Goal: Task Accomplishment & Management: Use online tool/utility

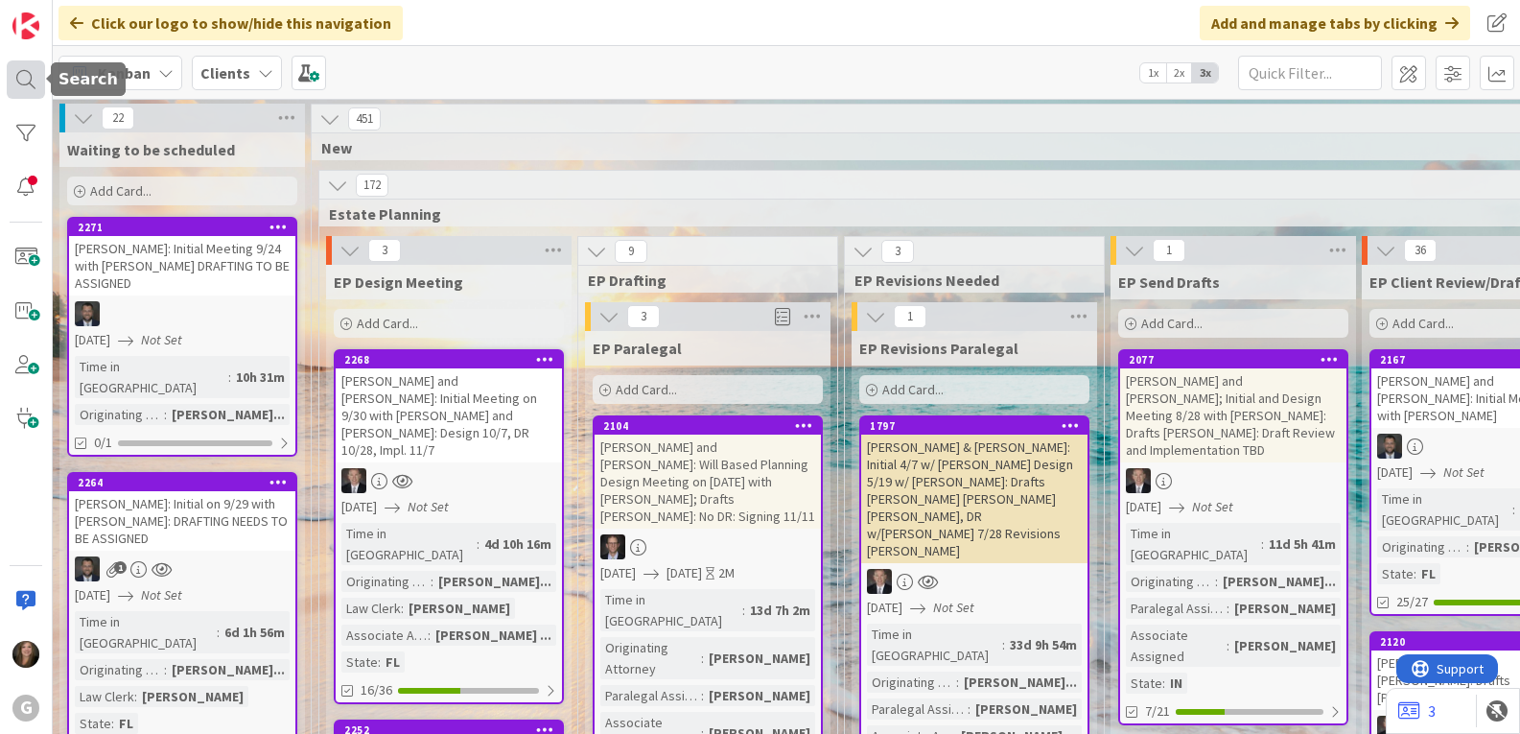
click at [27, 78] on div at bounding box center [26, 79] width 38 height 38
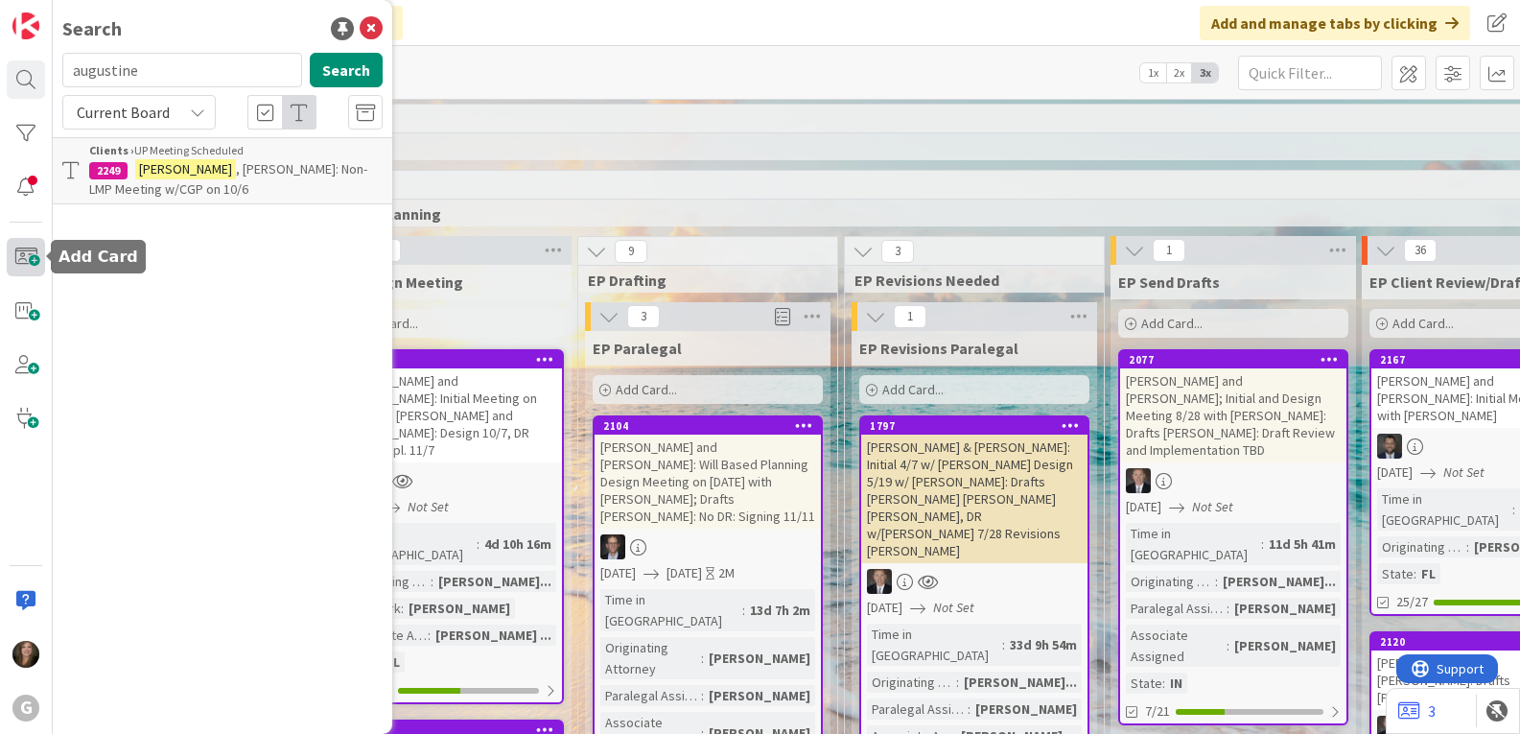
click at [11, 261] on span at bounding box center [26, 257] width 38 height 38
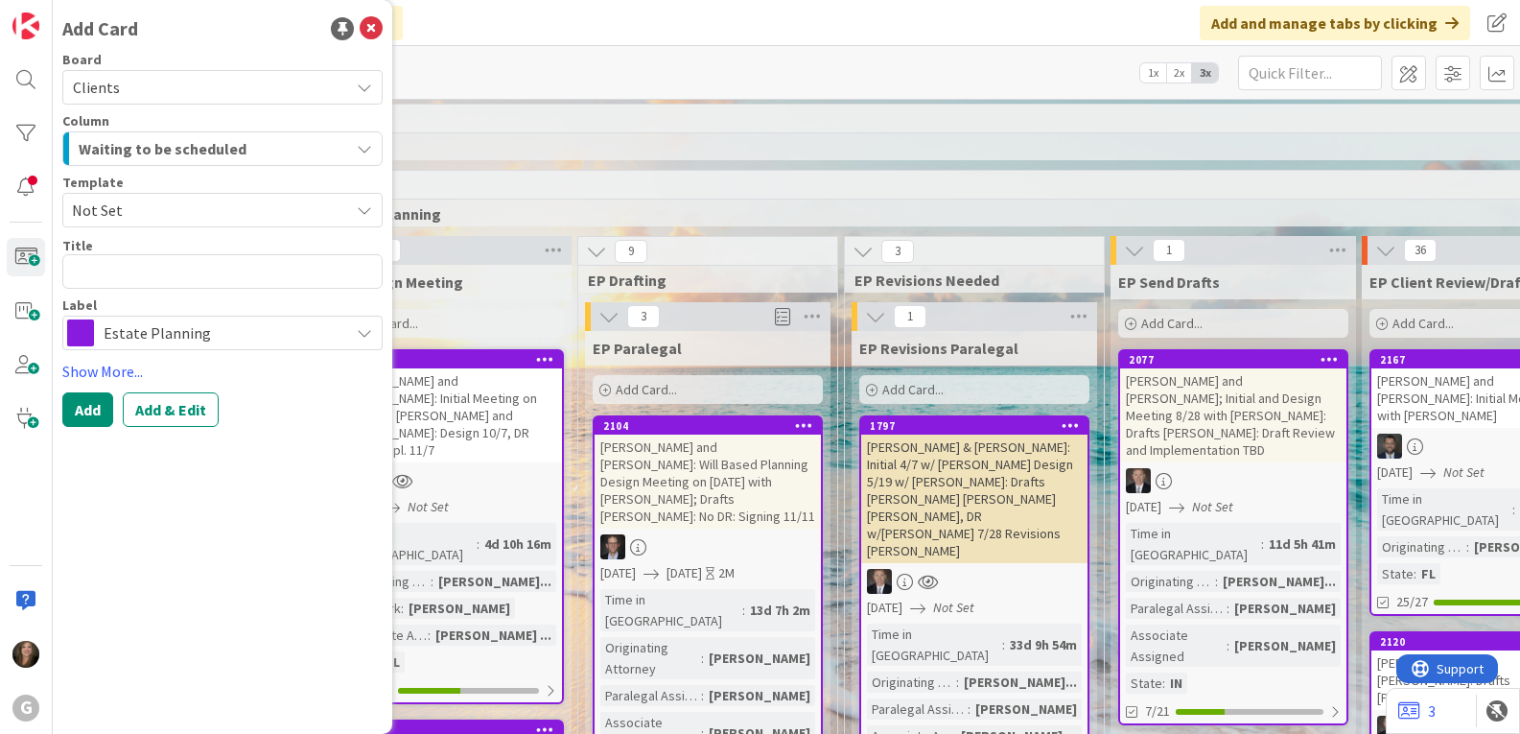
click at [284, 146] on div "Waiting to be scheduled" at bounding box center [211, 148] width 275 height 31
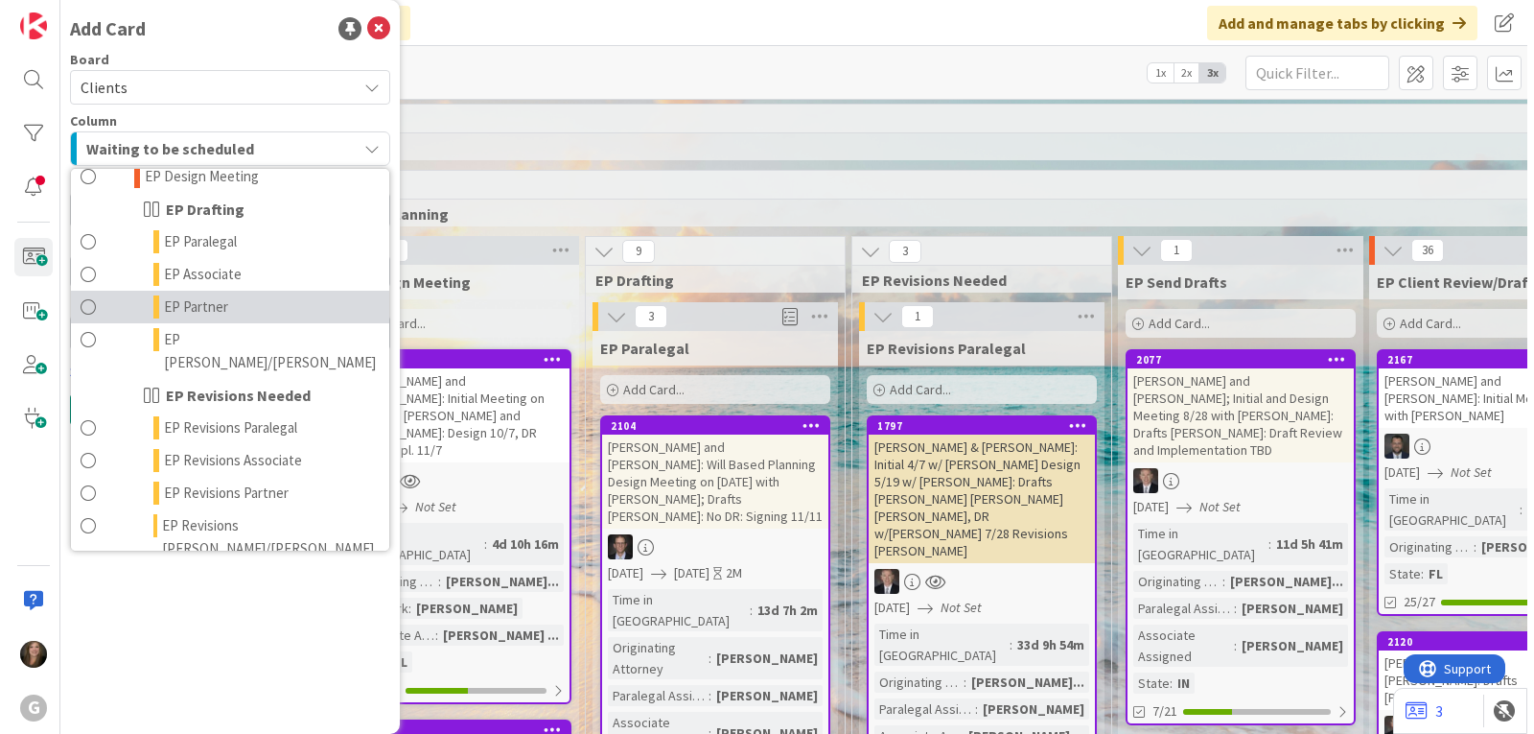
scroll to position [192, 0]
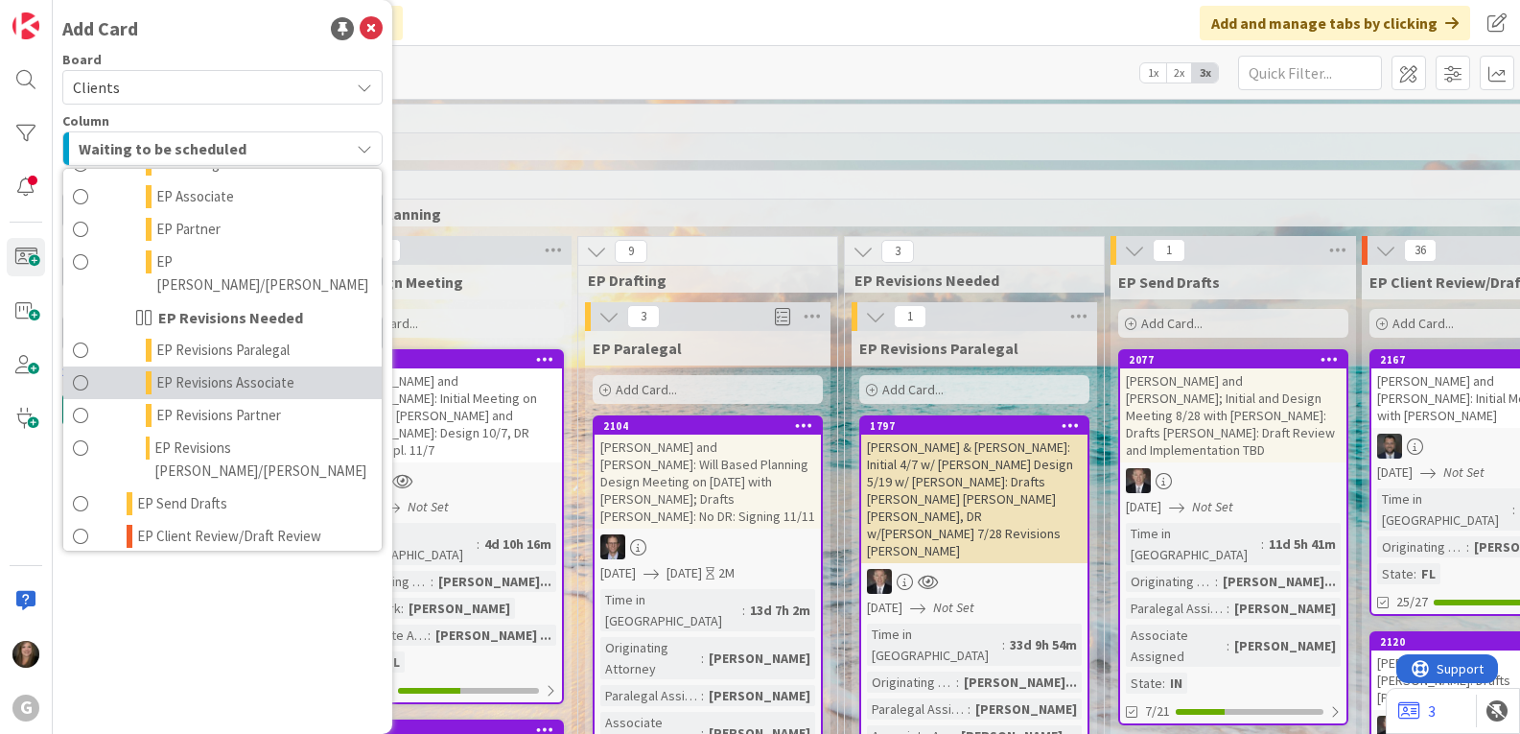
click at [212, 371] on span "EP Revisions Associate" at bounding box center [225, 382] width 138 height 23
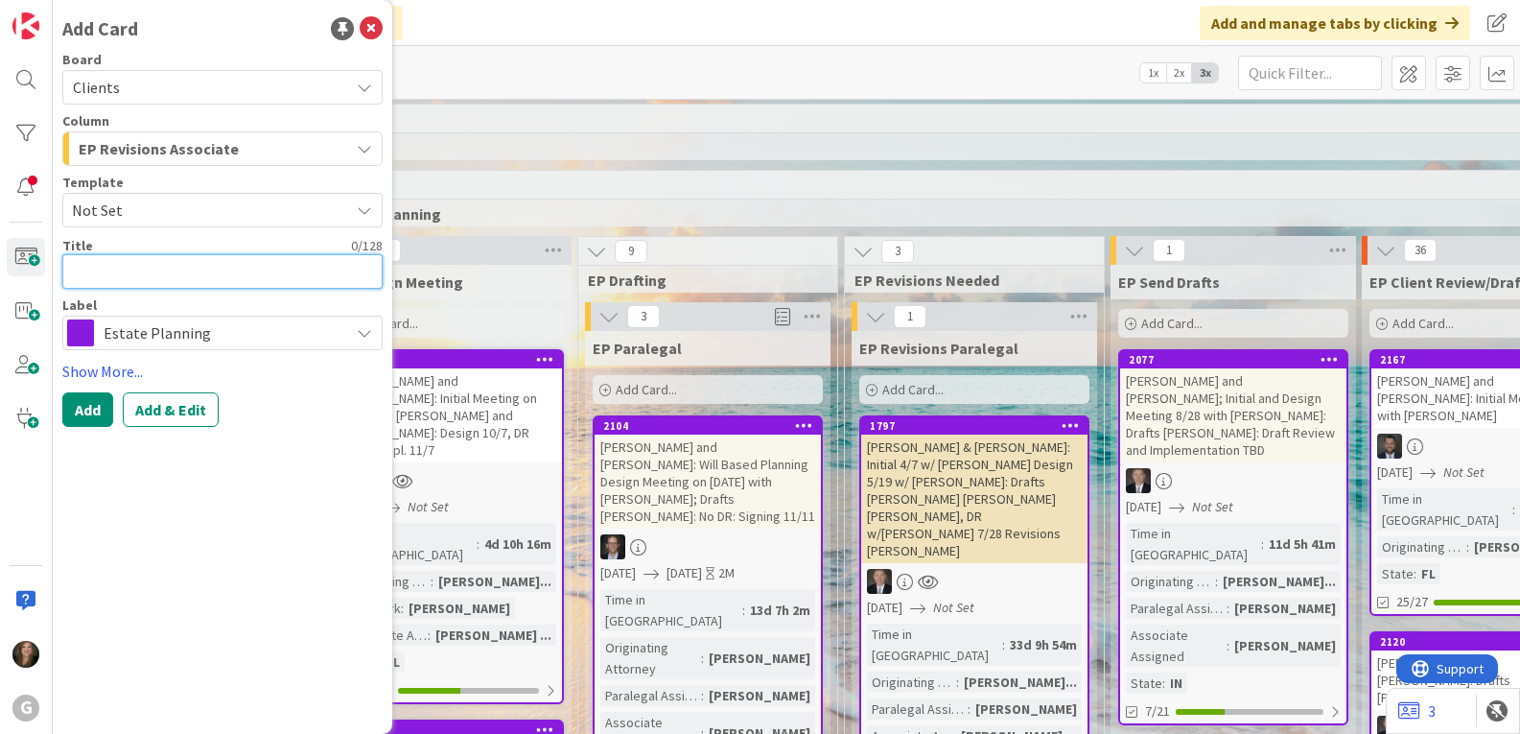
click at [138, 266] on textarea at bounding box center [222, 271] width 320 height 35
type textarea "x"
type textarea "D"
type textarea "x"
type textarea "De"
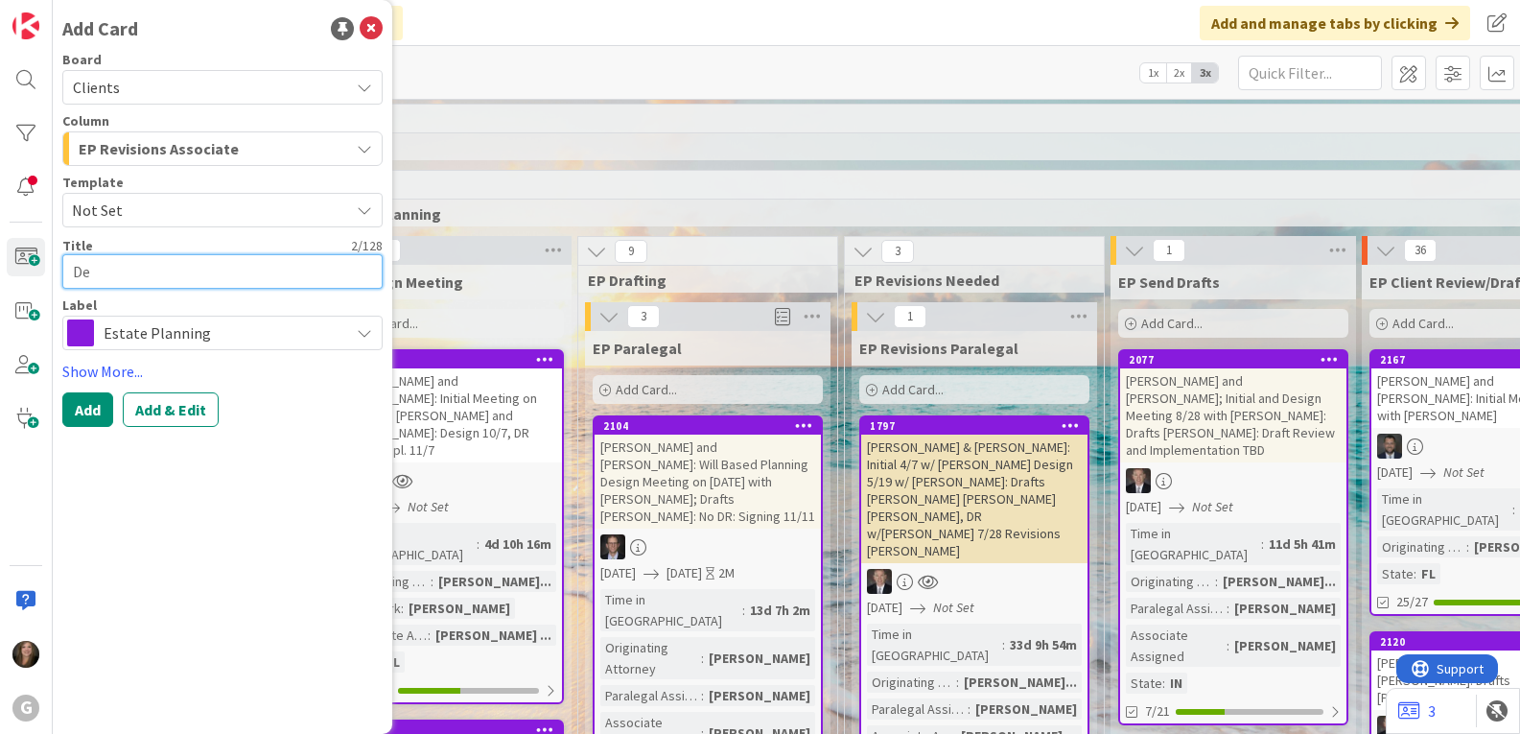
type textarea "x"
type textarea "Del"
type textarea "x"
type textarea "Dell"
type textarea "x"
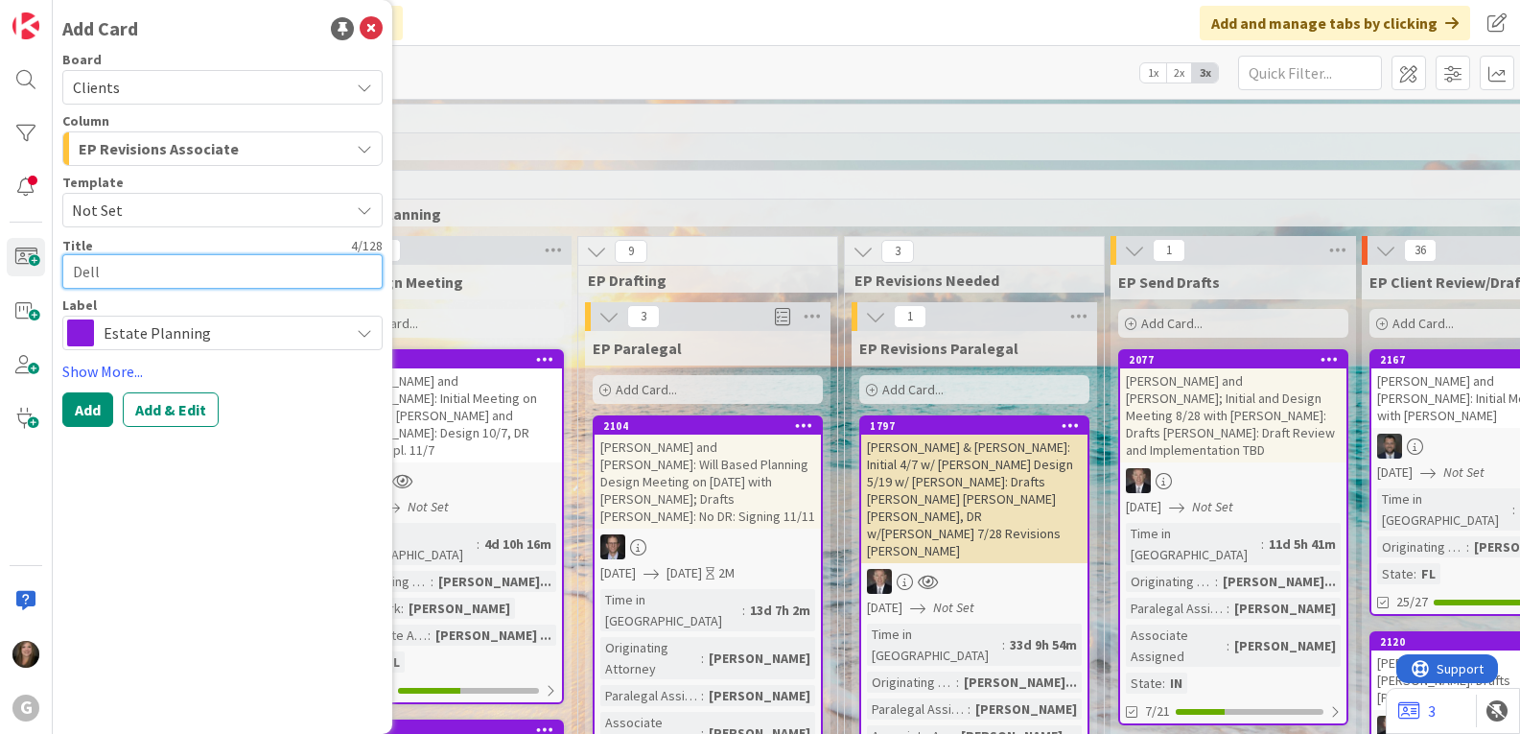
type textarea "Dell'"
type textarea "x"
type textarea "Dell'A"
type textarea "x"
type textarea "Dell'Ar"
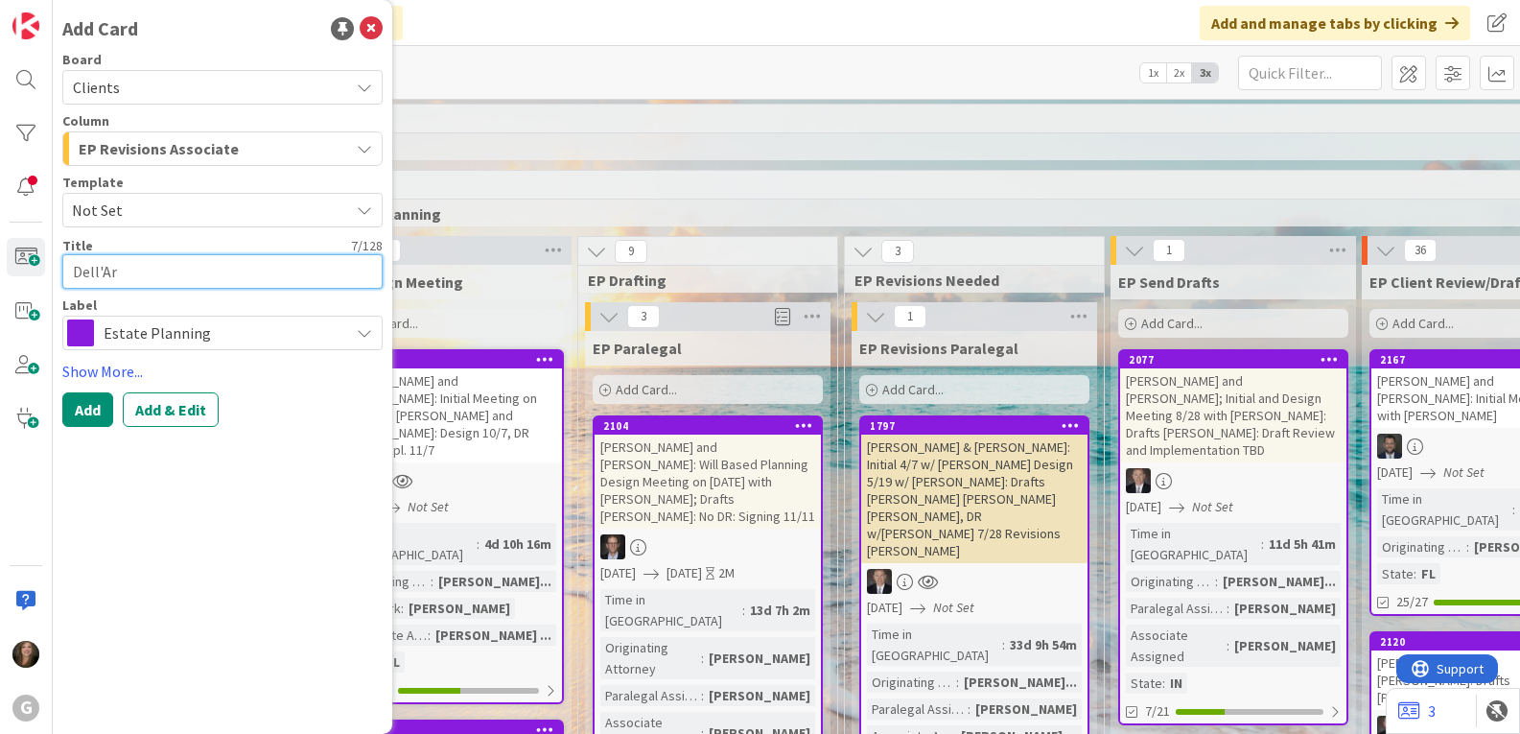
type textarea "x"
type textarea "Dell'Ari"
type textarea "x"
type textarea "Dell'Arin"
type textarea "x"
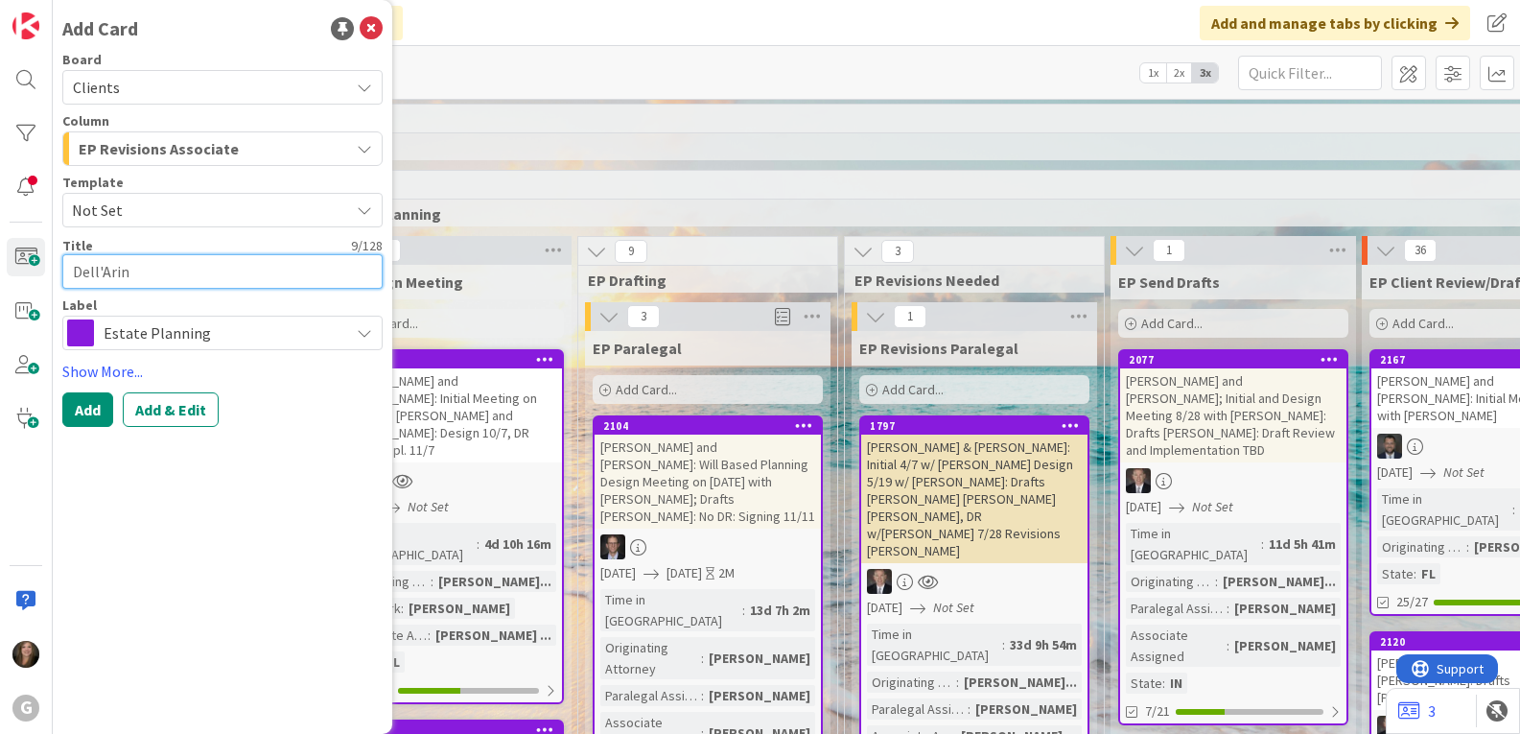
type textarea "Dell'Aring"
type textarea "x"
type textarea "Dell'Aringa"
type textarea "x"
type textarea "Dell'Aringa,"
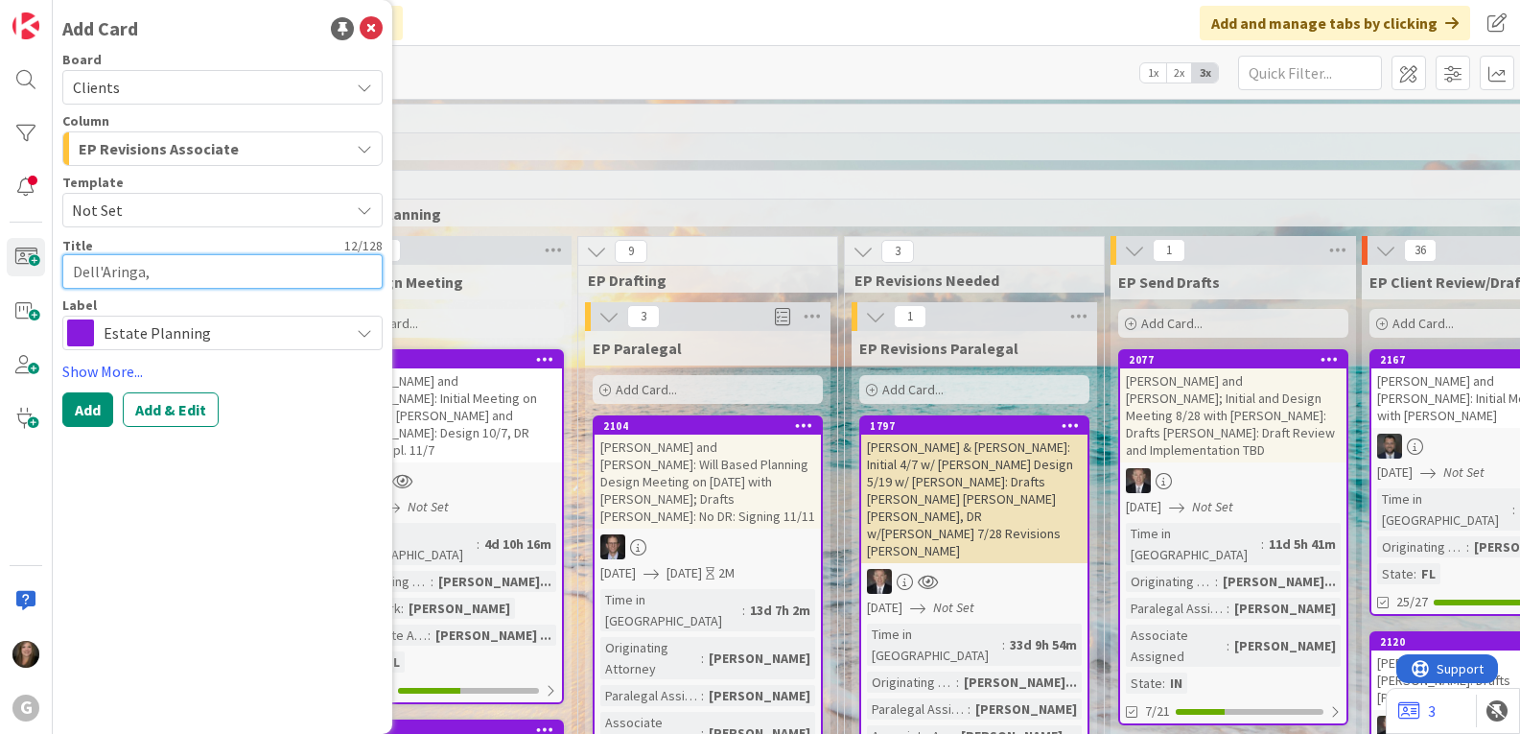
type textarea "x"
type textarea "Dell'Aringa,"
type textarea "x"
type textarea "Dell'Aringa, P"
type textarea "x"
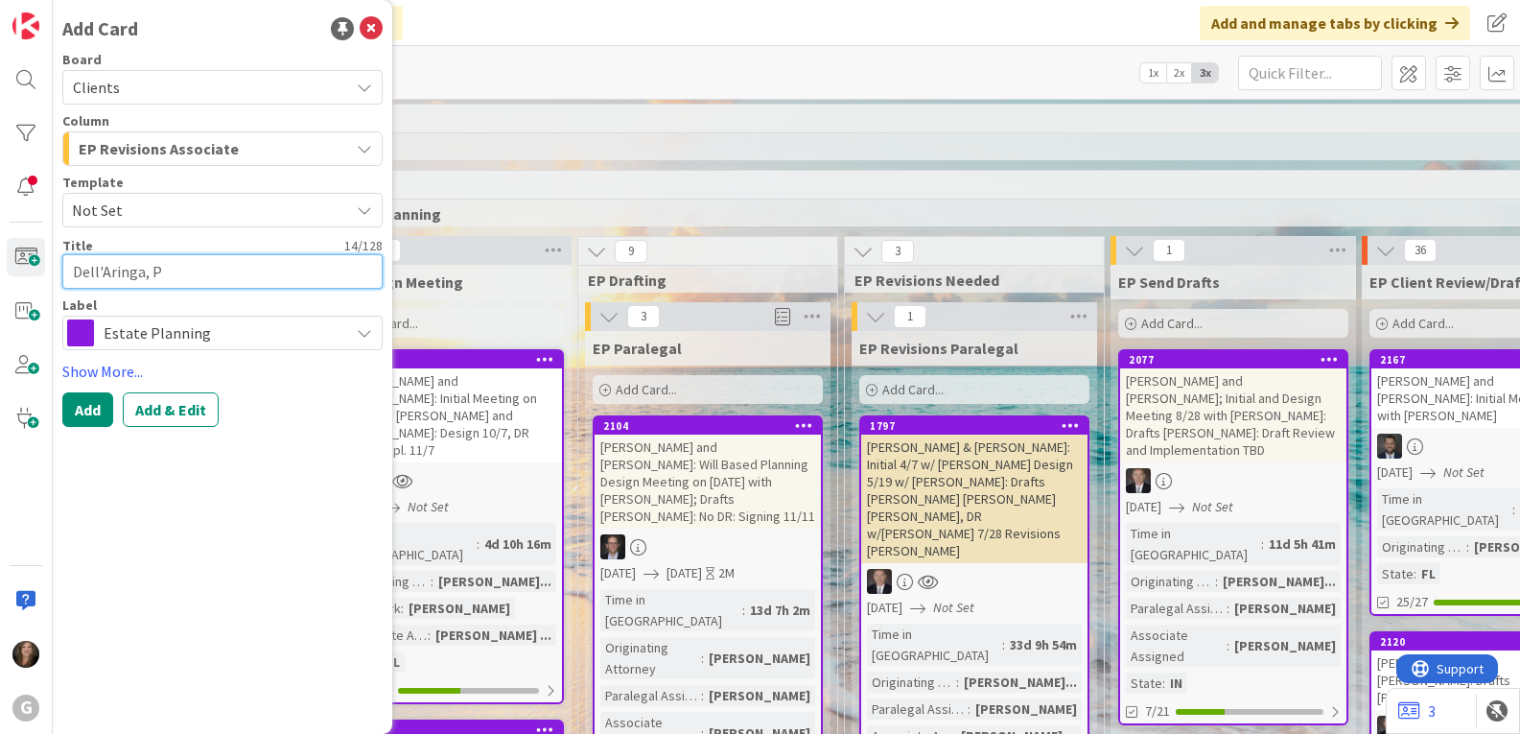
type textarea "Dell'Aringa, Pe"
type textarea "x"
type textarea "Dell'Aringa, Pet"
type textarea "x"
type textarea "[PERSON_NAME]"
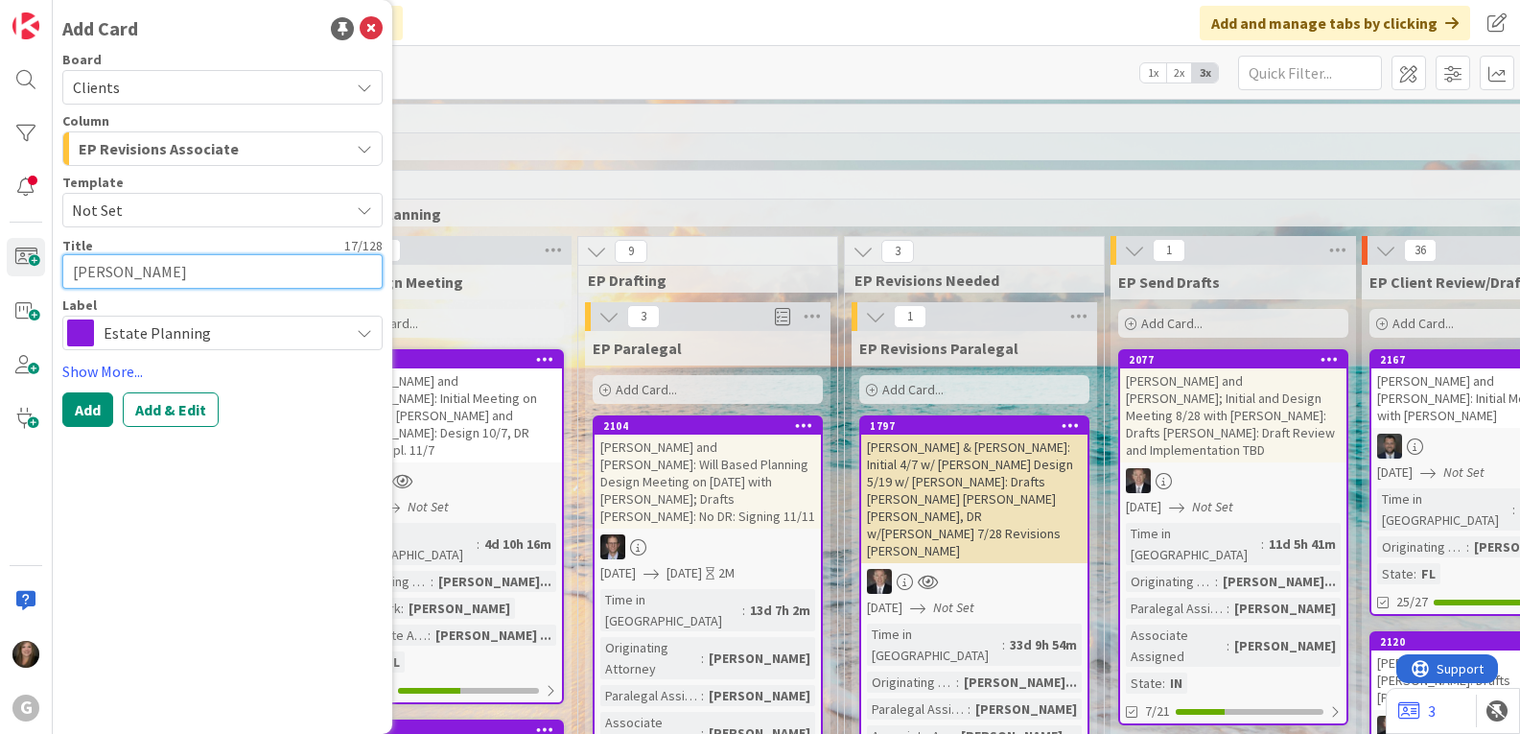
type textarea "x"
type textarea "[PERSON_NAME]"
type textarea "x"
type textarea "[PERSON_NAME]:"
type textarea "x"
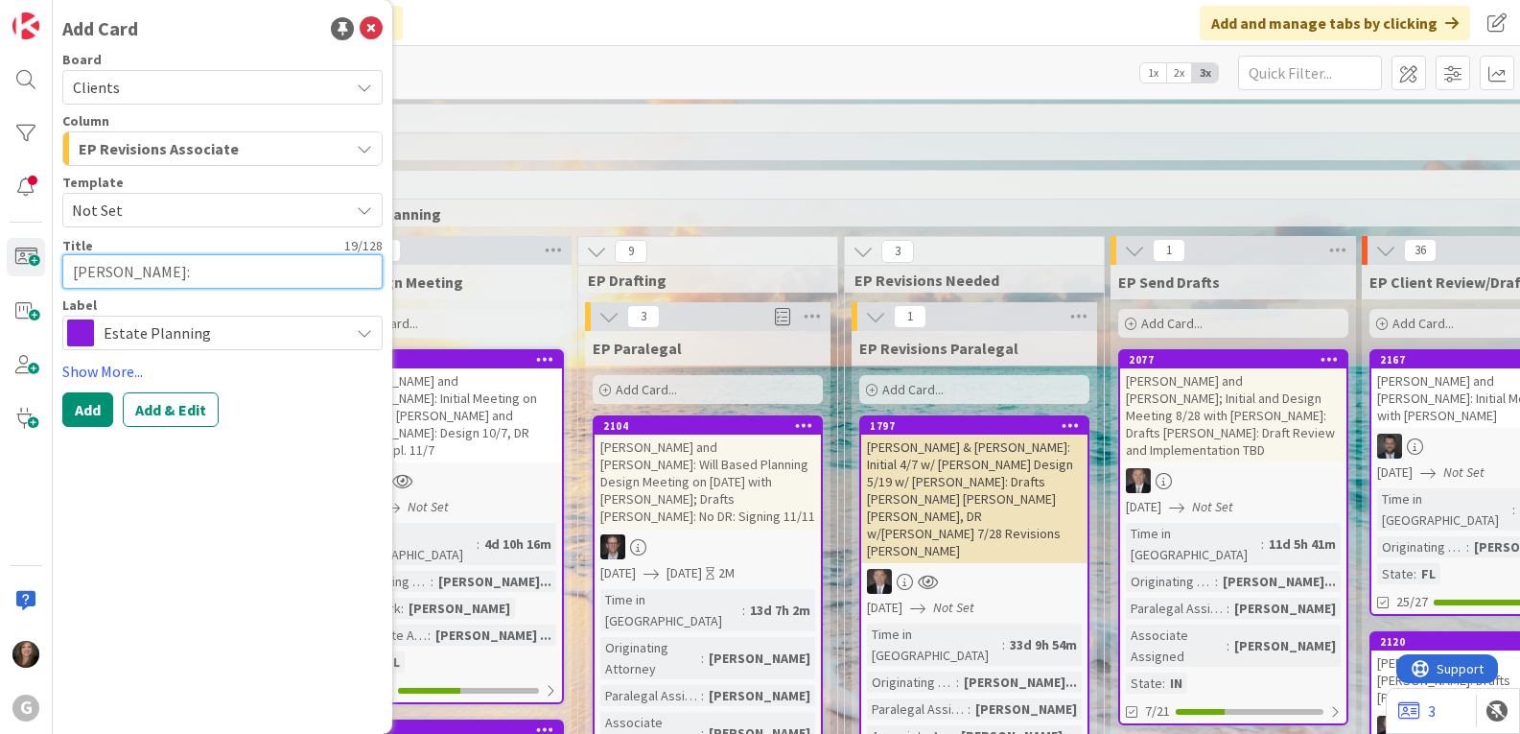
type textarea "[PERSON_NAME]:"
type textarea "x"
type textarea "[PERSON_NAME]: D"
type textarea "x"
type textarea "[PERSON_NAME]: Dr"
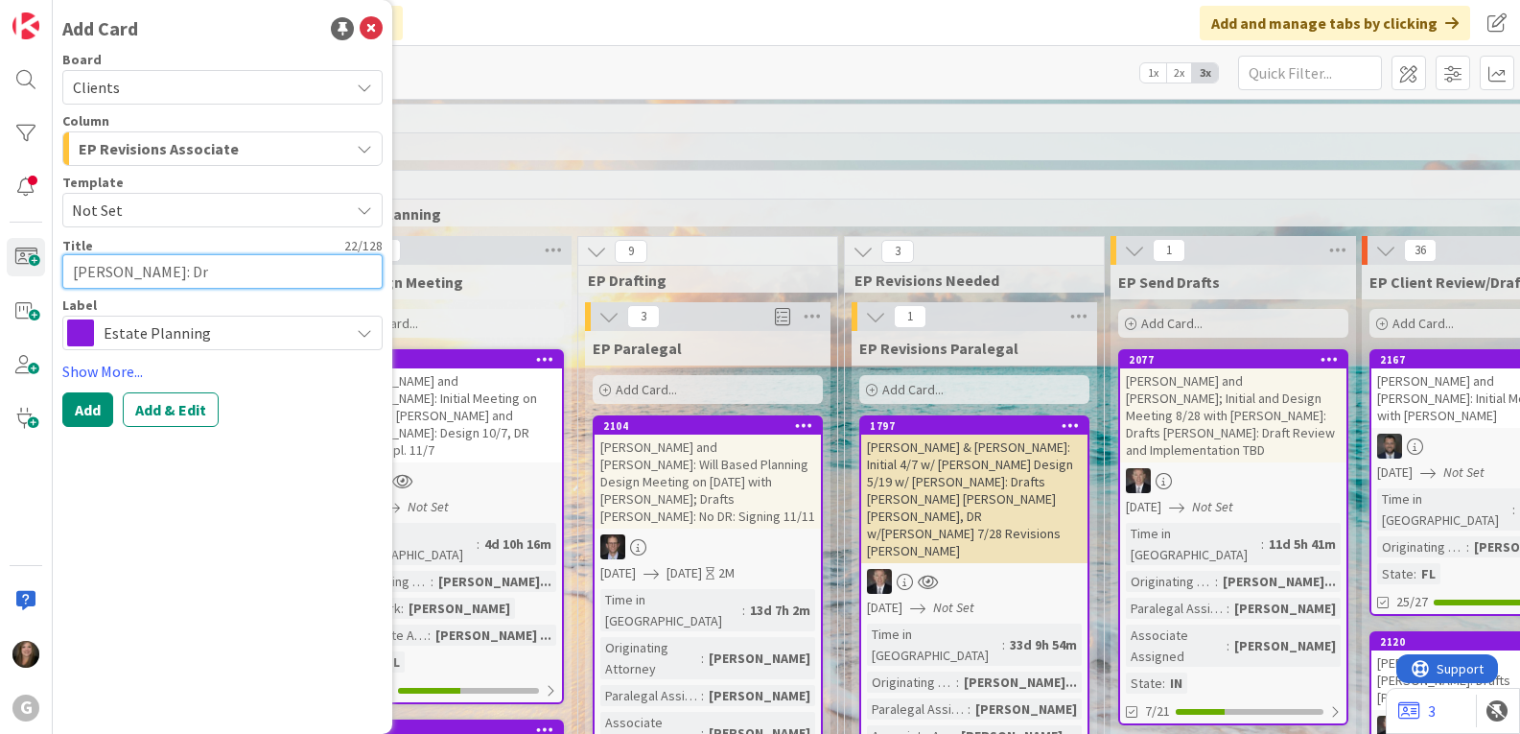
type textarea "x"
type textarea "[PERSON_NAME]: Dra"
type textarea "x"
type textarea "[PERSON_NAME]: Draf"
type textarea "x"
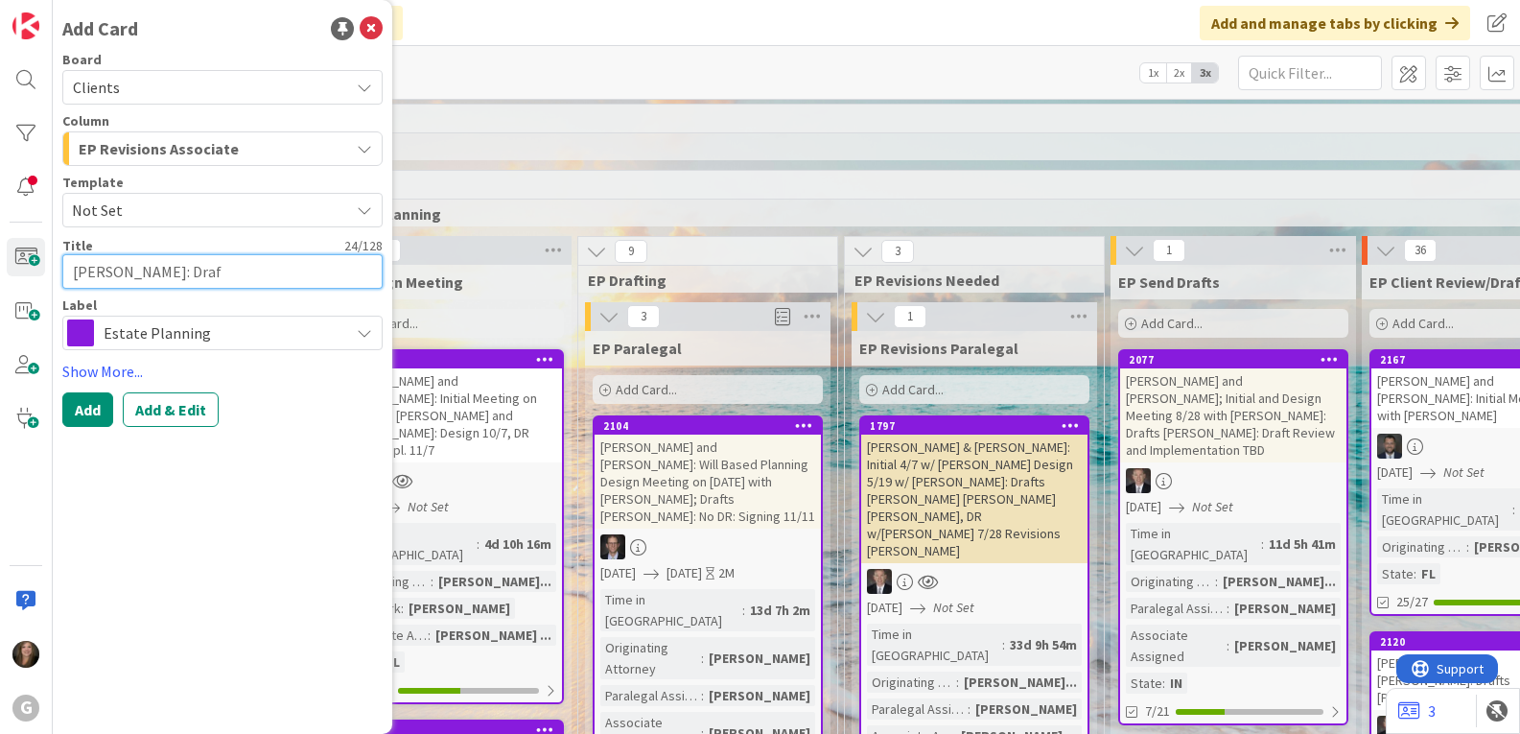
type textarea "[PERSON_NAME]: Draft"
type textarea "x"
type textarea "[PERSON_NAME]: Draft"
type textarea "x"
type textarea "[PERSON_NAME]: Draft R"
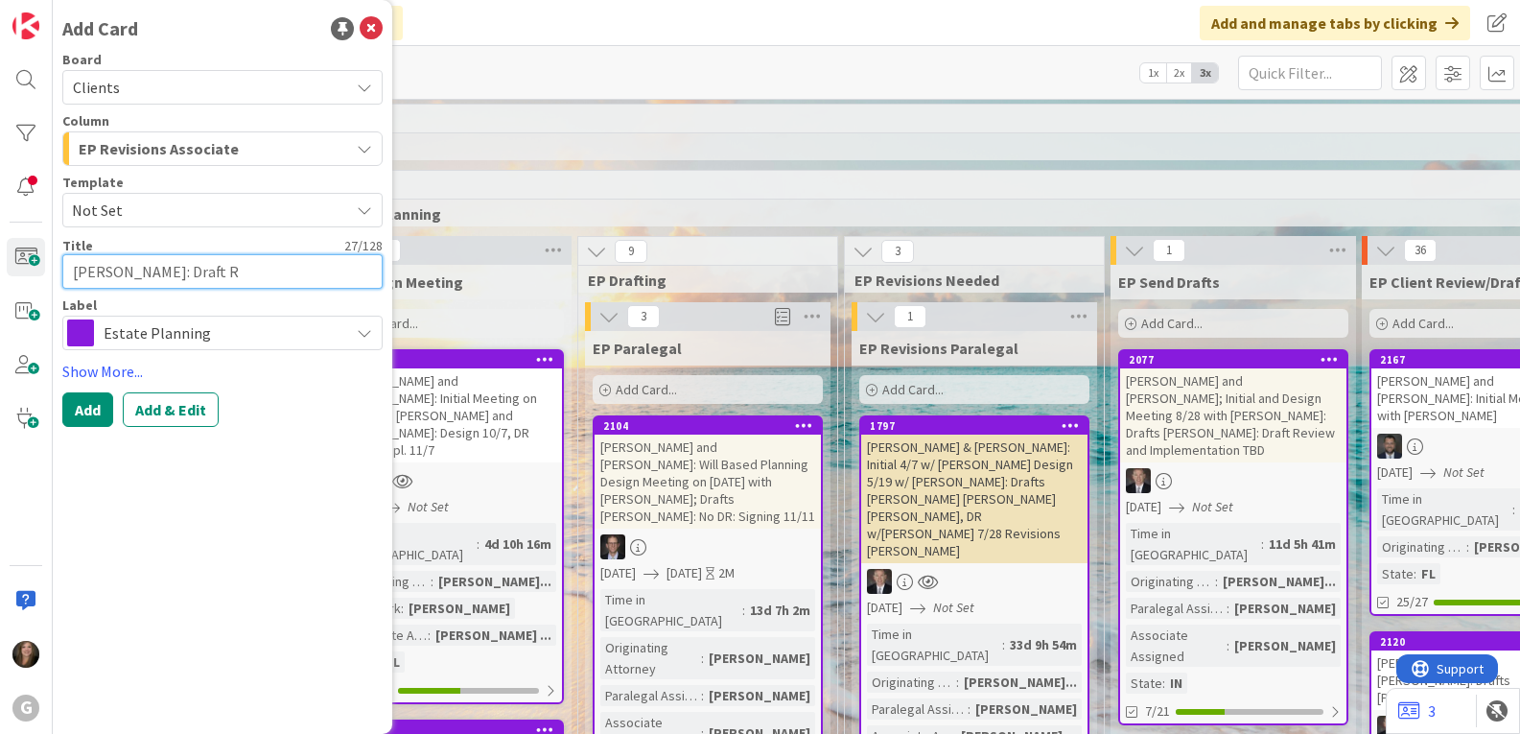
type textarea "x"
type textarea "[PERSON_NAME]: Draft Re"
type textarea "x"
type textarea "[PERSON_NAME]: Draft Revi"
type textarea "x"
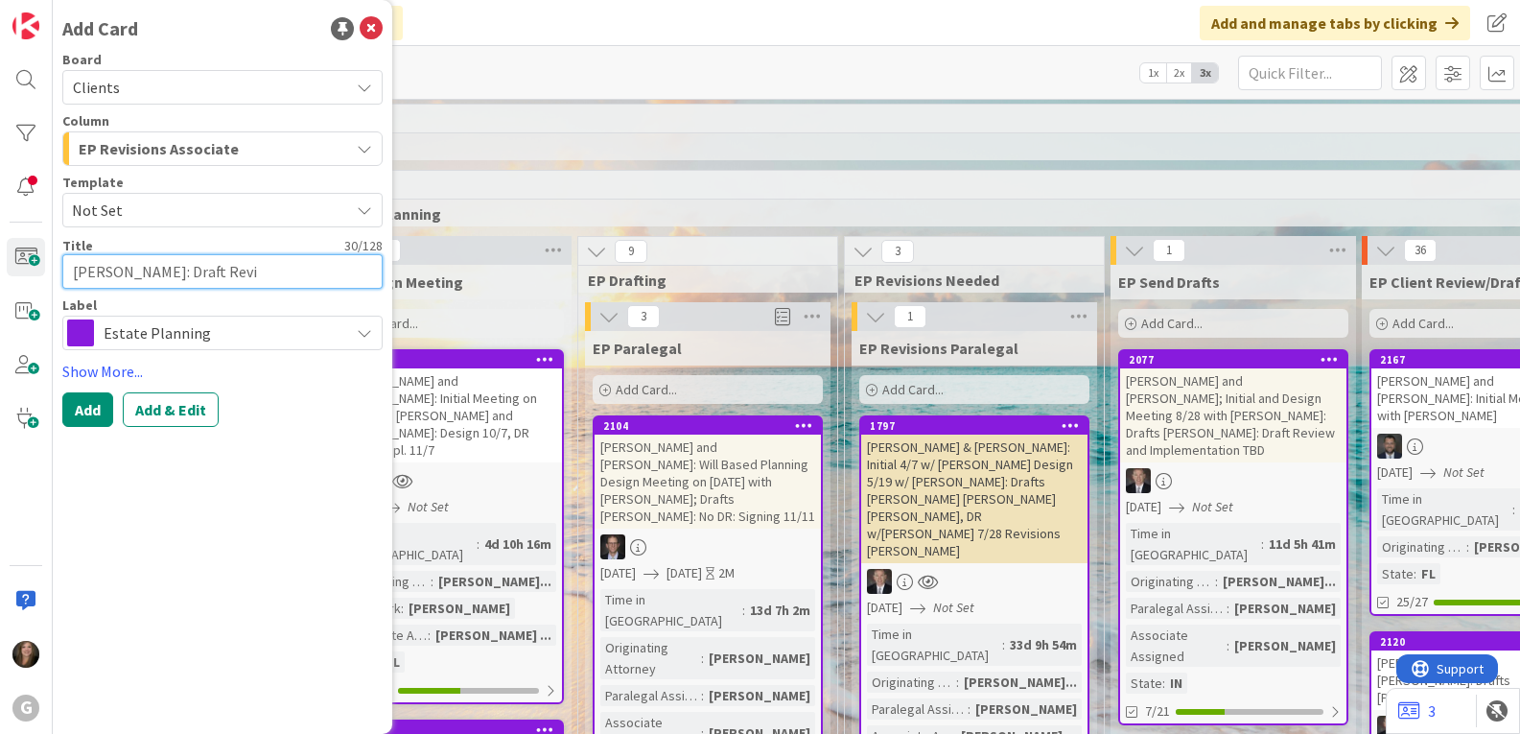
type textarea "[PERSON_NAME]: Draft Revie"
type textarea "x"
type textarea "[PERSON_NAME]: Draft Review"
type textarea "x"
type textarea "[PERSON_NAME]: Draft Review"
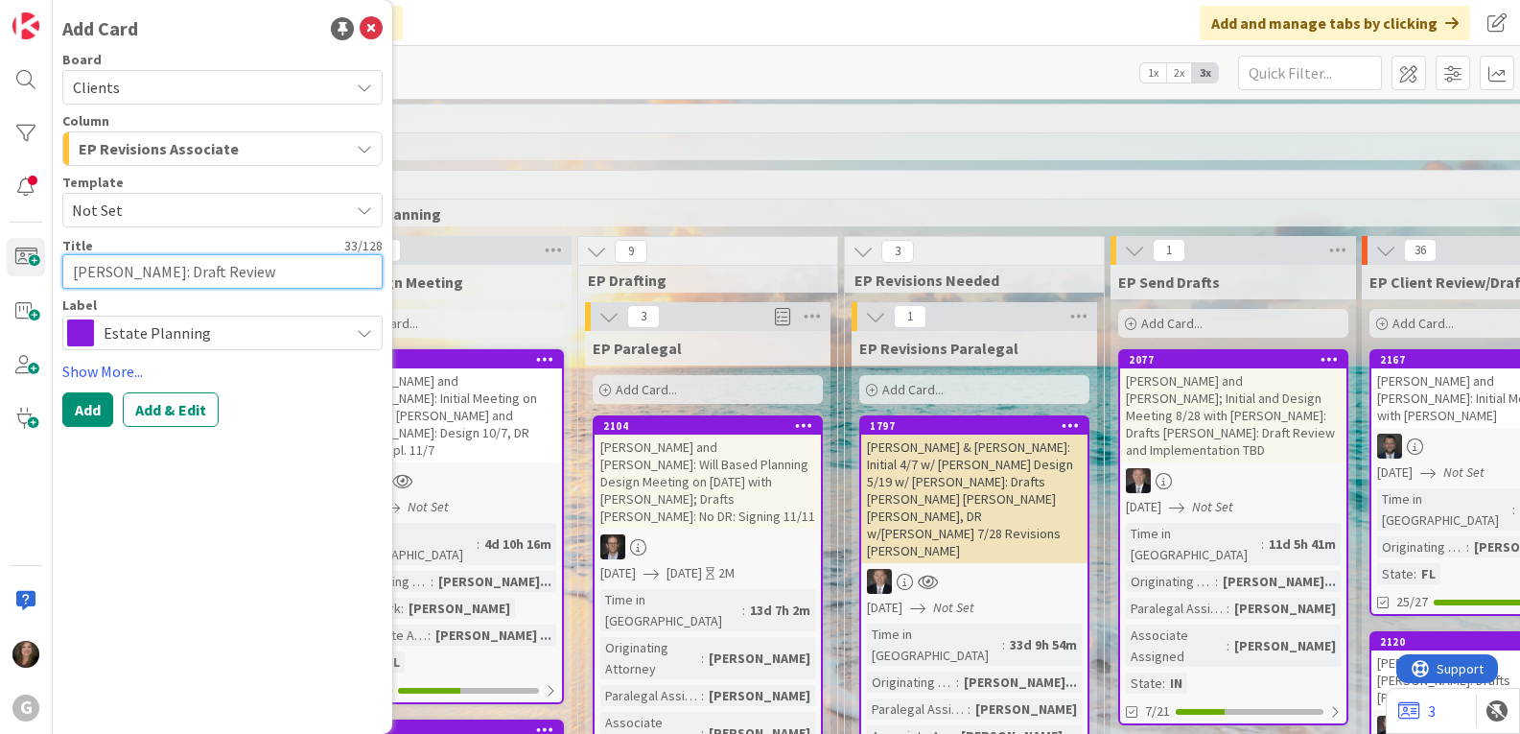
type textarea "x"
type textarea "[PERSON_NAME] : Draft Review"
type textarea "x"
type textarea "[PERSON_NAME] (: Draft Review"
type textarea "x"
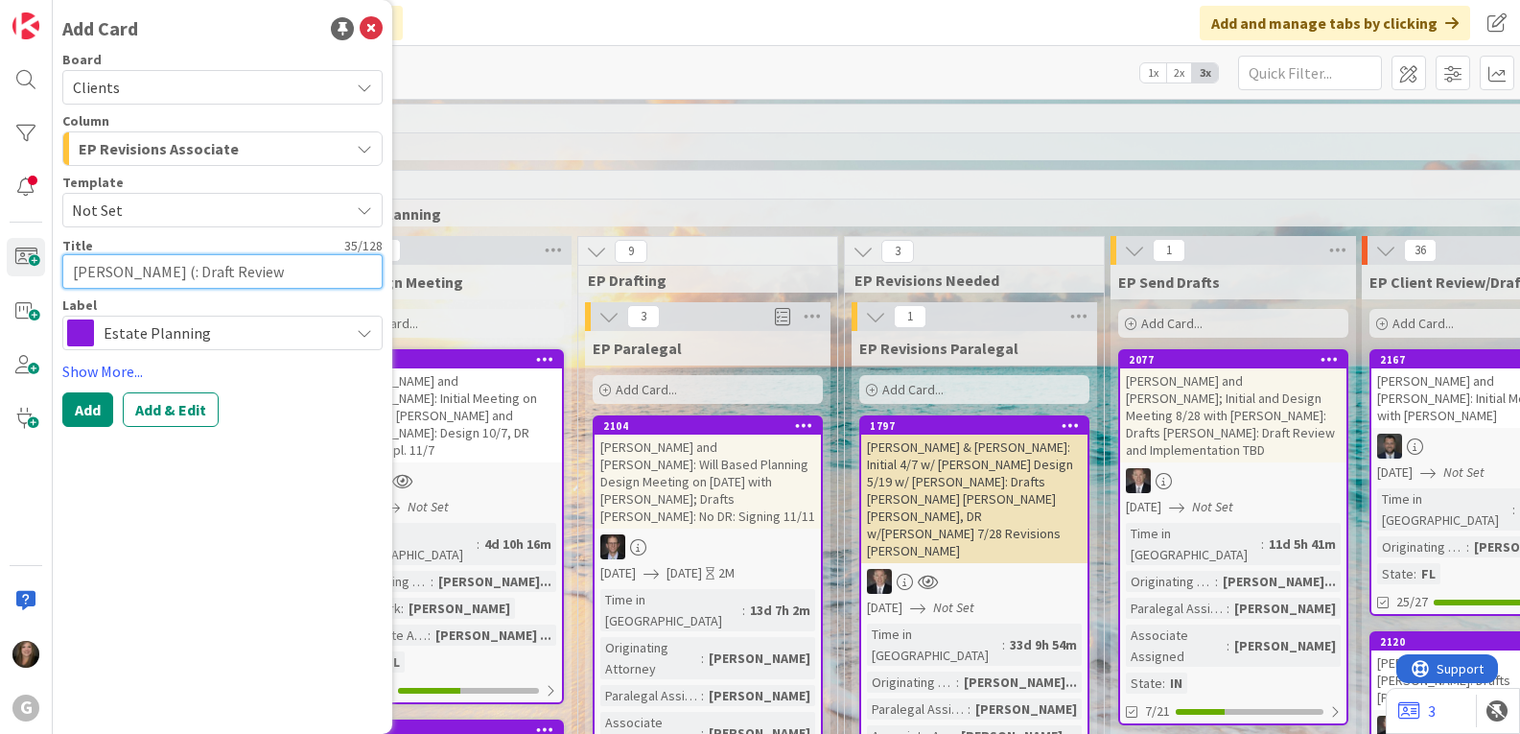
type textarea "[PERSON_NAME] (H: Draft Review"
type textarea "x"
type textarea "[PERSON_NAME] (Hu: Draft Review"
type textarea "x"
type textarea "[PERSON_NAME] (Huc: Draft Review"
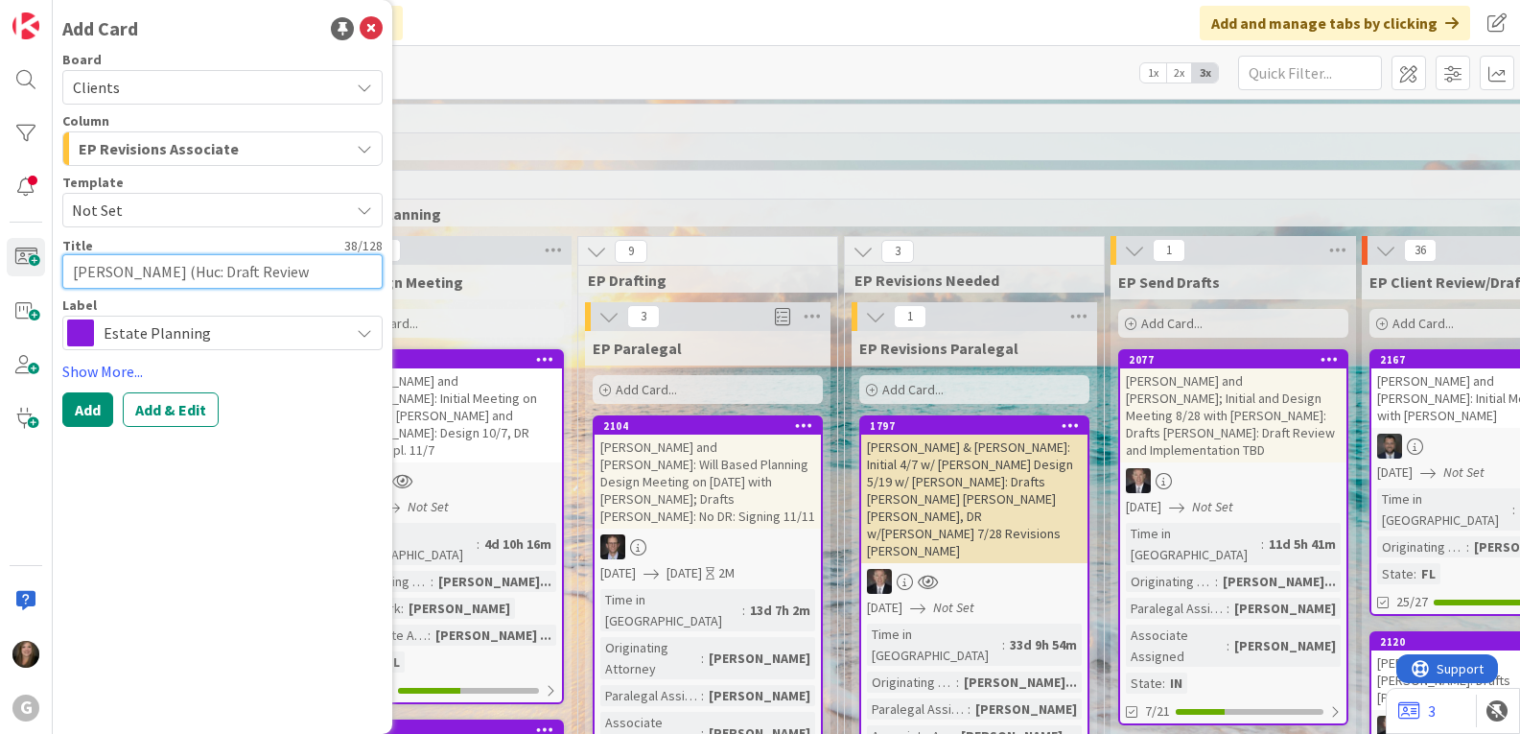
type textarea "x"
type textarea "[PERSON_NAME] ([PERSON_NAME]: Draft Review"
type textarea "x"
type textarea "[PERSON_NAME] ([PERSON_NAME] : Draft Review"
type textarea "x"
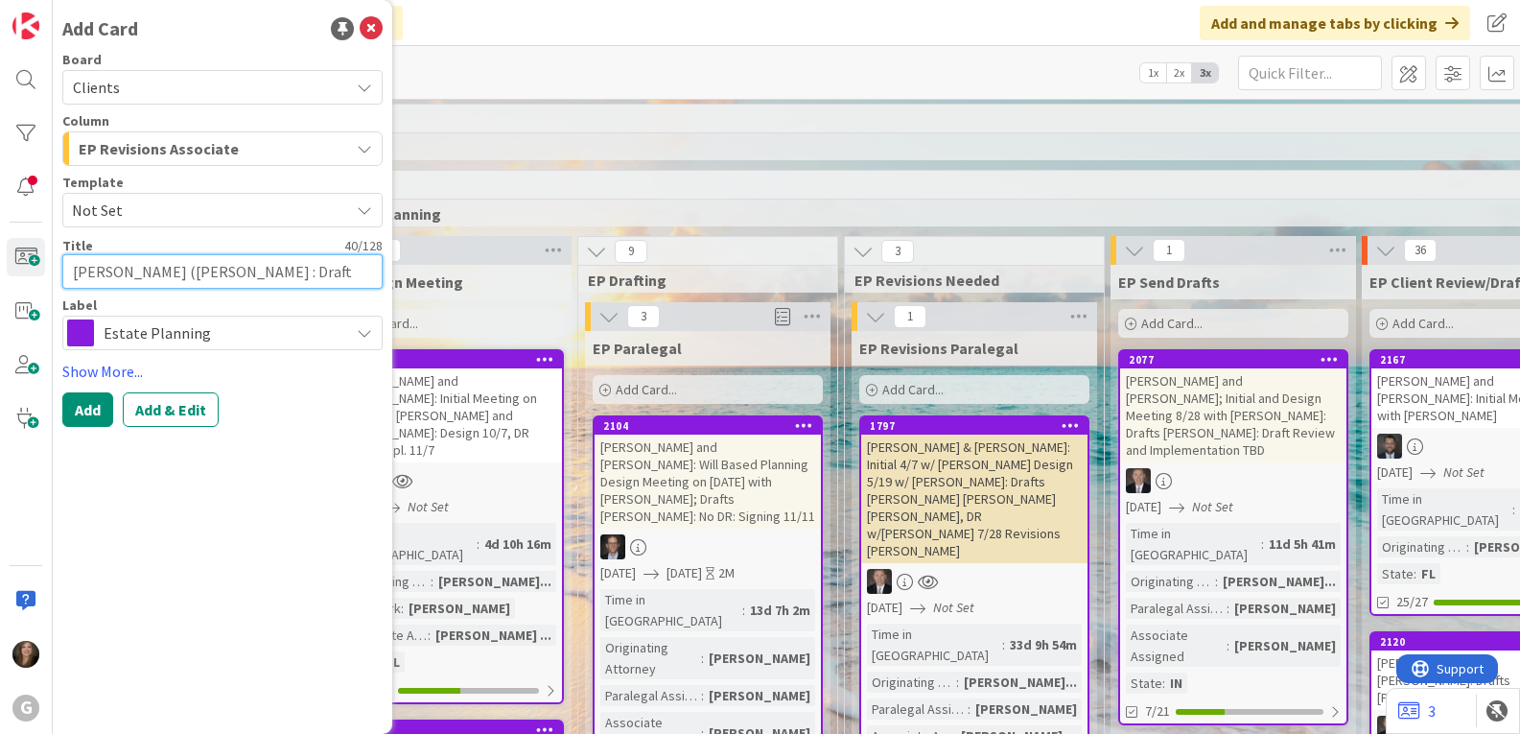
type textarea "[PERSON_NAME] ([PERSON_NAME] B: Draft Review"
type textarea "x"
type textarea "[PERSON_NAME] ([PERSON_NAME]: Draft Review"
type textarea "x"
type textarea "[PERSON_NAME] ([PERSON_NAME] Bou: Draft Review"
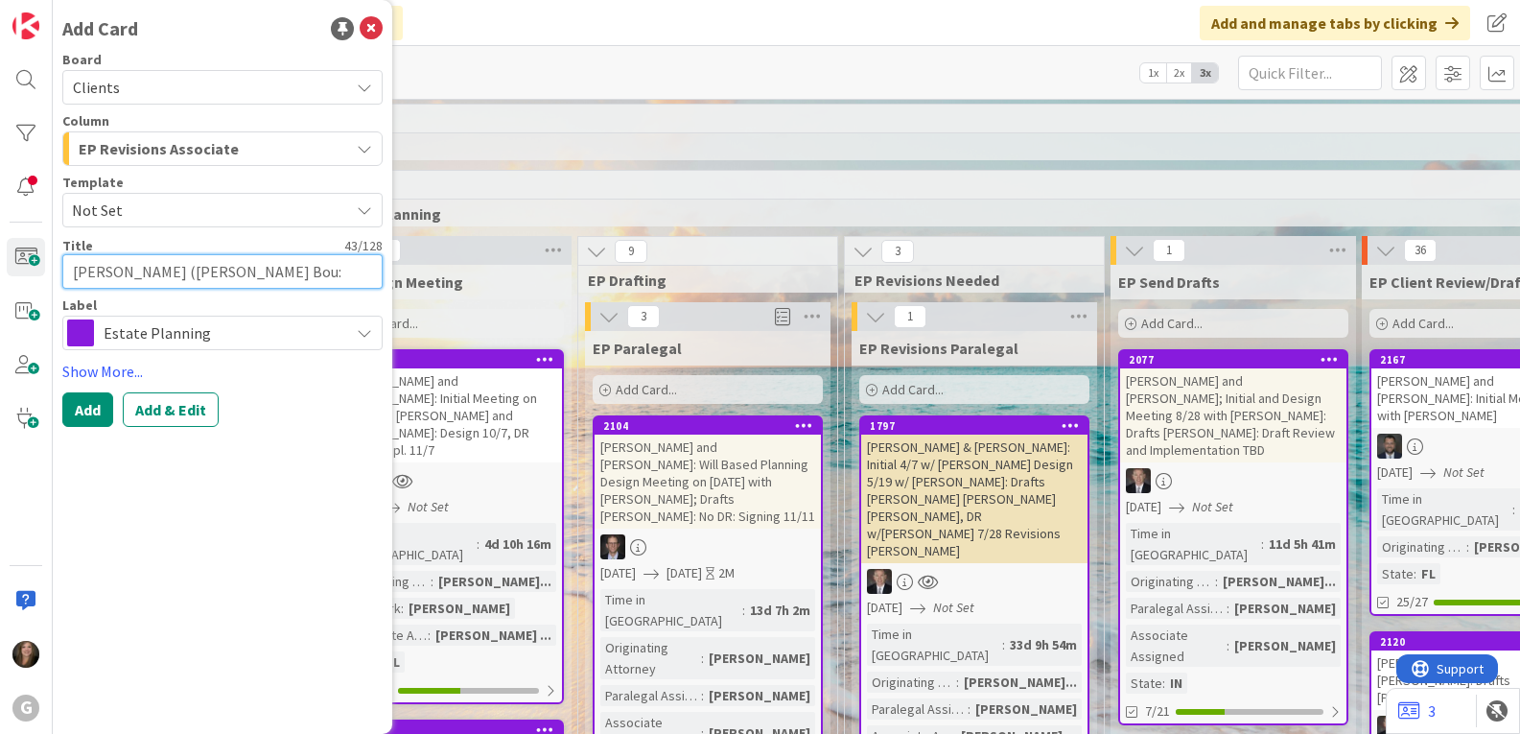
type textarea "x"
type textarea "[PERSON_NAME] ([PERSON_NAME] Boum: Draft Review"
type textarea "x"
type textarea "[PERSON_NAME] ([PERSON_NAME] [PERSON_NAME]: Draft Review"
type textarea "x"
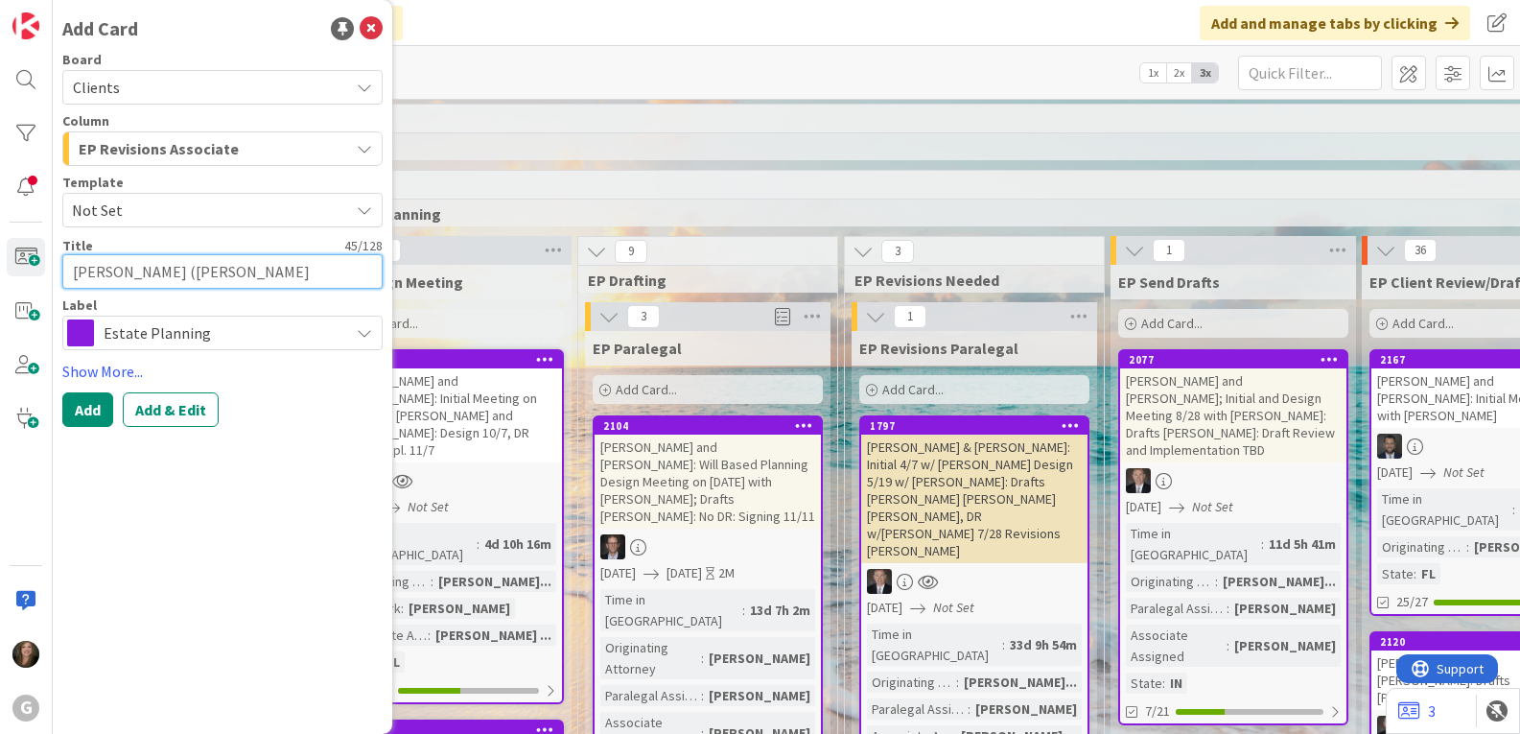
type textarea "[PERSON_NAME] ([PERSON_NAME] [PERSON_NAME]): Draft Review"
click at [364, 274] on textarea "[PERSON_NAME] ([PERSON_NAME] [PERSON_NAME]): Draft Review" at bounding box center [222, 271] width 320 height 35
type textarea "x"
type textarea "[PERSON_NAME] ([PERSON_NAME] [PERSON_NAME]): Draft Review"
type textarea "x"
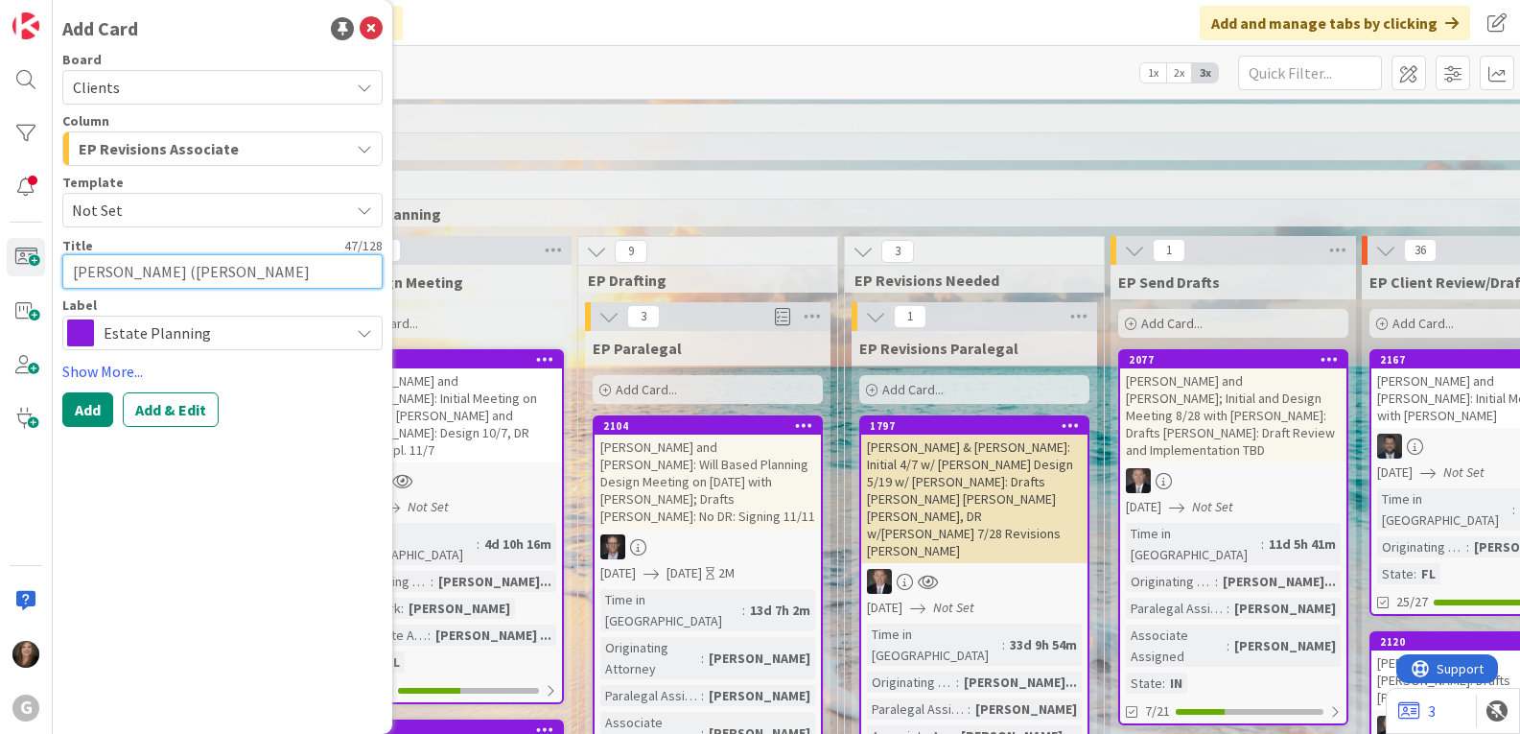
type textarea "[PERSON_NAME] ([PERSON_NAME] [PERSON_NAME]): Draft Review C"
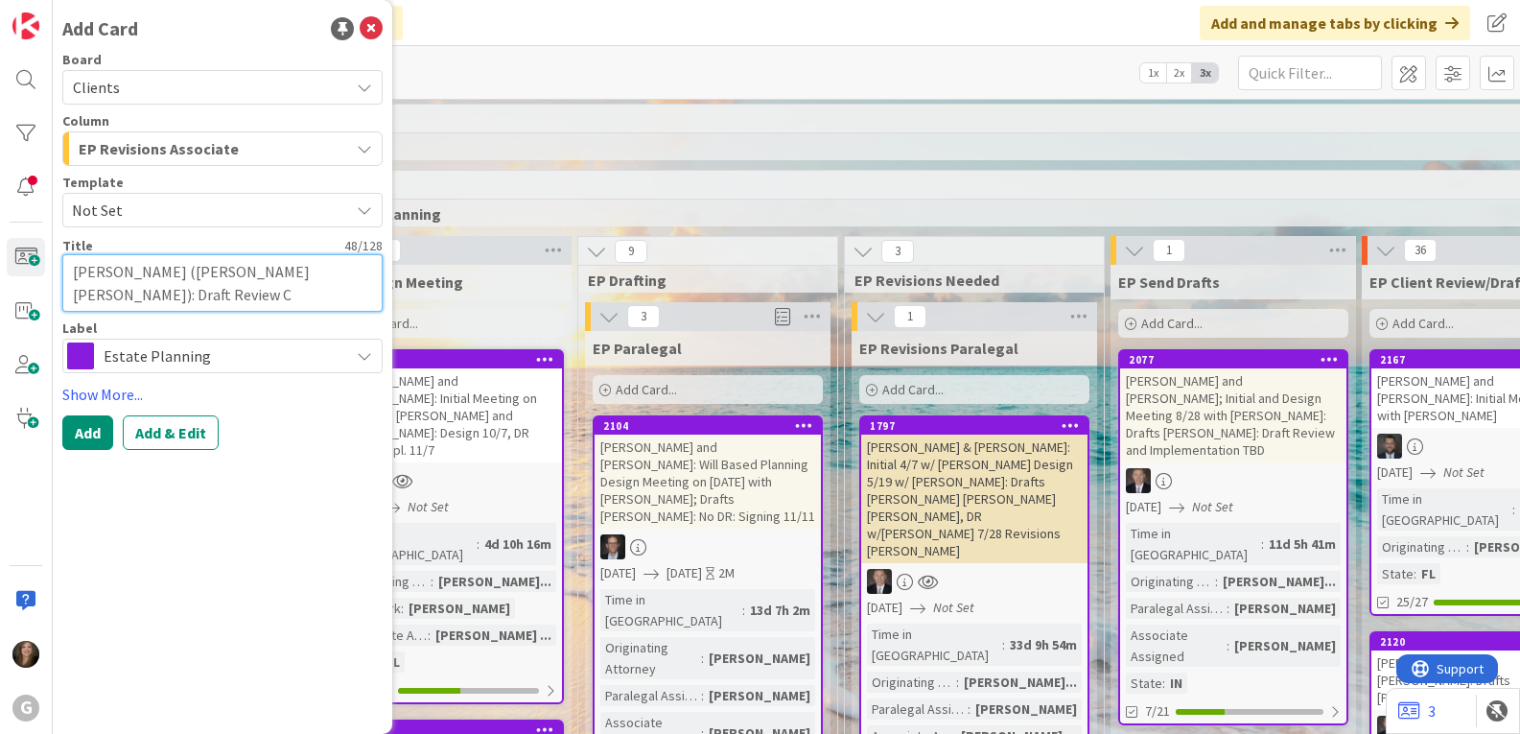
type textarea "x"
type textarea "[PERSON_NAME] ([PERSON_NAME] [PERSON_NAME]): Draft Review Chr"
type textarea "x"
type textarea "[PERSON_NAME] ([PERSON_NAME] [PERSON_NAME]): Draft Review Chri"
type textarea "x"
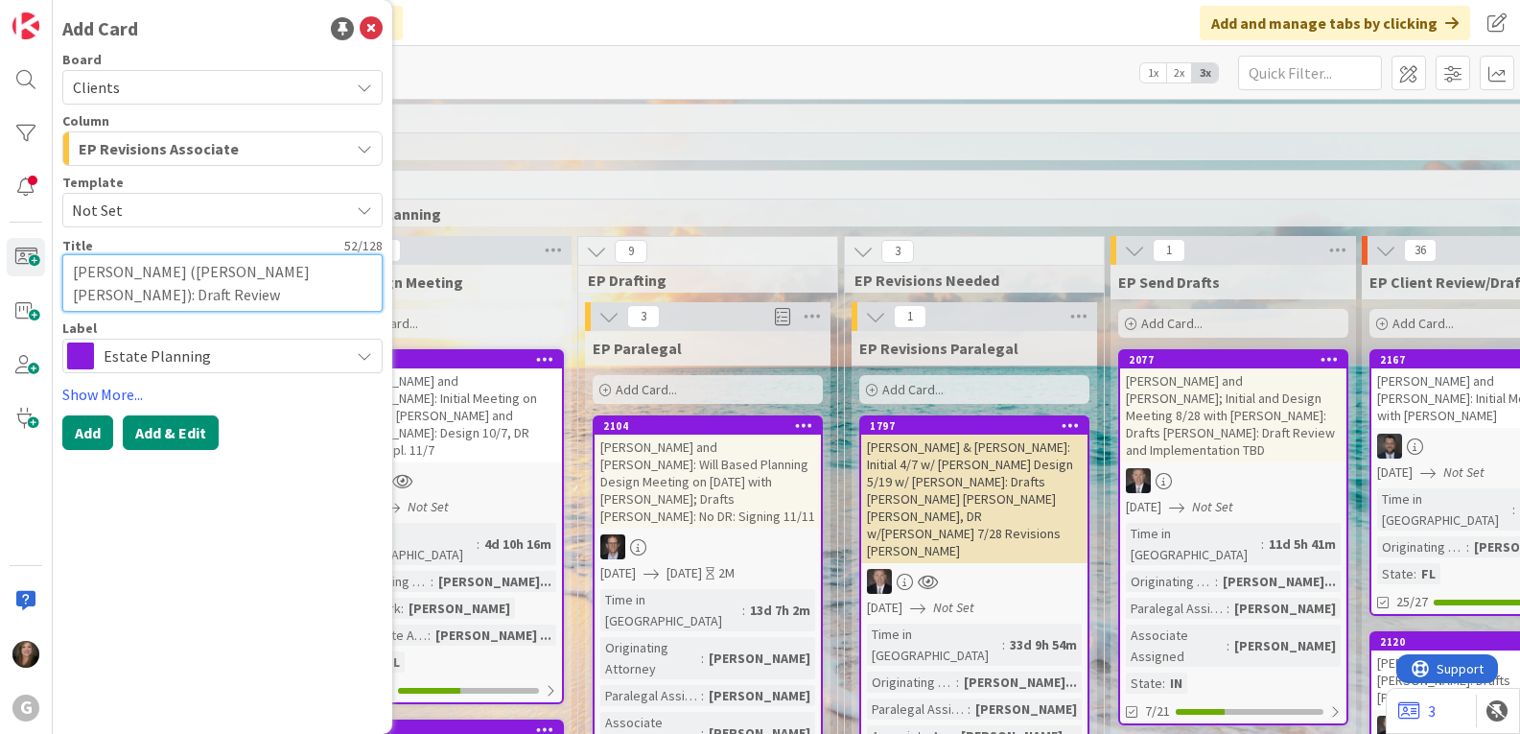
type textarea "[PERSON_NAME] ([PERSON_NAME] [PERSON_NAME]): Draft Review [PERSON_NAME]"
click at [155, 442] on button "Add & Edit" at bounding box center [171, 432] width 96 height 35
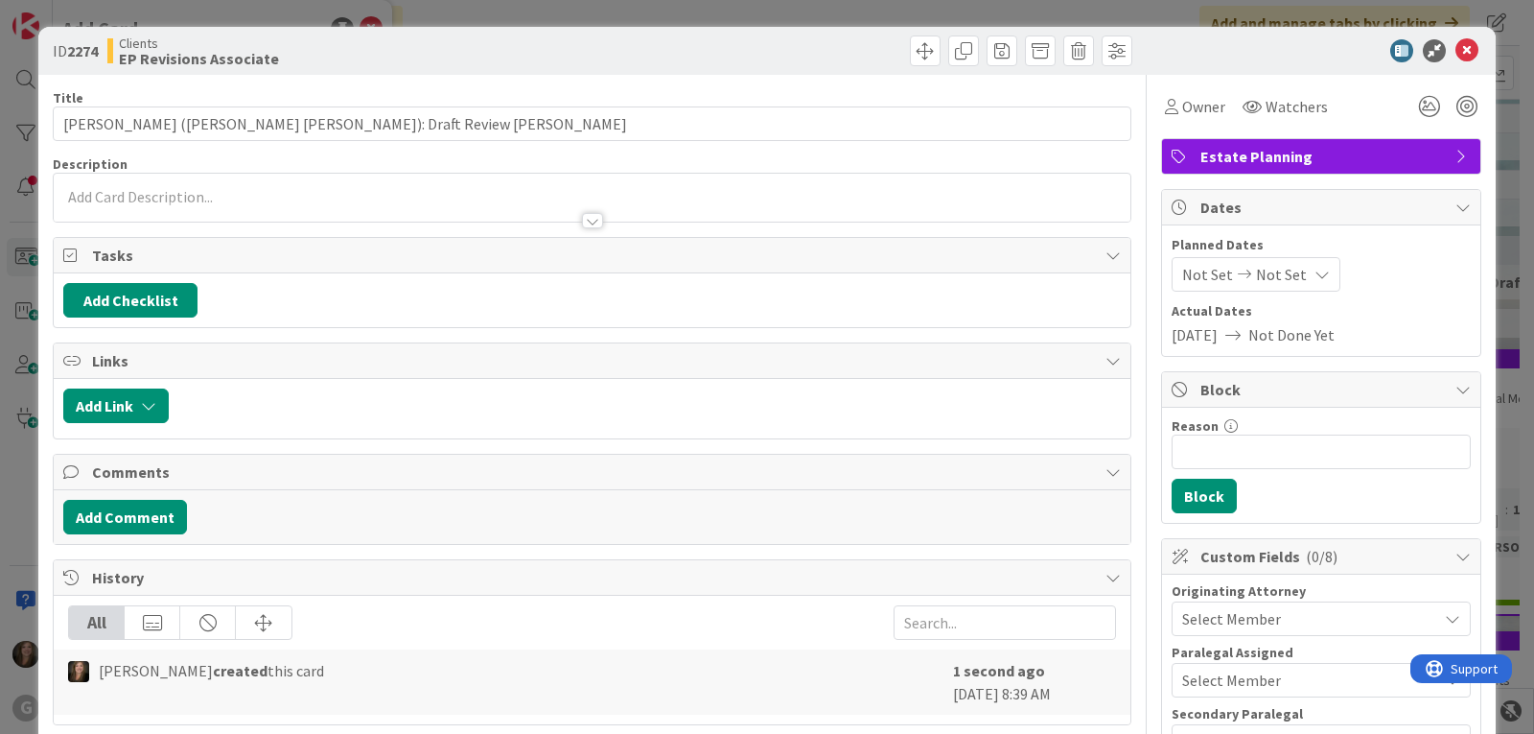
click at [1182, 271] on span "Not Set" at bounding box center [1207, 274] width 51 height 23
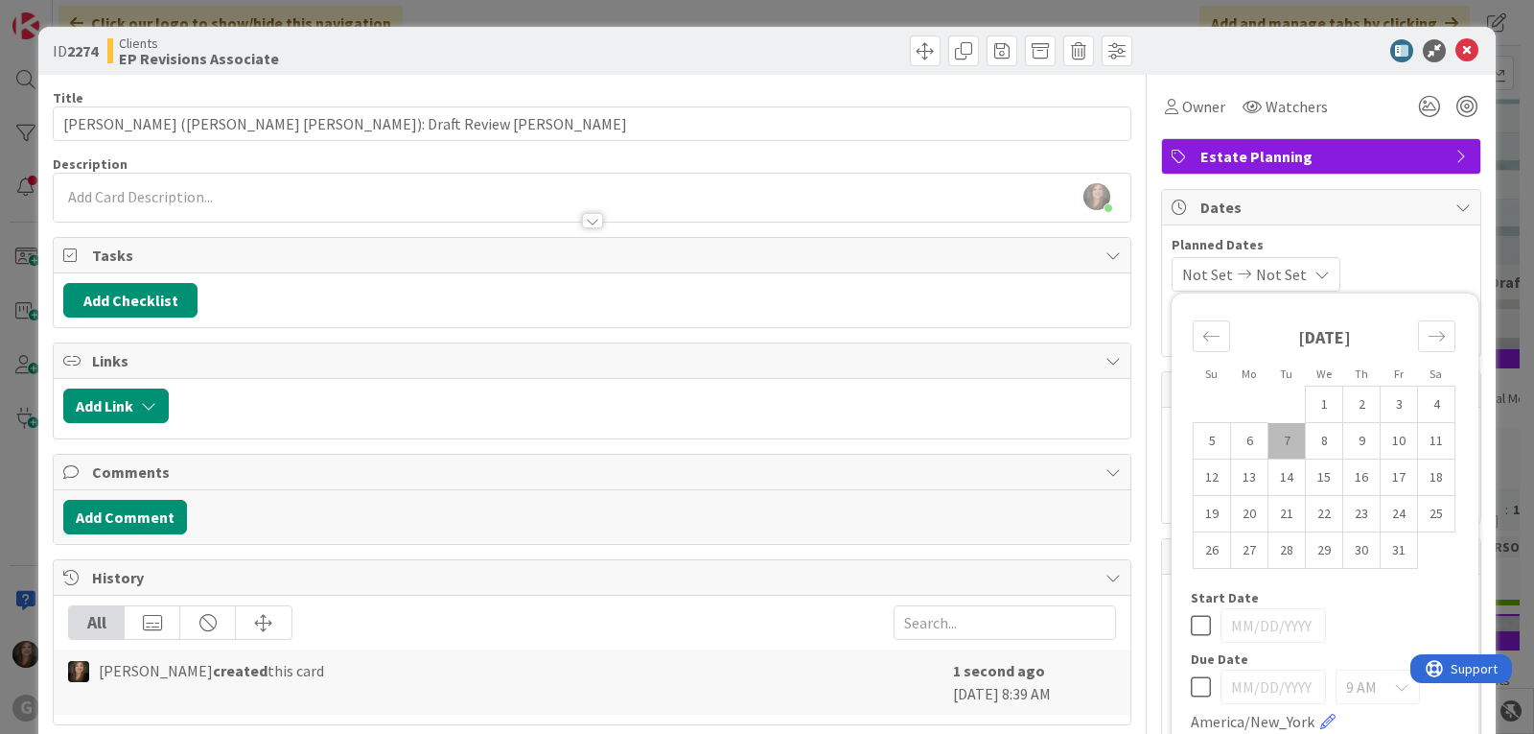
click at [1271, 436] on td "7" at bounding box center [1287, 441] width 37 height 36
type input "[DATE]"
click at [1361, 202] on span "Dates" at bounding box center [1323, 207] width 245 height 23
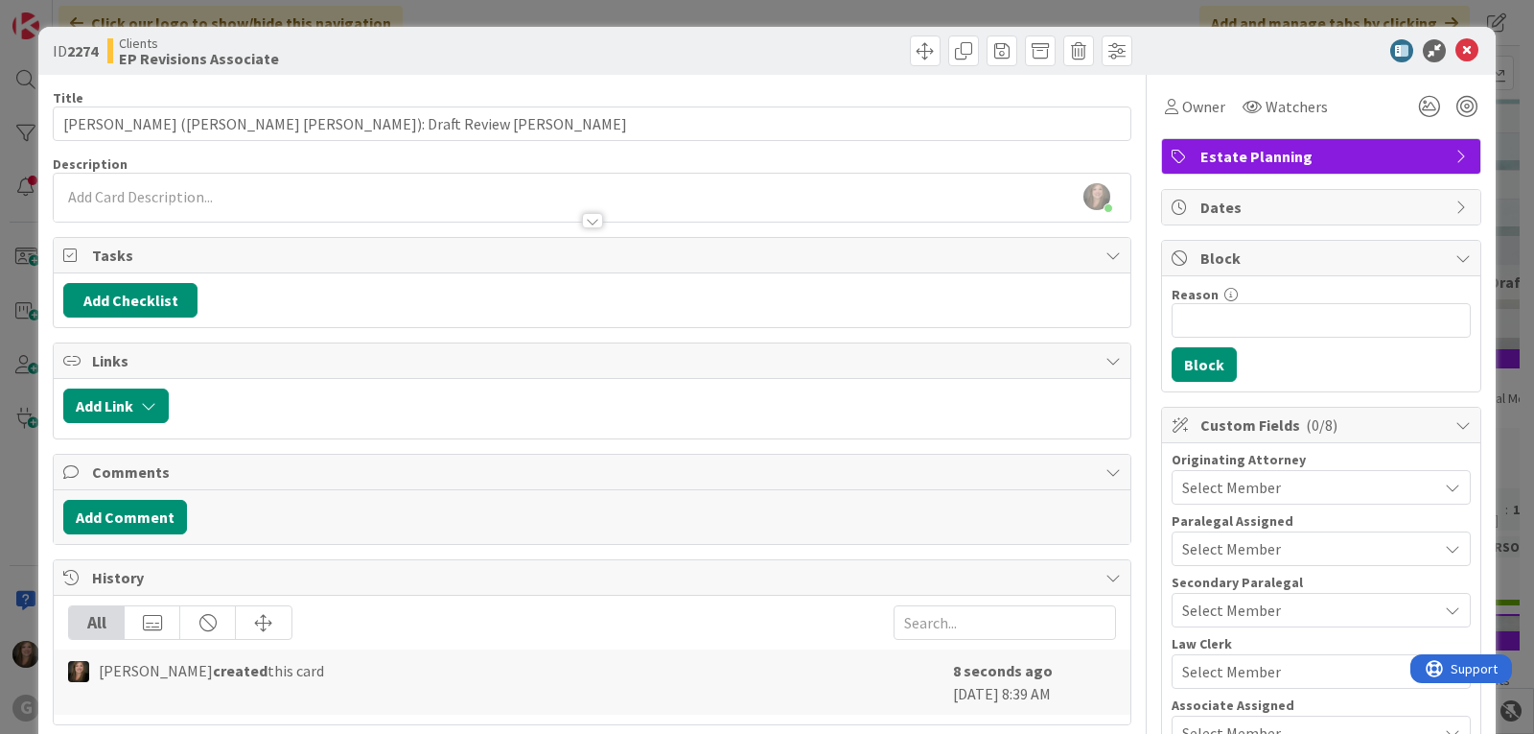
click at [1435, 210] on div "Dates" at bounding box center [1321, 207] width 318 height 35
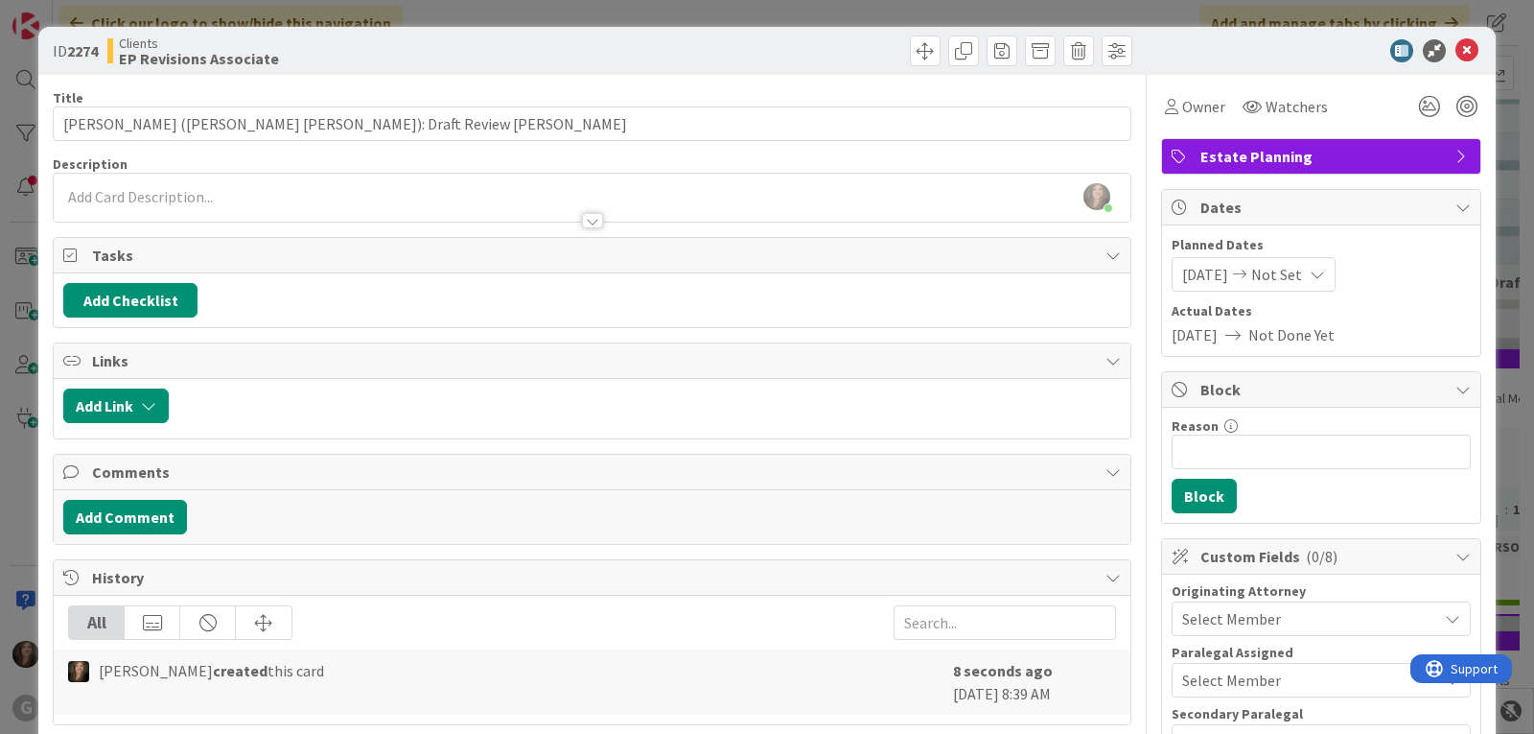
click at [1302, 275] on span "Not Set" at bounding box center [1276, 274] width 51 height 23
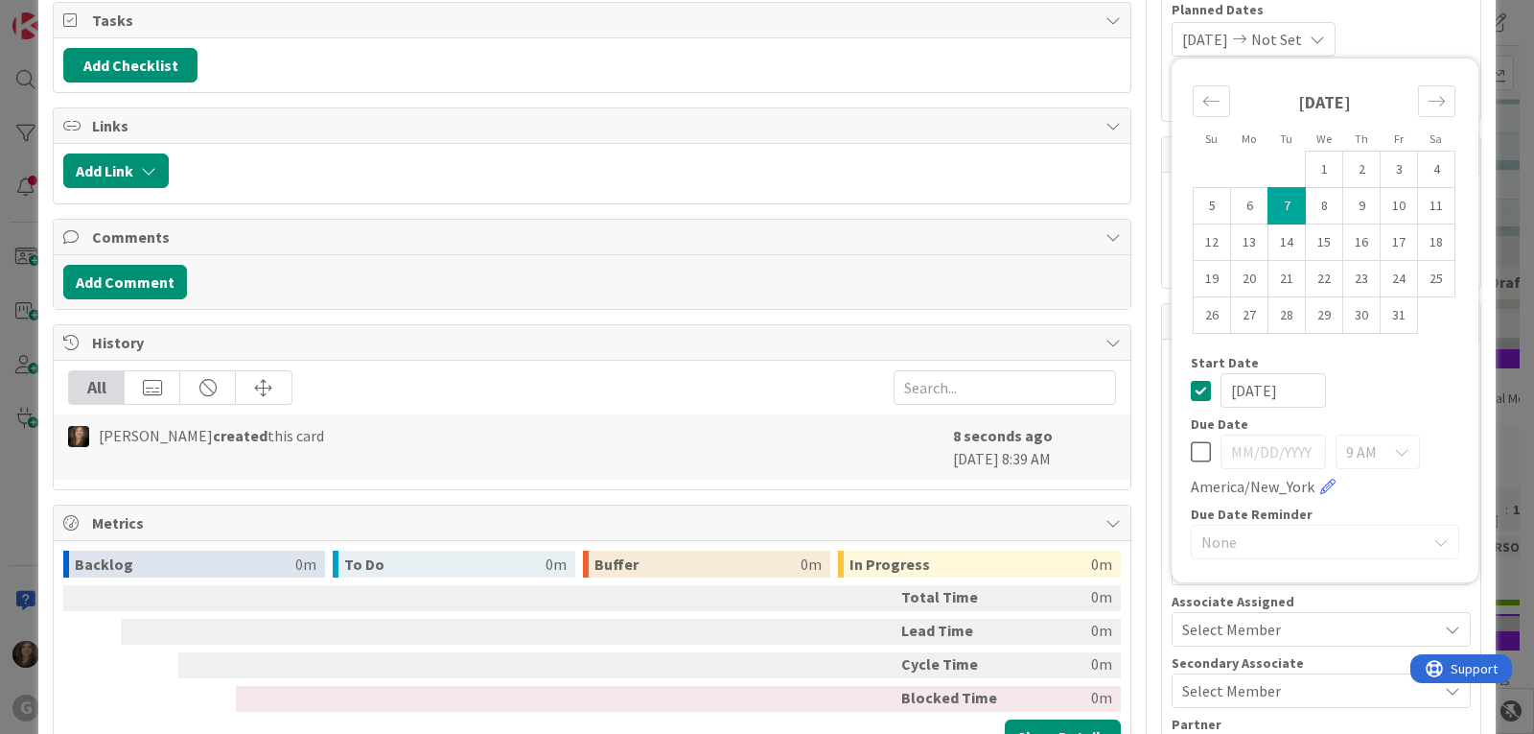
scroll to position [288, 0]
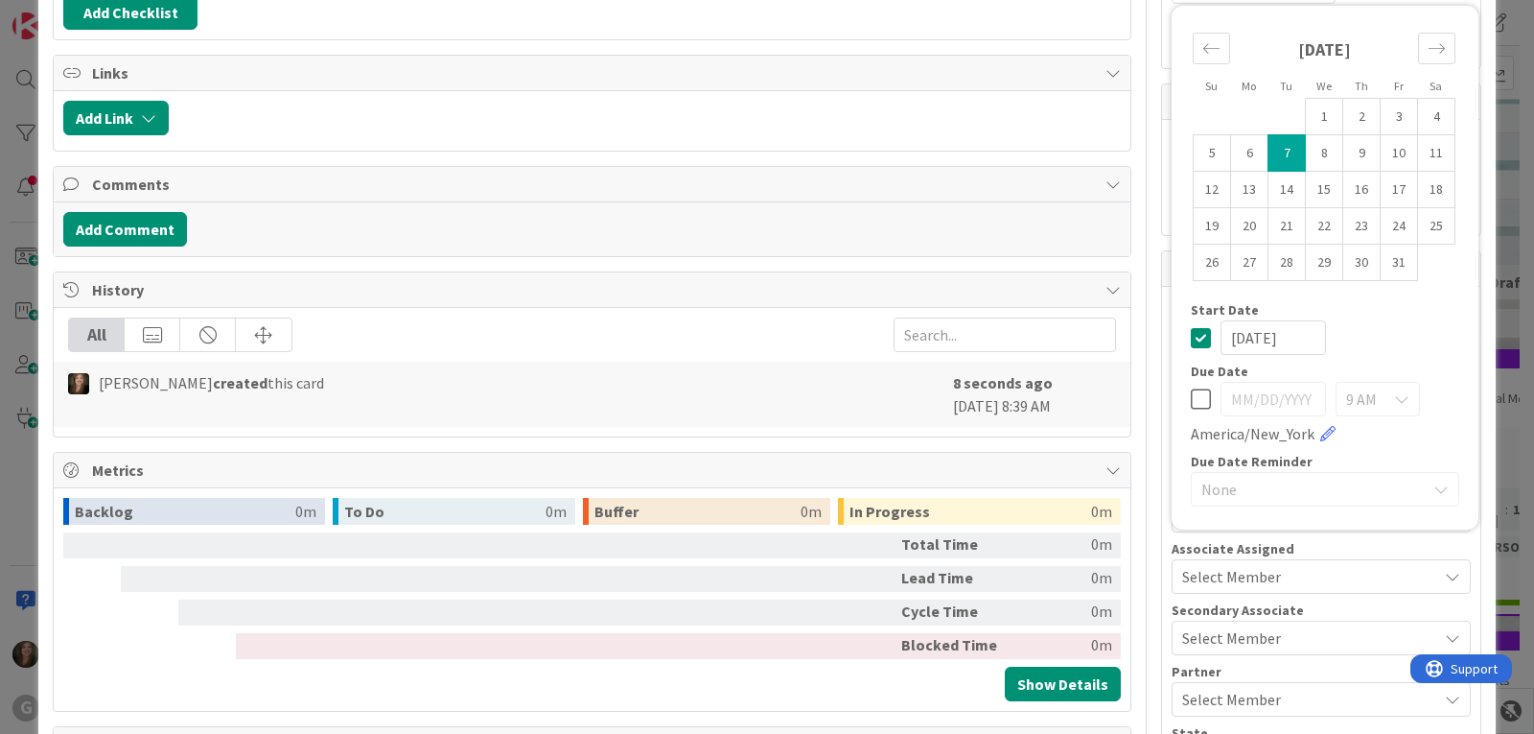
click at [1191, 397] on icon at bounding box center [1201, 398] width 20 height 23
click at [1249, 403] on input "[DATE]" at bounding box center [1273, 399] width 105 height 35
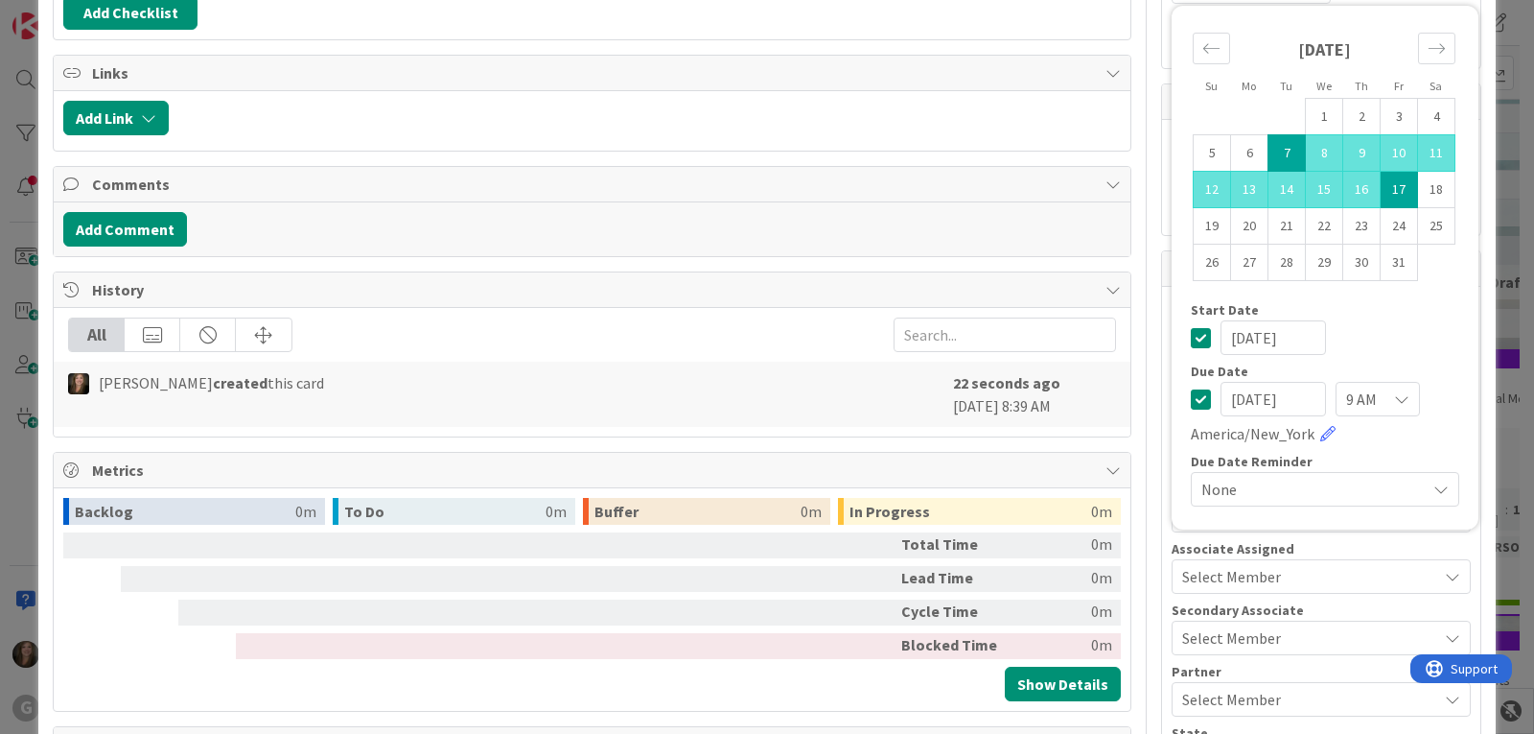
type input "[DATE]"
click at [1346, 350] on div "[DATE]" at bounding box center [1325, 337] width 268 height 35
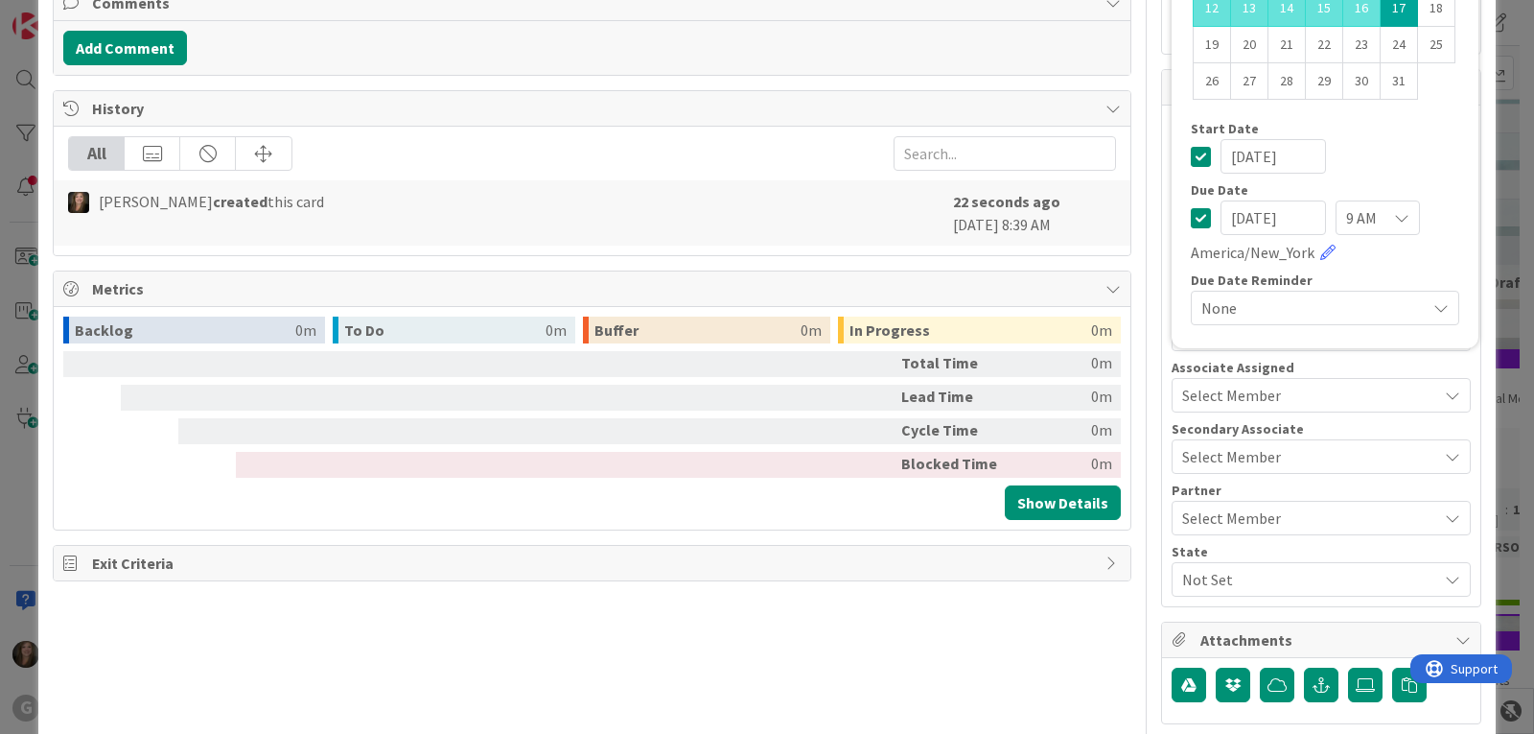
scroll to position [551, 0]
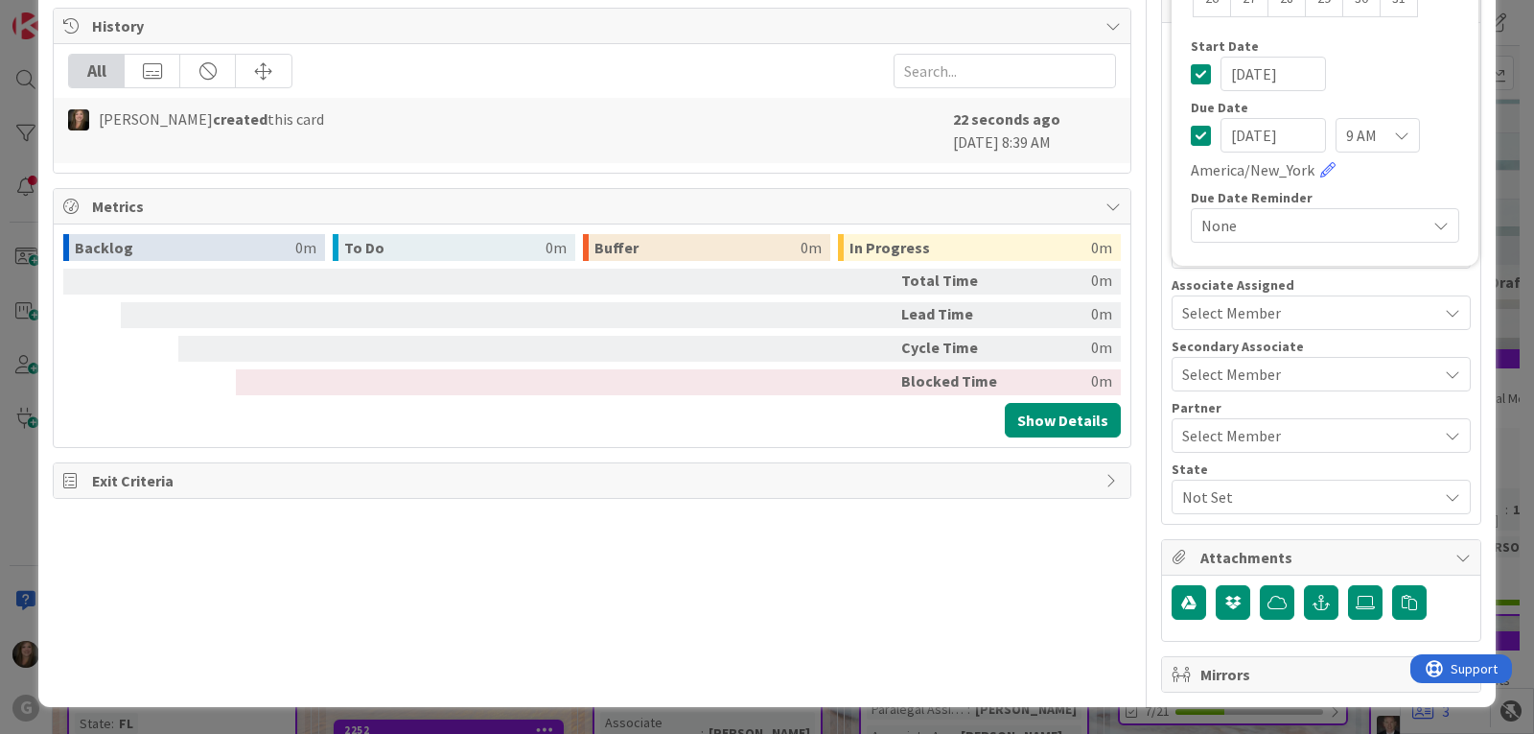
click at [1271, 315] on div "Select Member" at bounding box center [1309, 312] width 255 height 23
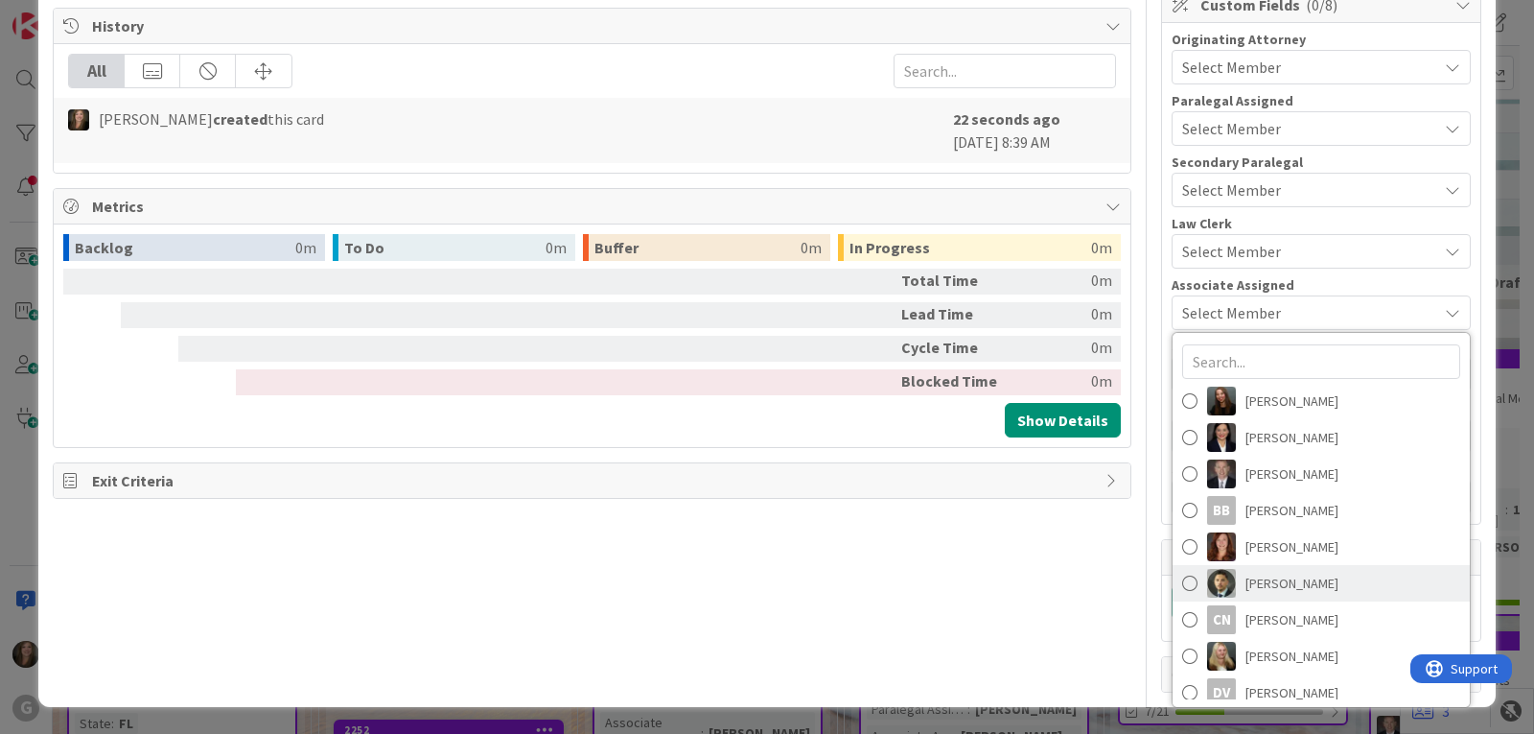
click at [1254, 574] on span "[PERSON_NAME]" at bounding box center [1292, 583] width 93 height 29
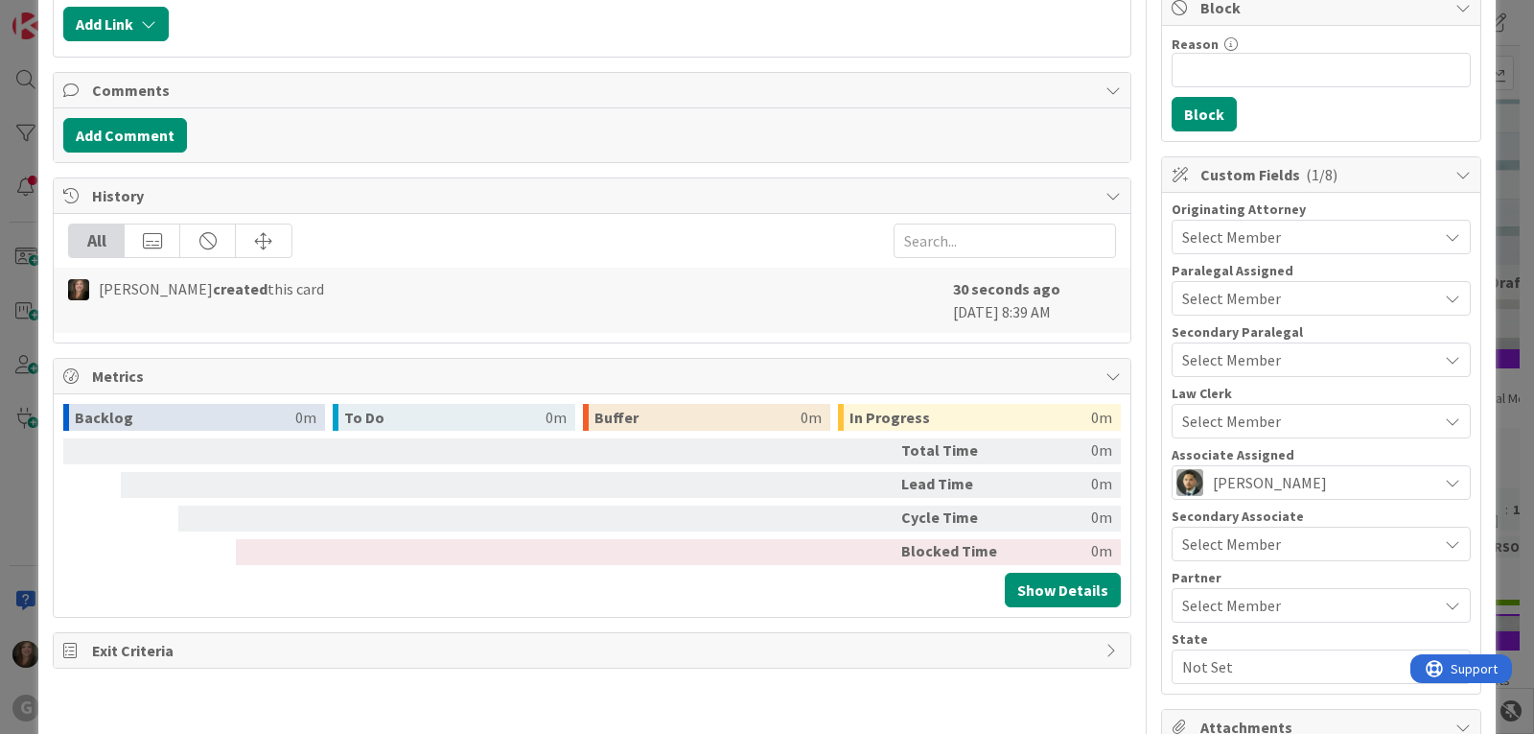
scroll to position [360, 0]
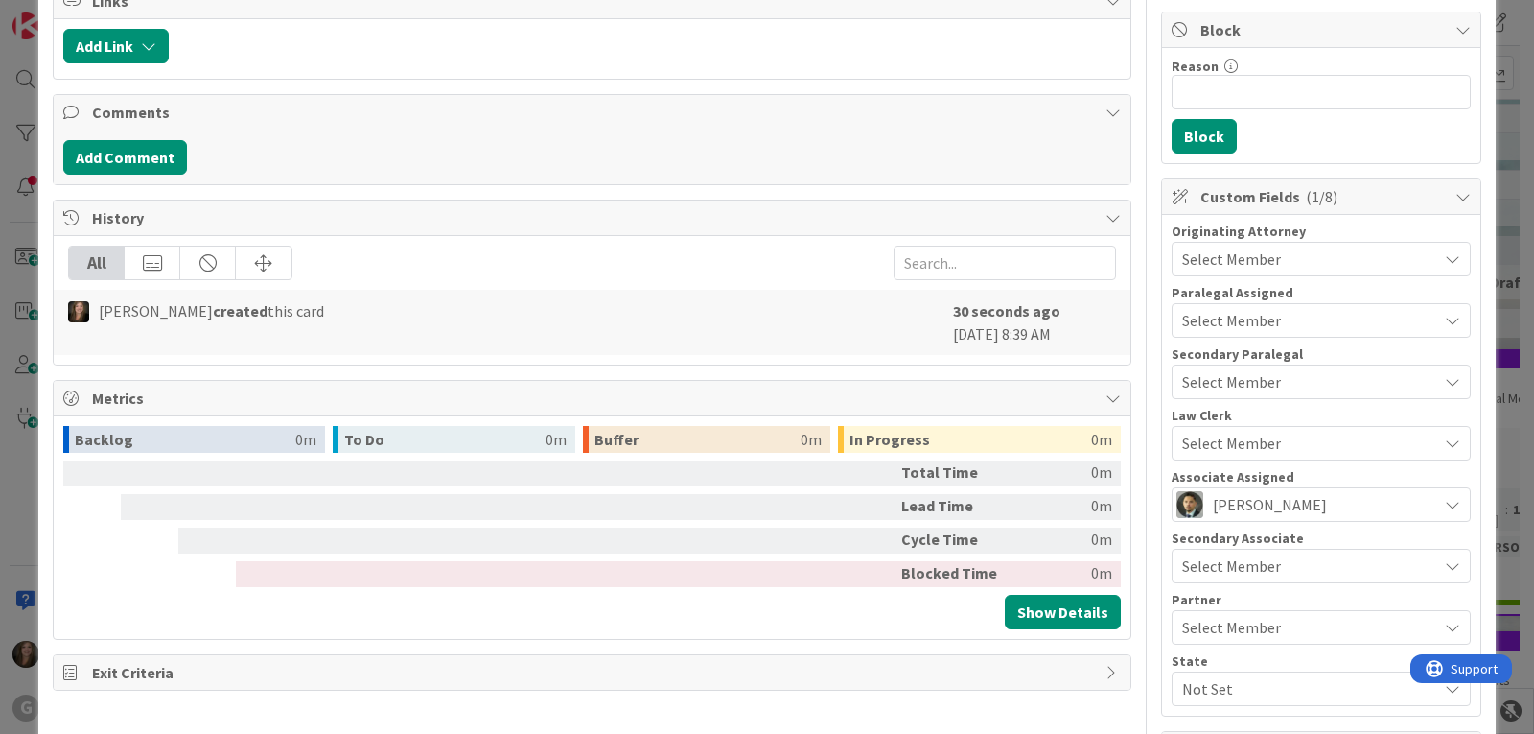
click at [1220, 254] on span "Select Member" at bounding box center [1231, 258] width 99 height 23
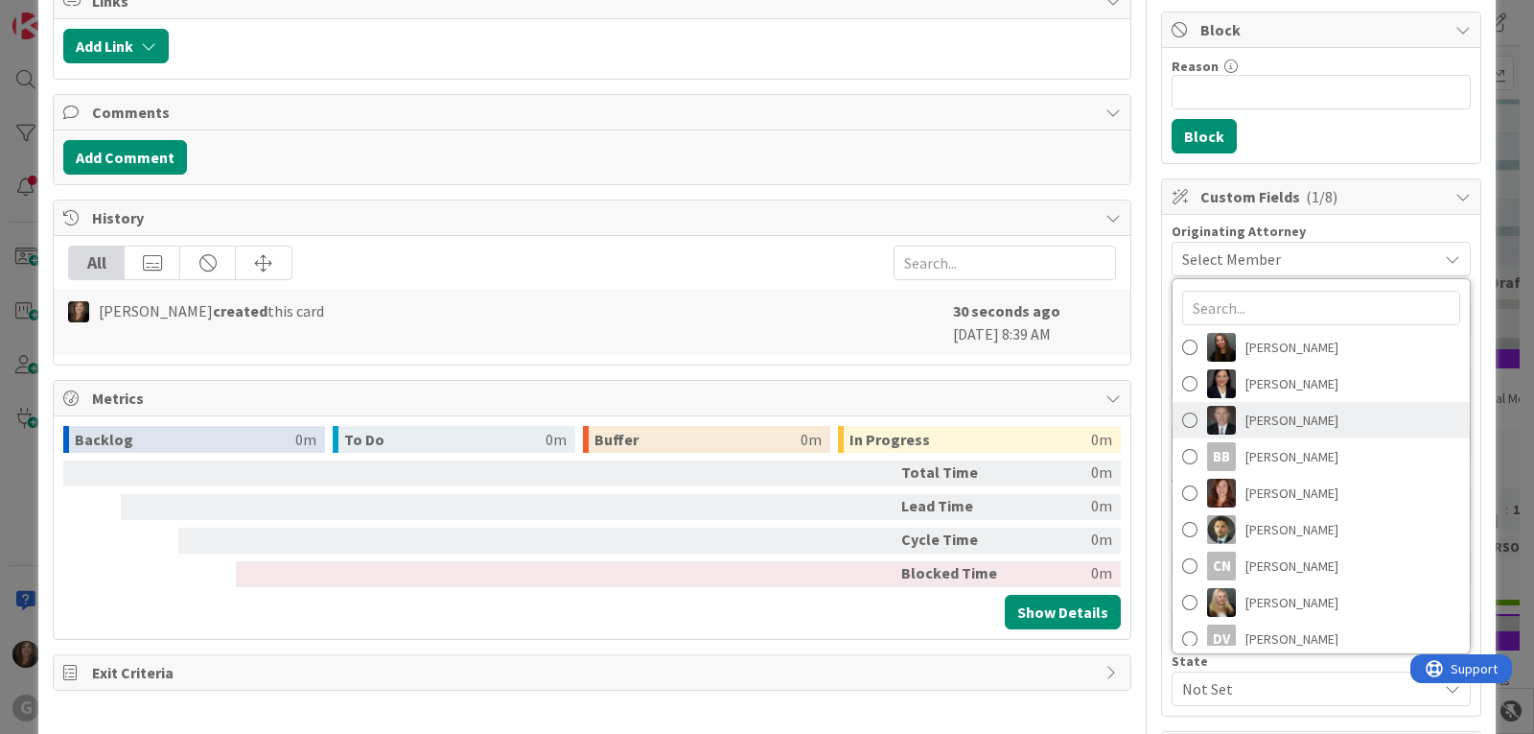
click at [1221, 419] on img at bounding box center [1221, 420] width 29 height 29
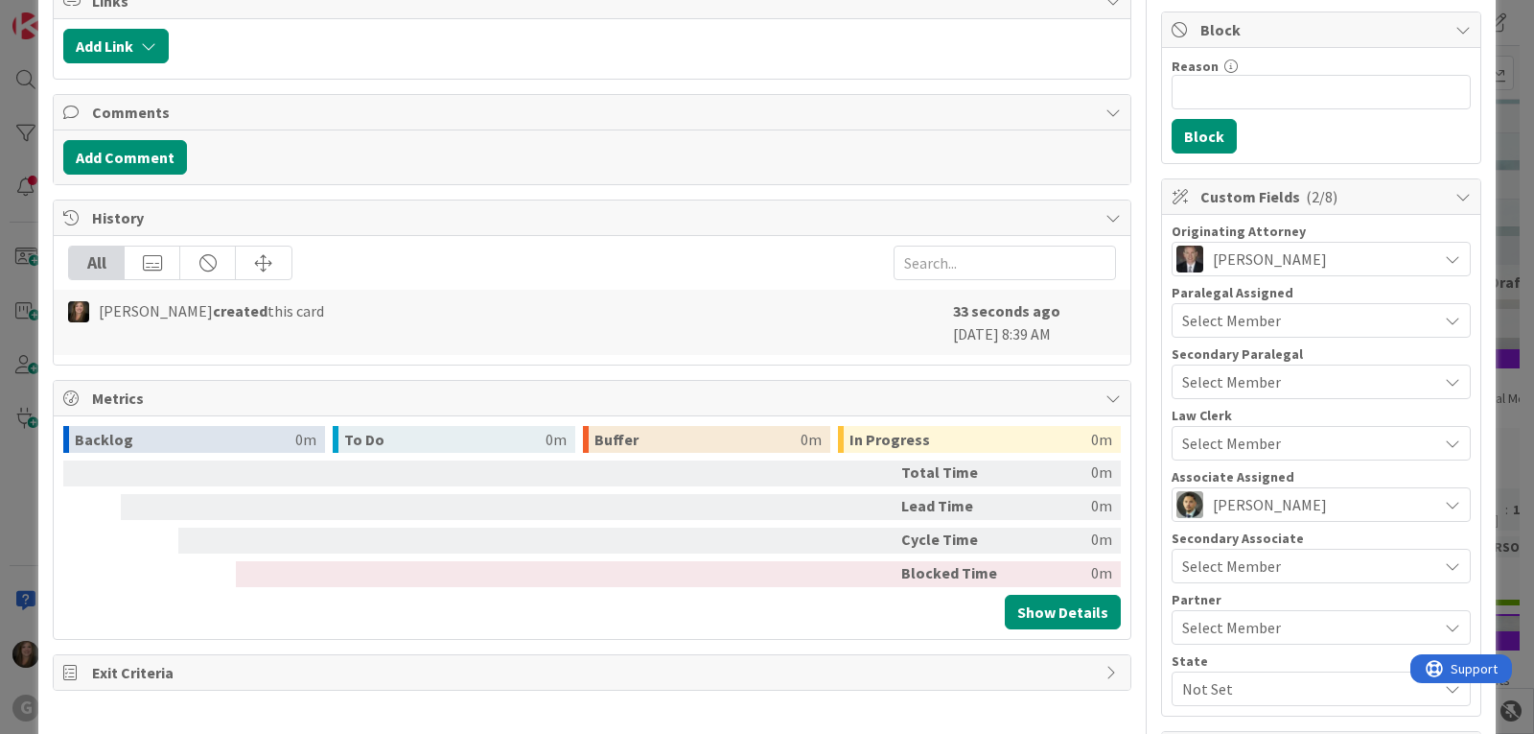
click at [1211, 691] on span "Not Set" at bounding box center [1309, 688] width 255 height 23
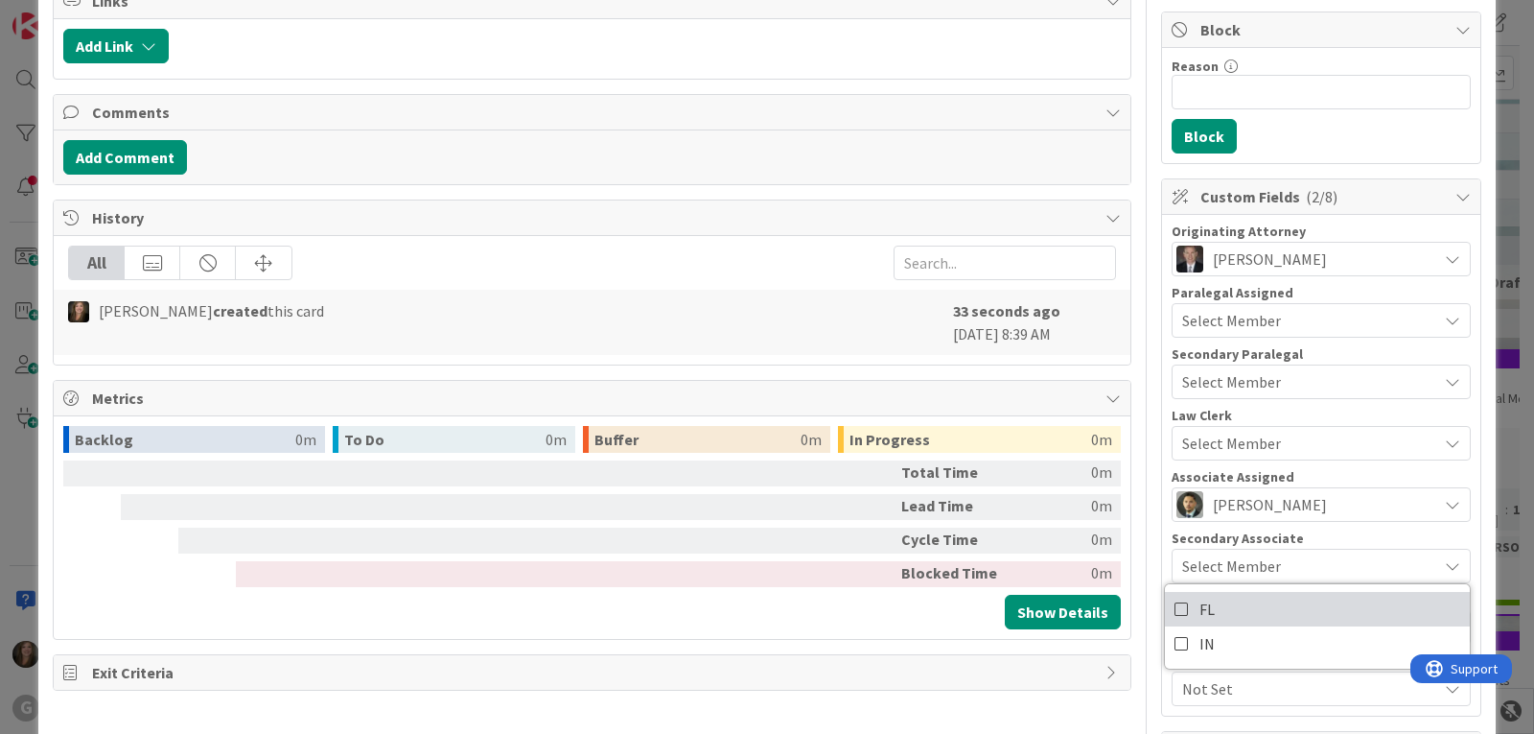
click at [1200, 616] on span "FL" at bounding box center [1207, 609] width 15 height 29
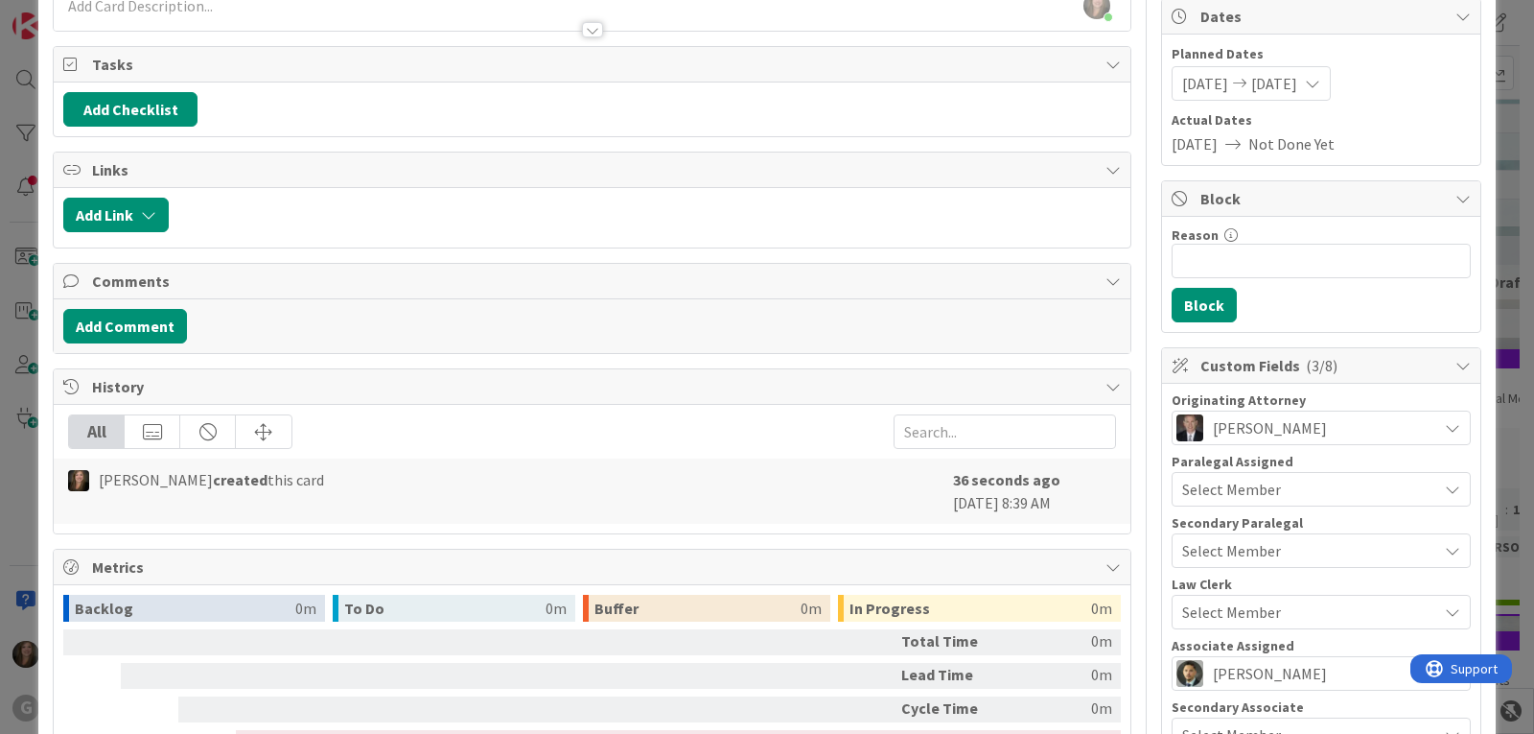
scroll to position [0, 0]
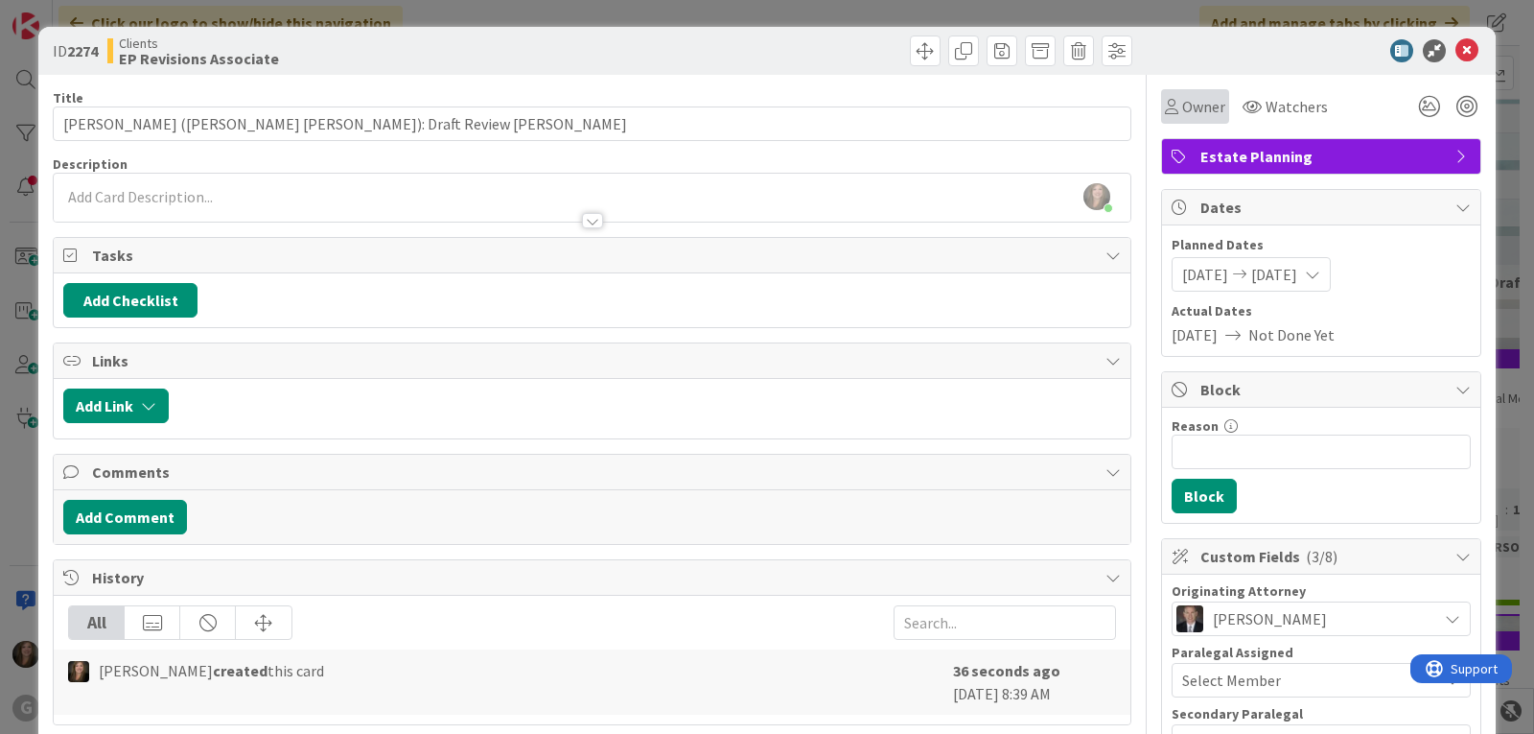
click at [1182, 107] on span "Owner" at bounding box center [1203, 106] width 43 height 23
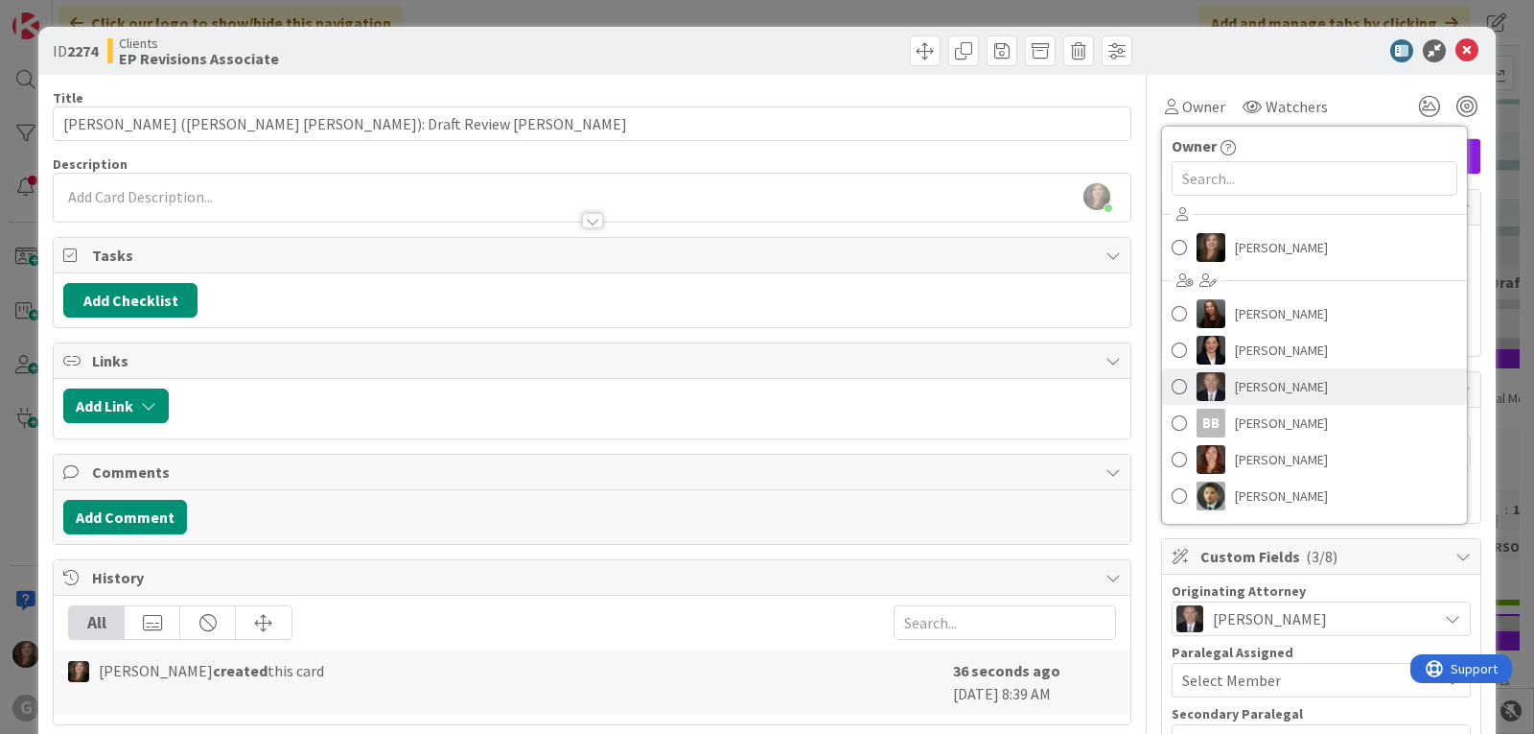
click at [1235, 396] on span "[PERSON_NAME]" at bounding box center [1281, 386] width 93 height 29
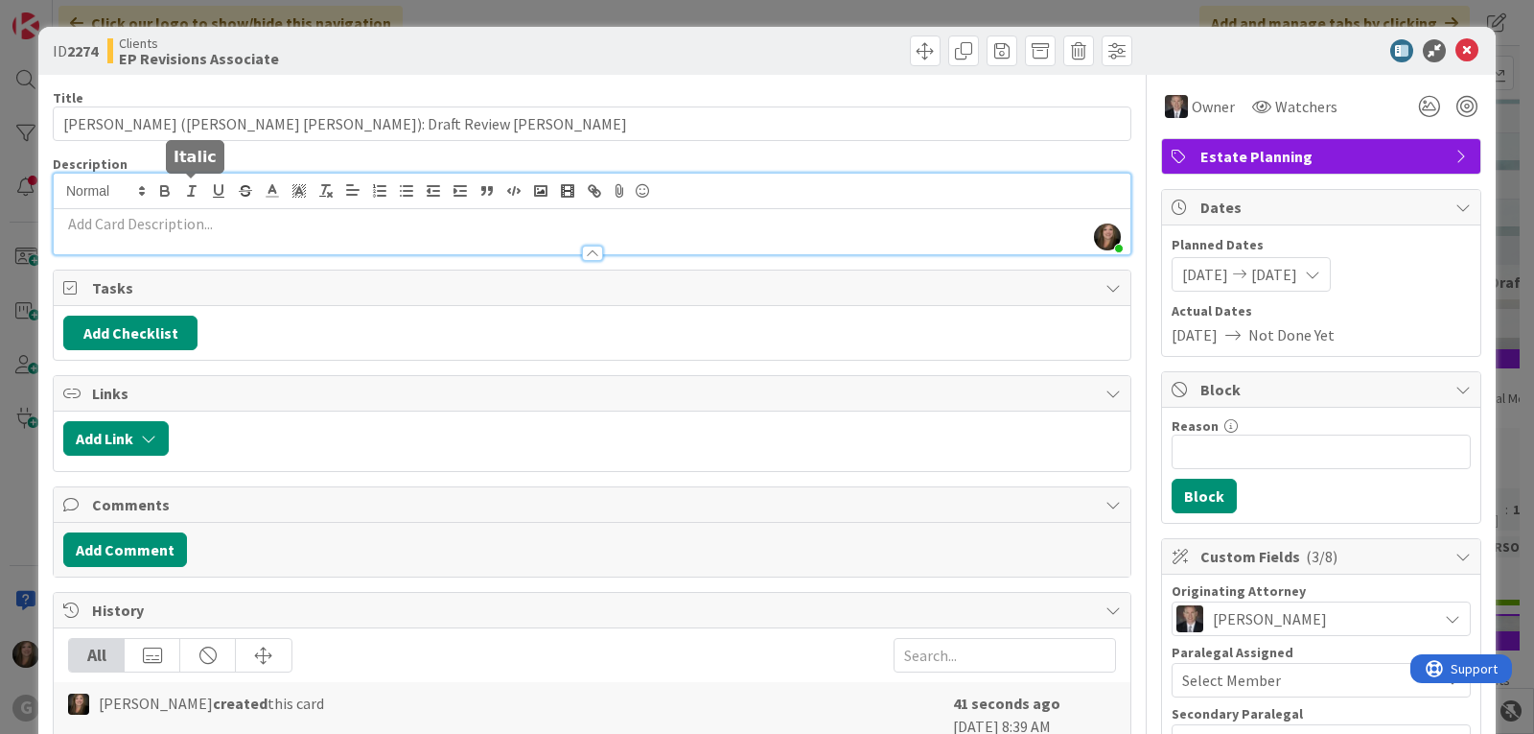
click at [182, 199] on div "[PERSON_NAME] just joined" at bounding box center [592, 214] width 1077 height 81
click at [152, 339] on button "Add Checklist" at bounding box center [130, 332] width 134 height 35
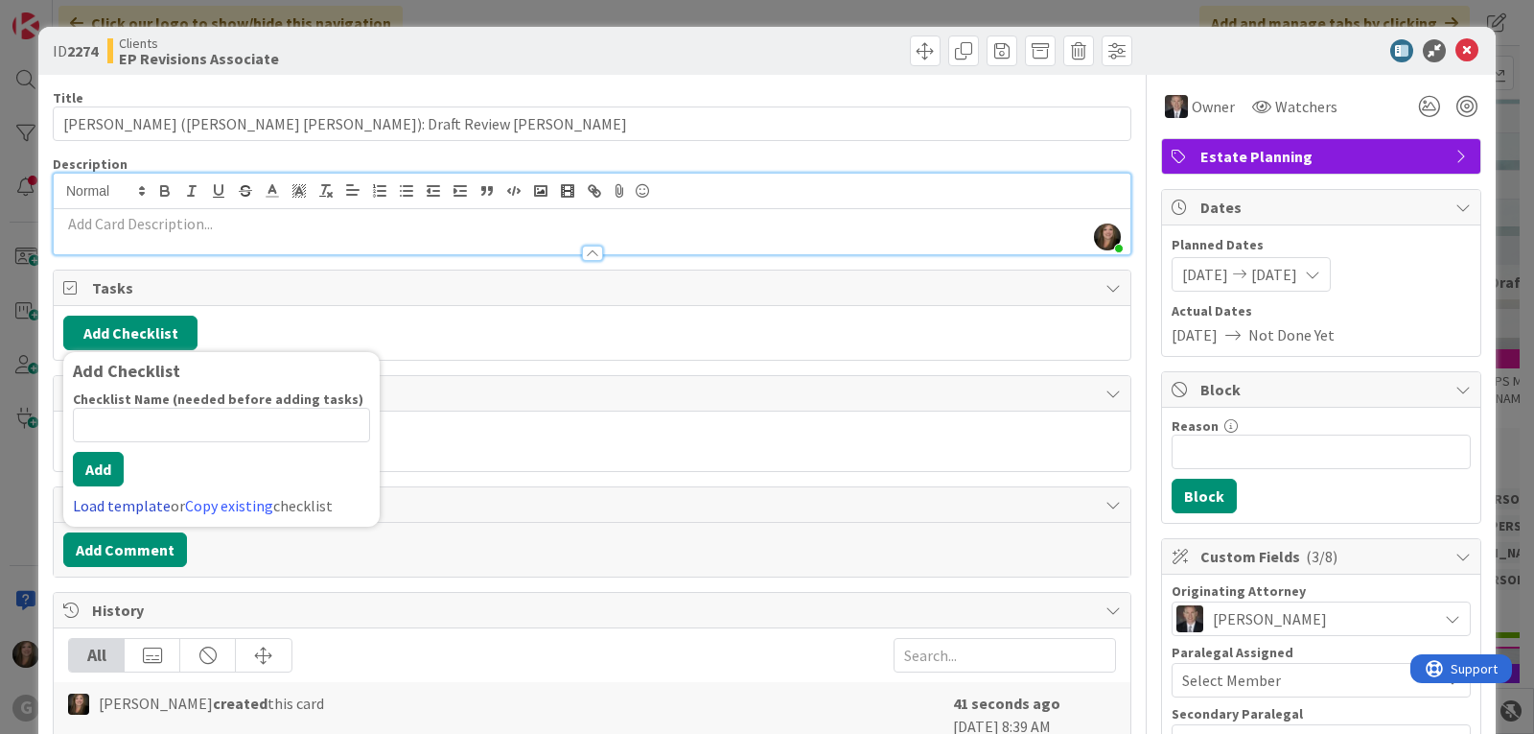
click at [102, 499] on link "Load template" at bounding box center [122, 505] width 98 height 19
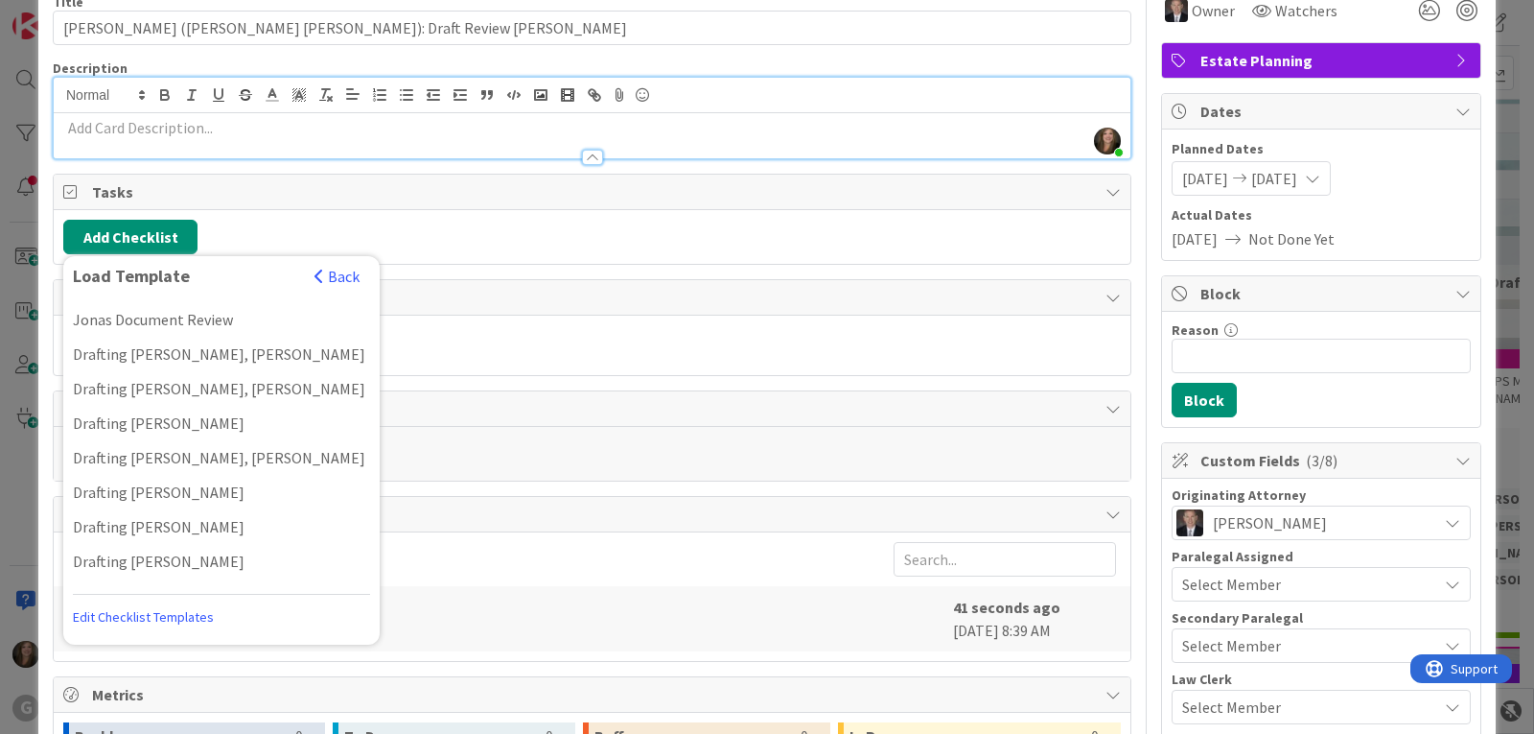
scroll to position [1603, 0]
click at [100, 718] on div "Document Review [PERSON_NAME]" at bounding box center [221, 735] width 316 height 35
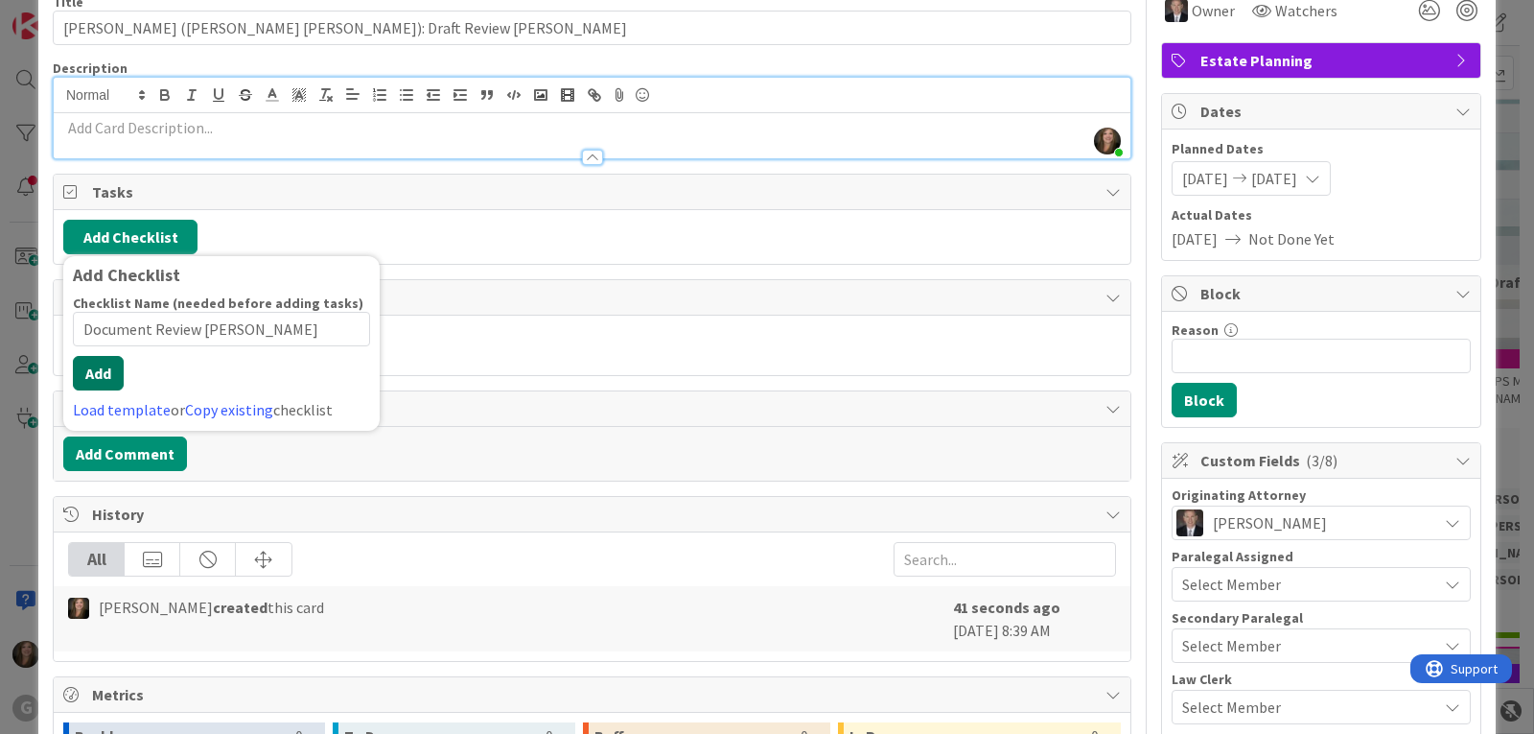
click at [94, 386] on button "Add" at bounding box center [98, 373] width 51 height 35
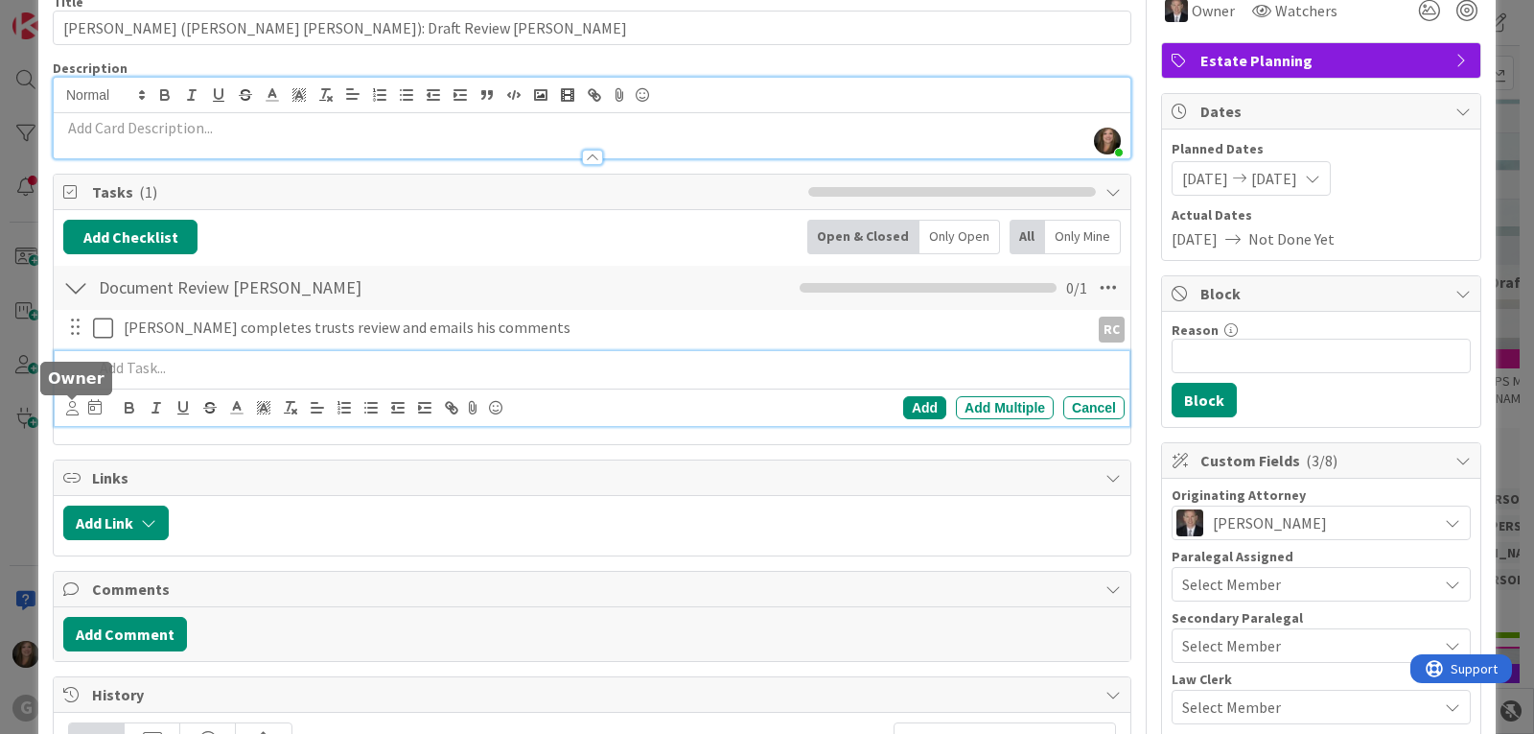
click at [74, 413] on icon at bounding box center [72, 408] width 12 height 14
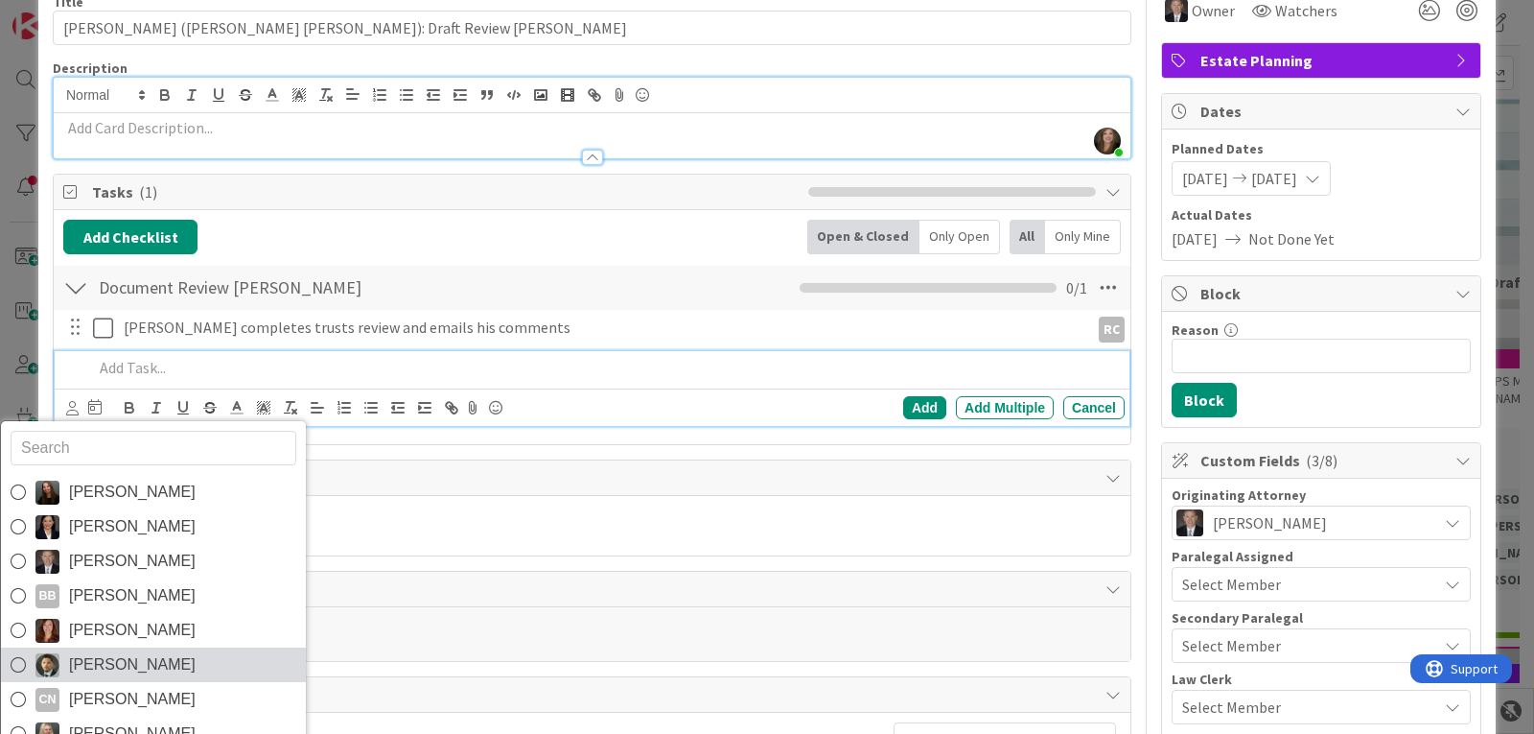
click at [98, 661] on span "[PERSON_NAME]" at bounding box center [132, 664] width 127 height 29
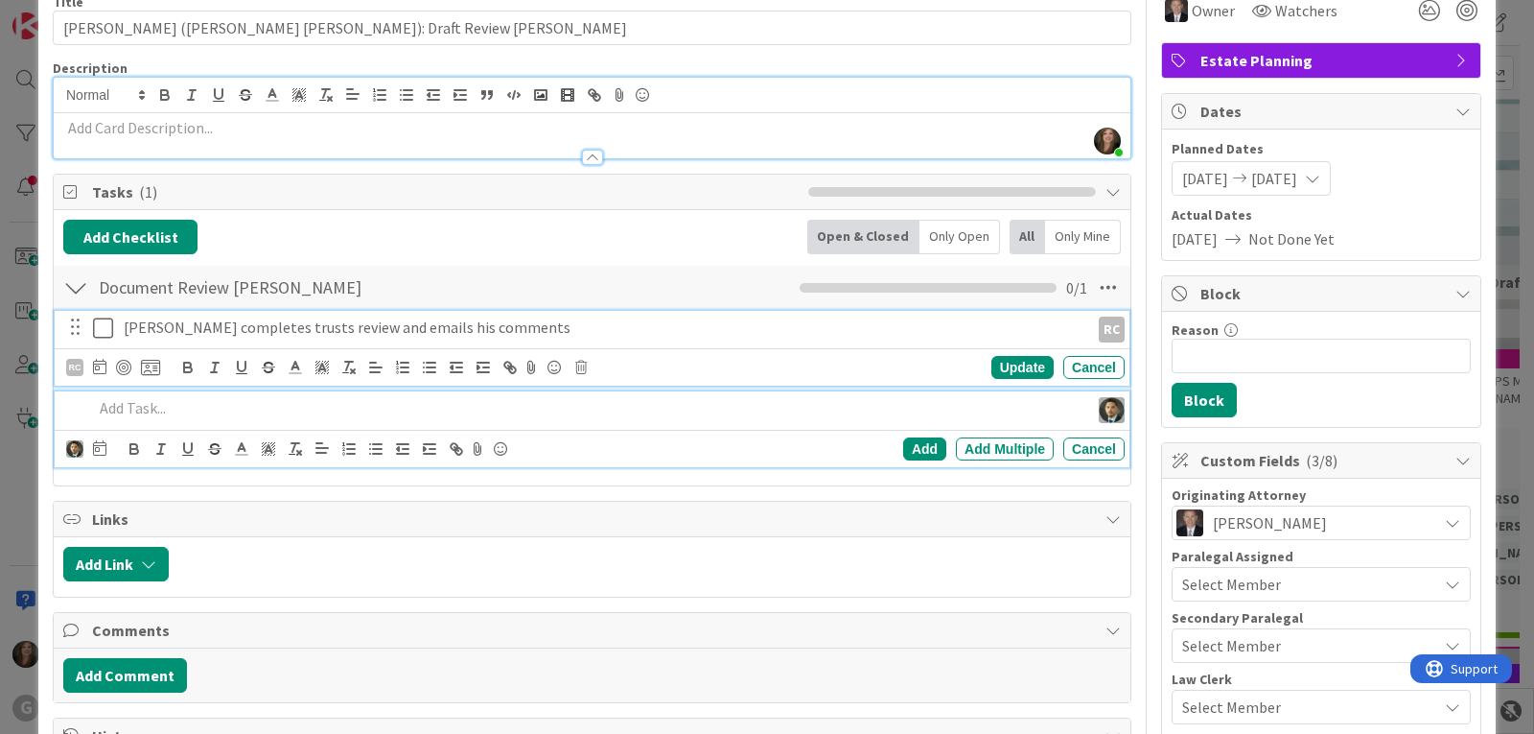
click at [164, 332] on p "[PERSON_NAME] completes trusts review and emails his comments" at bounding box center [603, 327] width 958 height 22
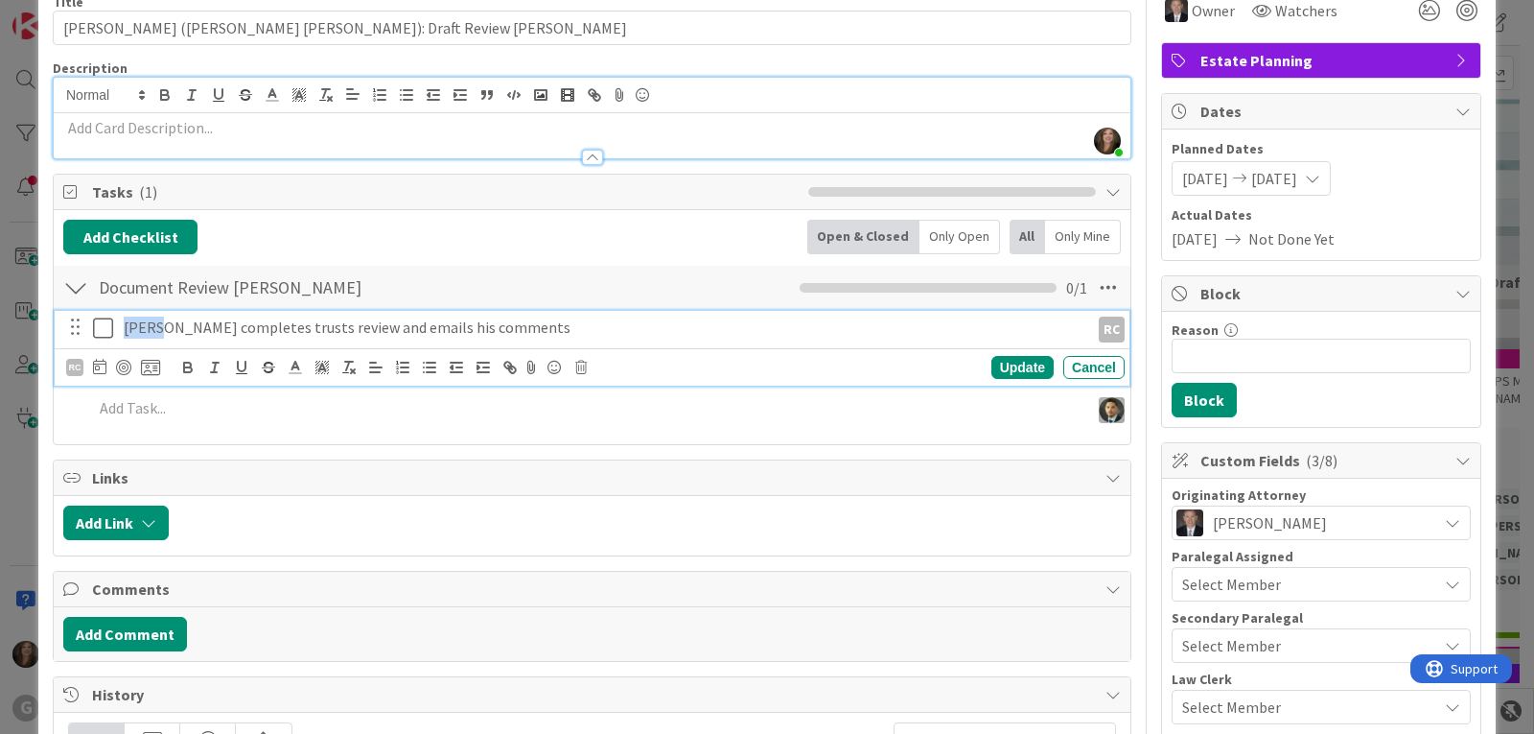
drag, startPoint x: 164, startPoint y: 332, endPoint x: 119, endPoint y: 329, distance: 45.2
click at [119, 329] on div "[PERSON_NAME] completes trusts review and emails his comments" at bounding box center [602, 328] width 973 height 34
click at [263, 322] on p "[PERSON_NAME] completes trusts review and emails his comments" at bounding box center [603, 327] width 958 height 22
click at [490, 336] on p "[PERSON_NAME] completes drafts review and emails his comments" at bounding box center [603, 327] width 958 height 22
click at [478, 331] on p "[PERSON_NAME] completes drafts review and emails his commentsto" at bounding box center [603, 327] width 958 height 22
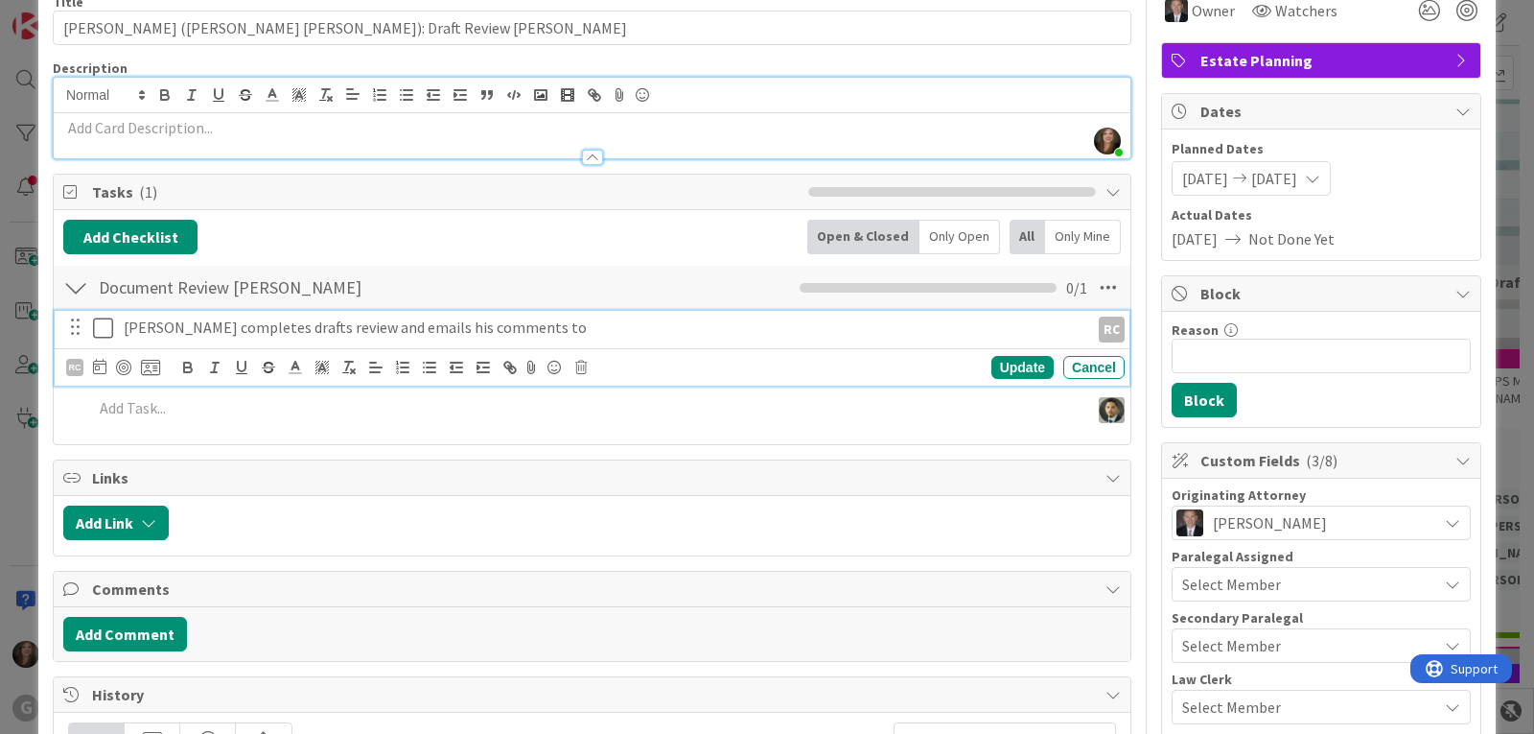
click at [520, 321] on p "[PERSON_NAME] completes drafts review and emails his comments to" at bounding box center [603, 327] width 958 height 22
click at [71, 370] on div "RC" at bounding box center [74, 367] width 17 height 17
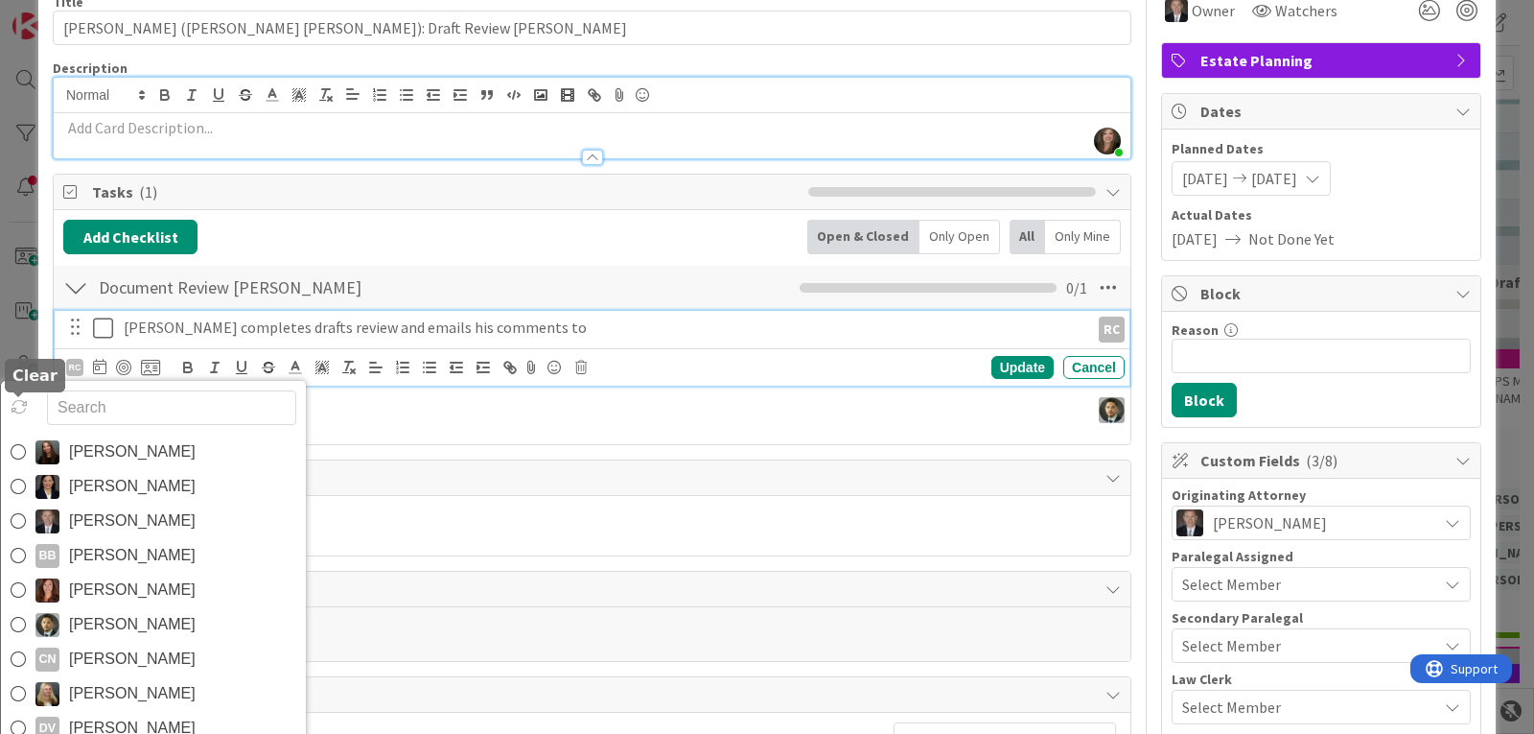
click at [13, 408] on icon at bounding box center [19, 406] width 17 height 17
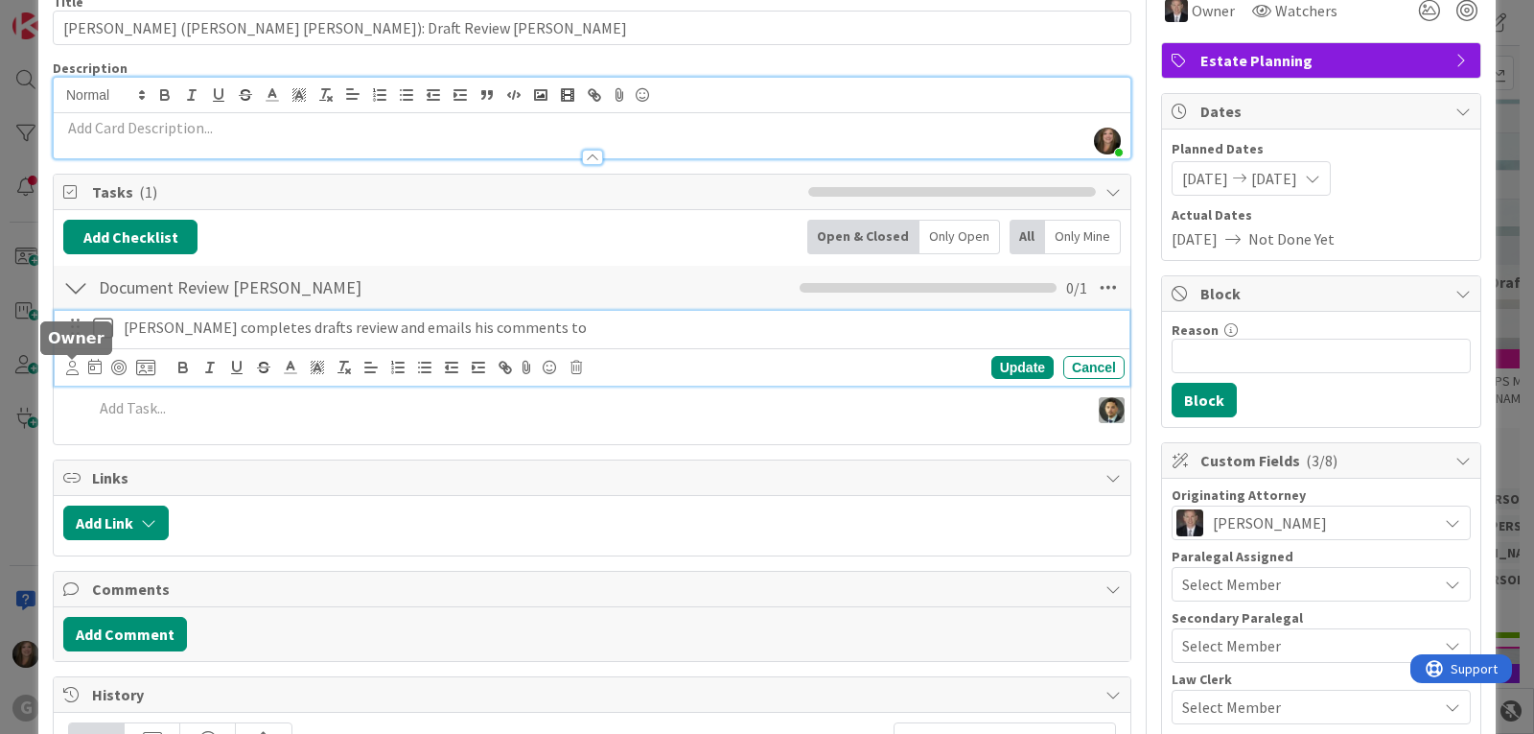
click at [68, 370] on icon at bounding box center [72, 368] width 12 height 14
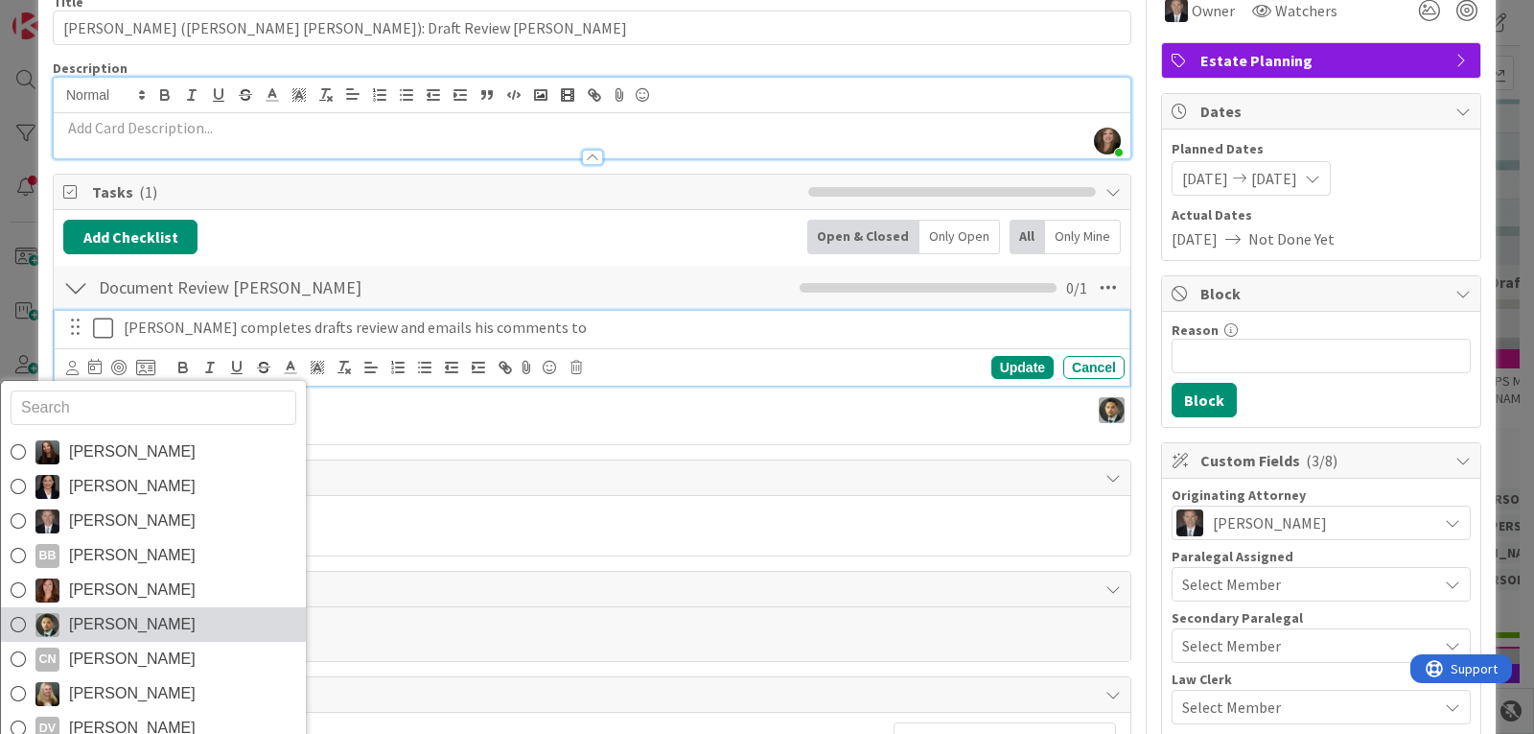
click at [119, 618] on span "[PERSON_NAME]" at bounding box center [132, 624] width 127 height 29
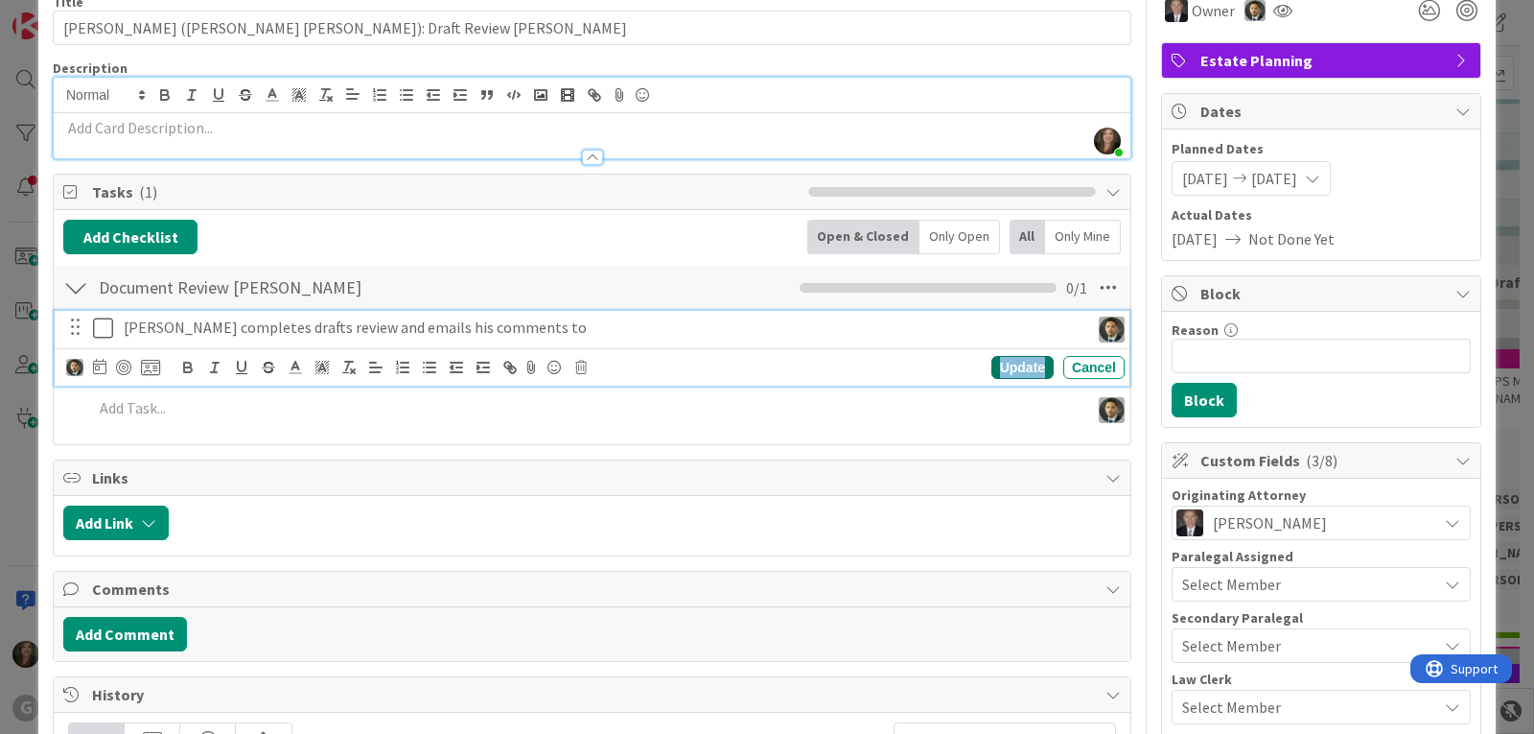
click at [1020, 362] on div "Update" at bounding box center [1022, 367] width 62 height 23
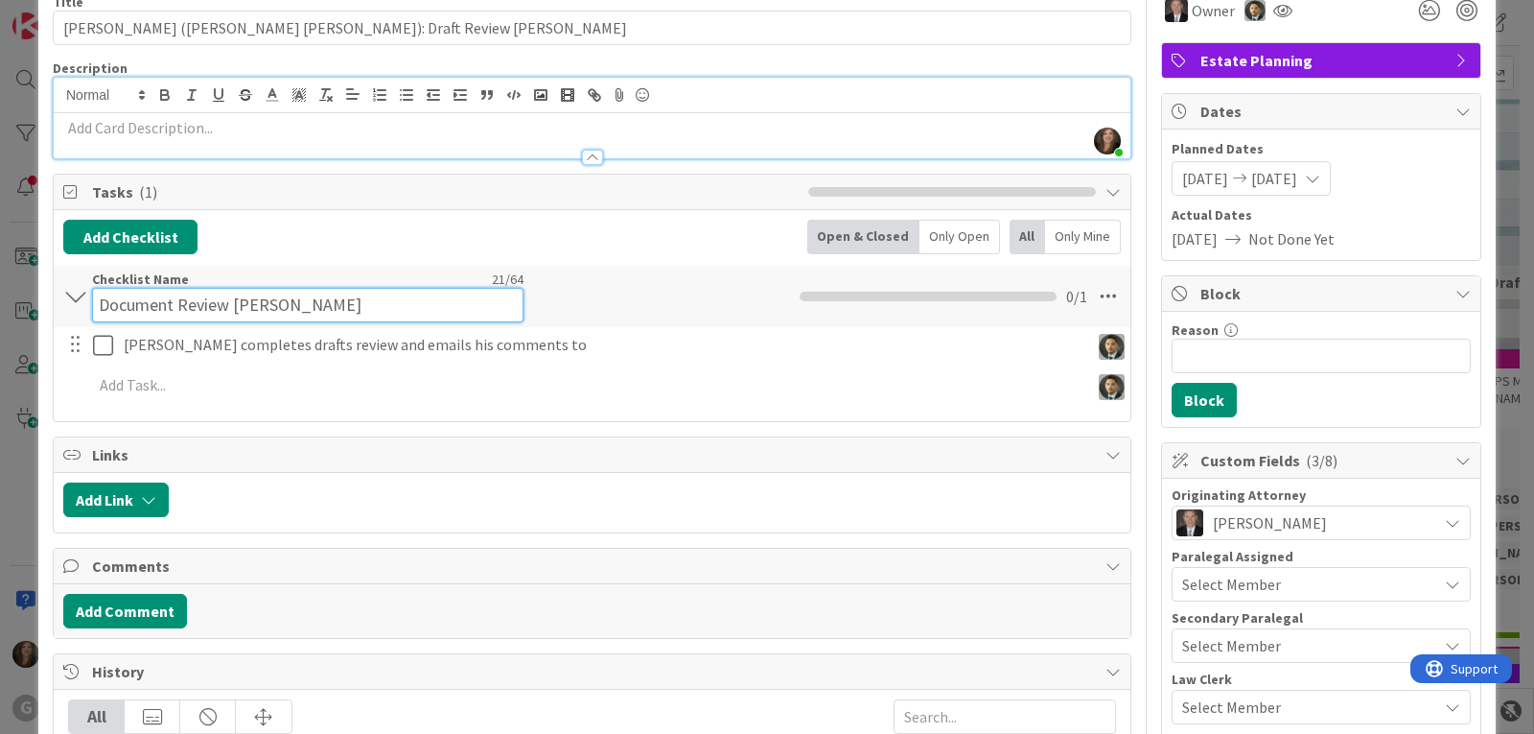
drag, startPoint x: 296, startPoint y: 291, endPoint x: 234, endPoint y: 293, distance: 62.4
click at [234, 293] on input "Document Review [PERSON_NAME]" at bounding box center [307, 305] width 431 height 35
type input "Document Review [PERSON_NAME]"
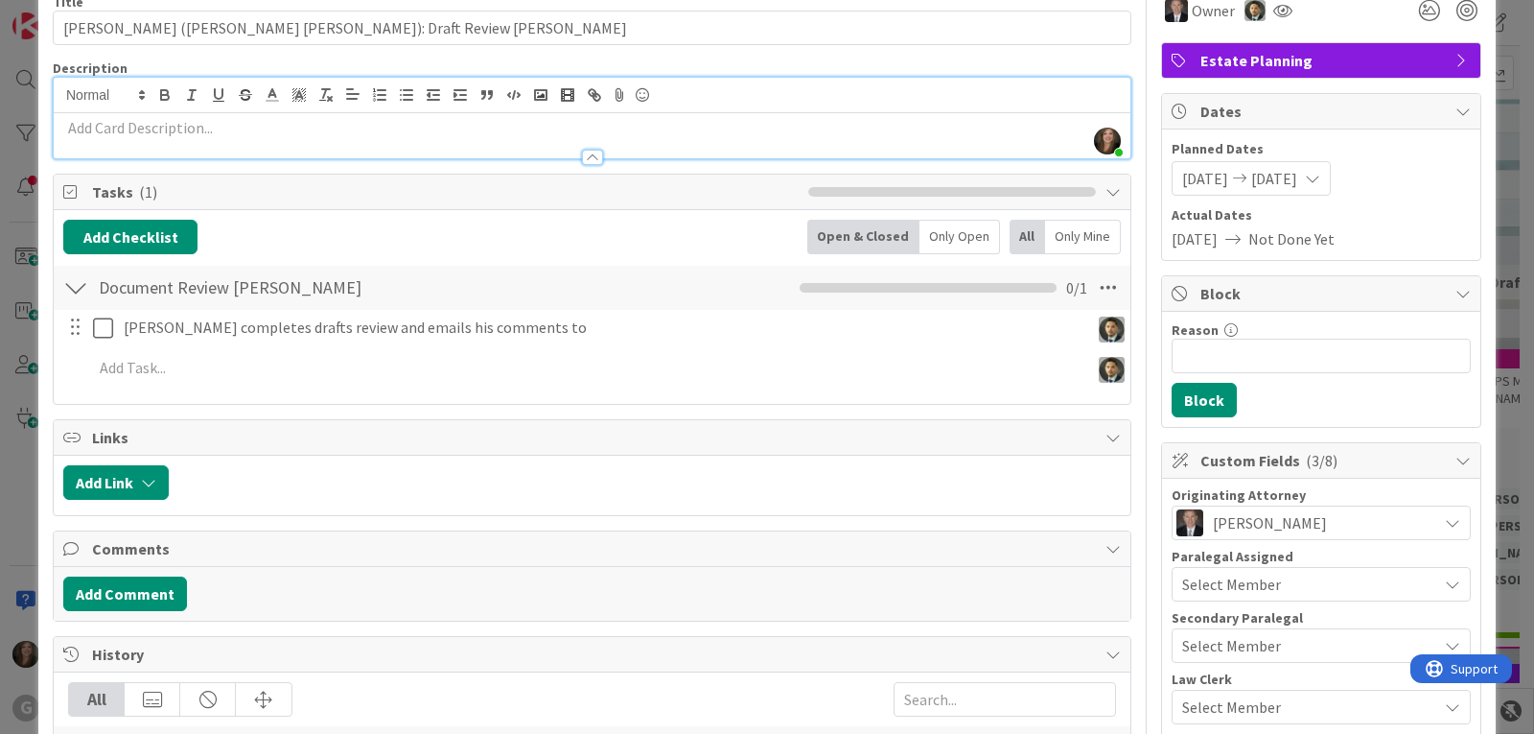
click at [577, 316] on div "Document Review [PERSON_NAME] Checklist Name 21 / 64 Document Review [PERSON_NA…" at bounding box center [592, 329] width 1077 height 130
click at [1099, 285] on icon at bounding box center [1108, 287] width 35 height 35
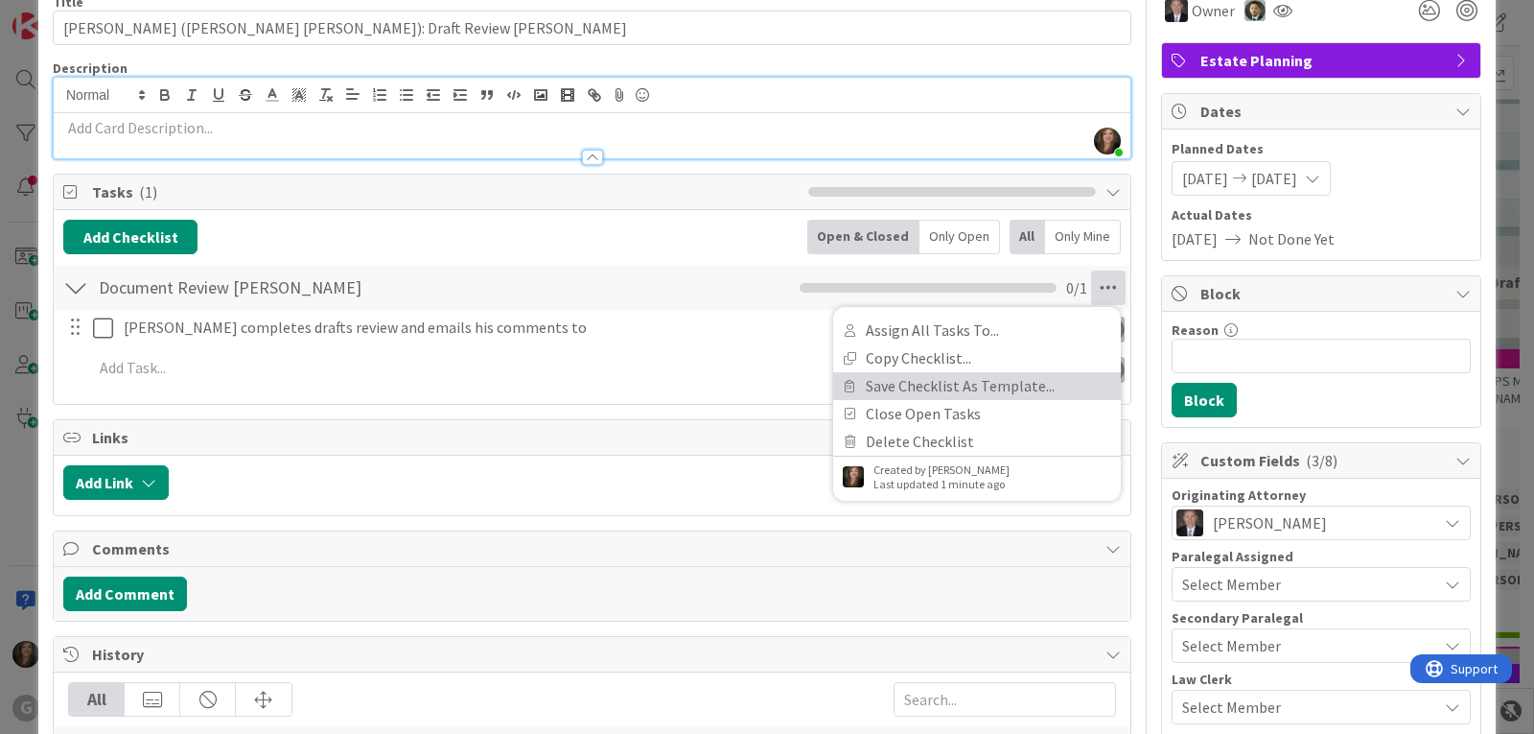
click at [945, 395] on link "Save Checklist As Template..." at bounding box center [977, 386] width 288 height 28
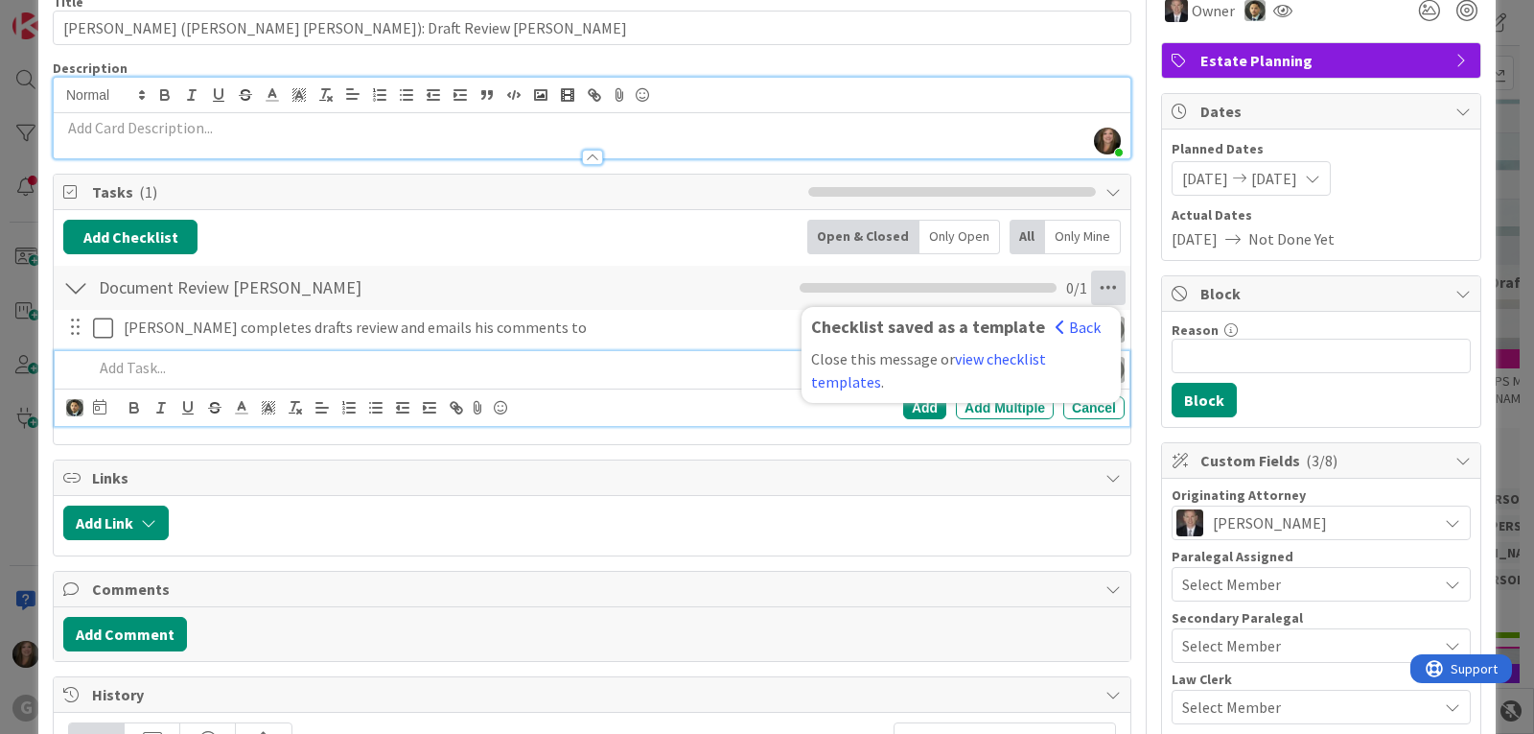
click at [636, 361] on p at bounding box center [587, 368] width 989 height 22
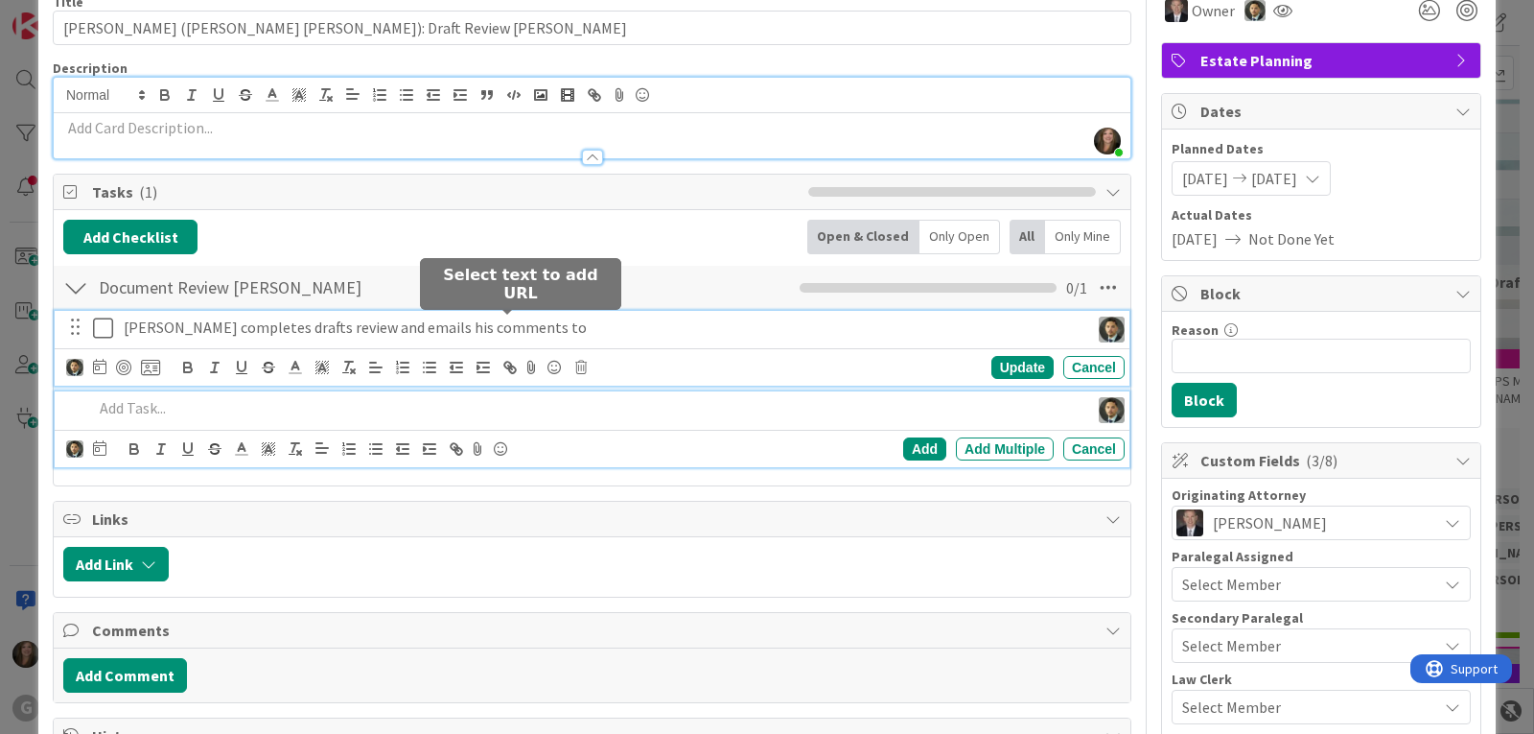
scroll to position [136, 0]
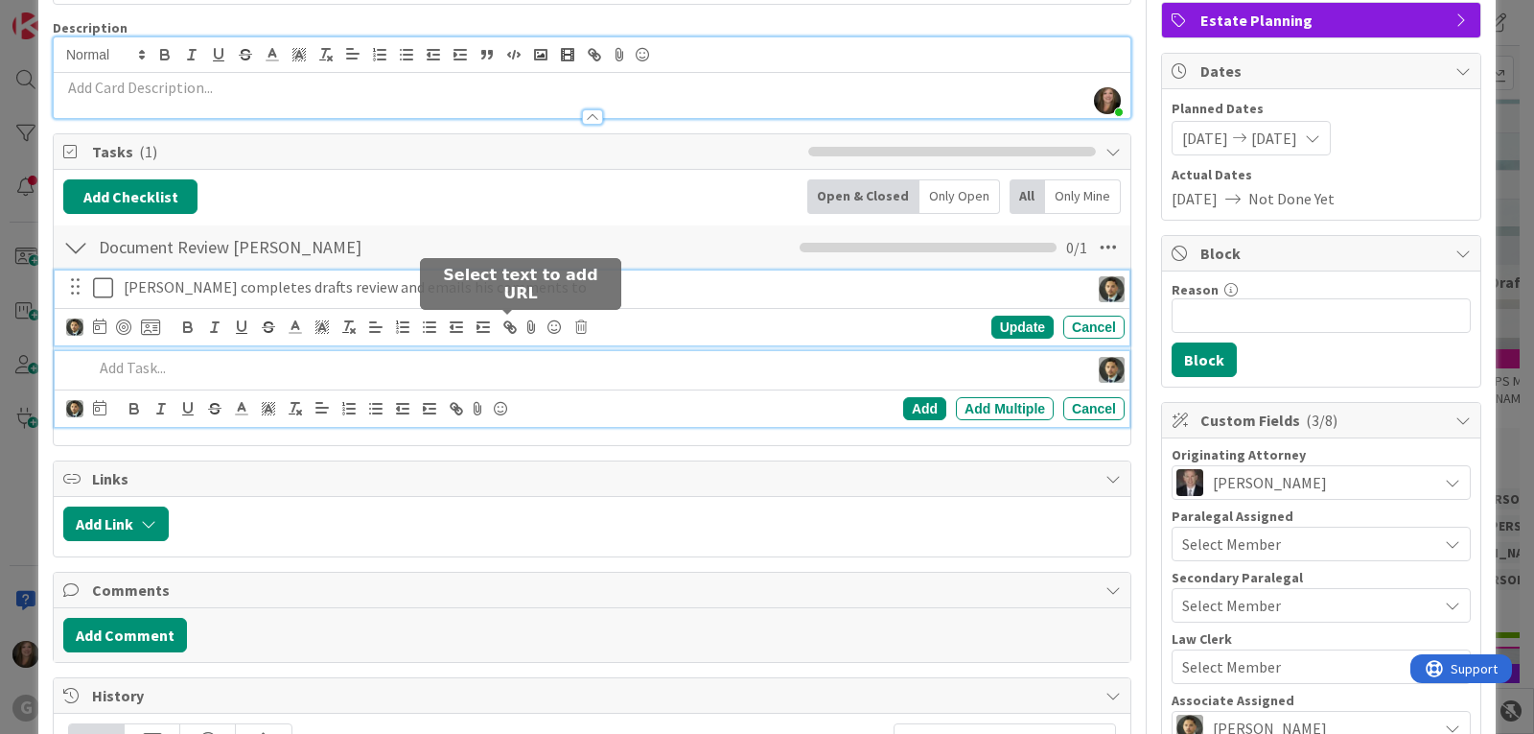
click at [514, 330] on div "[PERSON_NAME] completes drafts review and emails his comments to [PERSON_NAME] …" at bounding box center [592, 308] width 1075 height 76
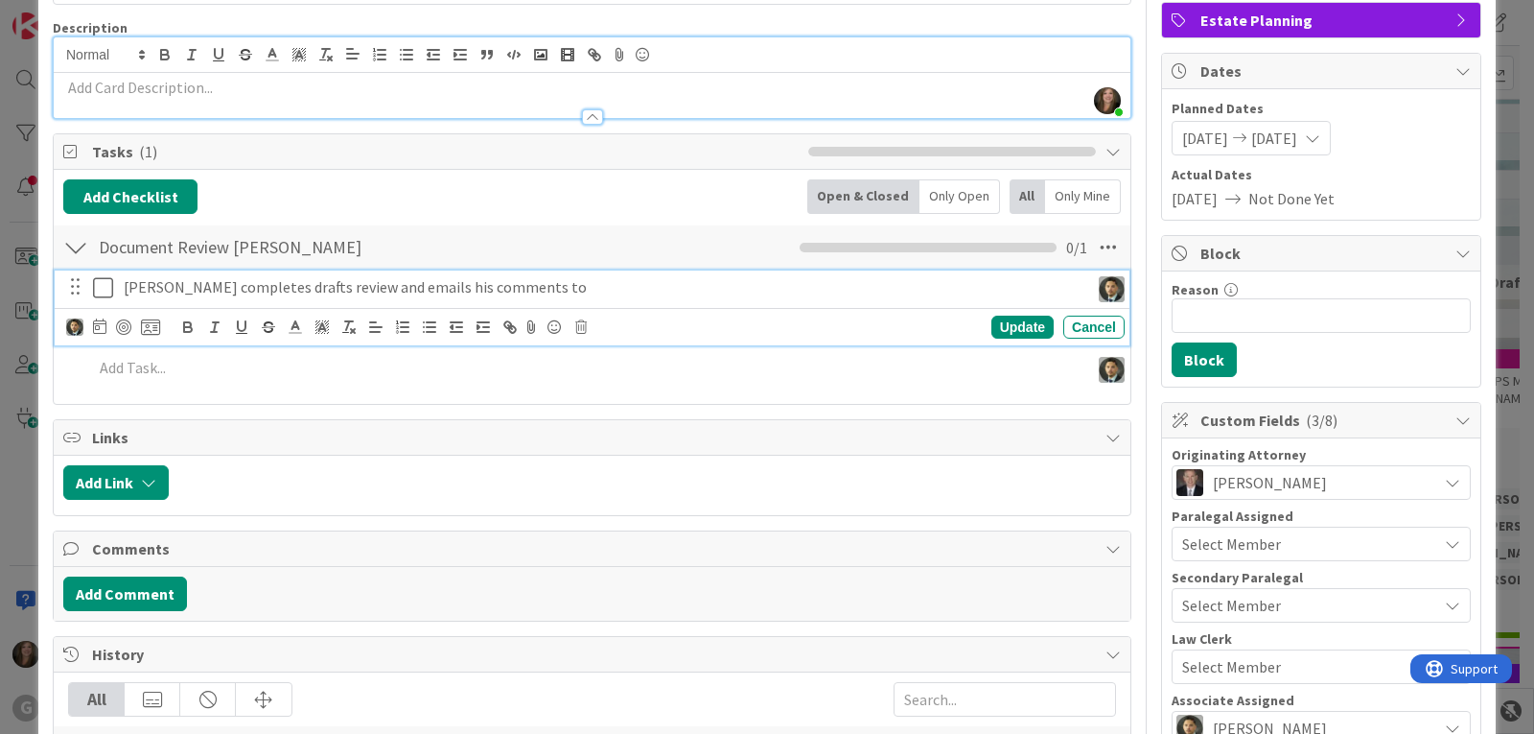
click at [610, 288] on p "[PERSON_NAME] completes drafts review and emails his comments to" at bounding box center [603, 287] width 958 height 22
drag, startPoint x: 658, startPoint y: 283, endPoint x: 495, endPoint y: 282, distance: 163.0
click at [495, 282] on p "[PERSON_NAME] completes drafts review and emails his comments to [PERSON_NAME][…" at bounding box center [603, 287] width 958 height 22
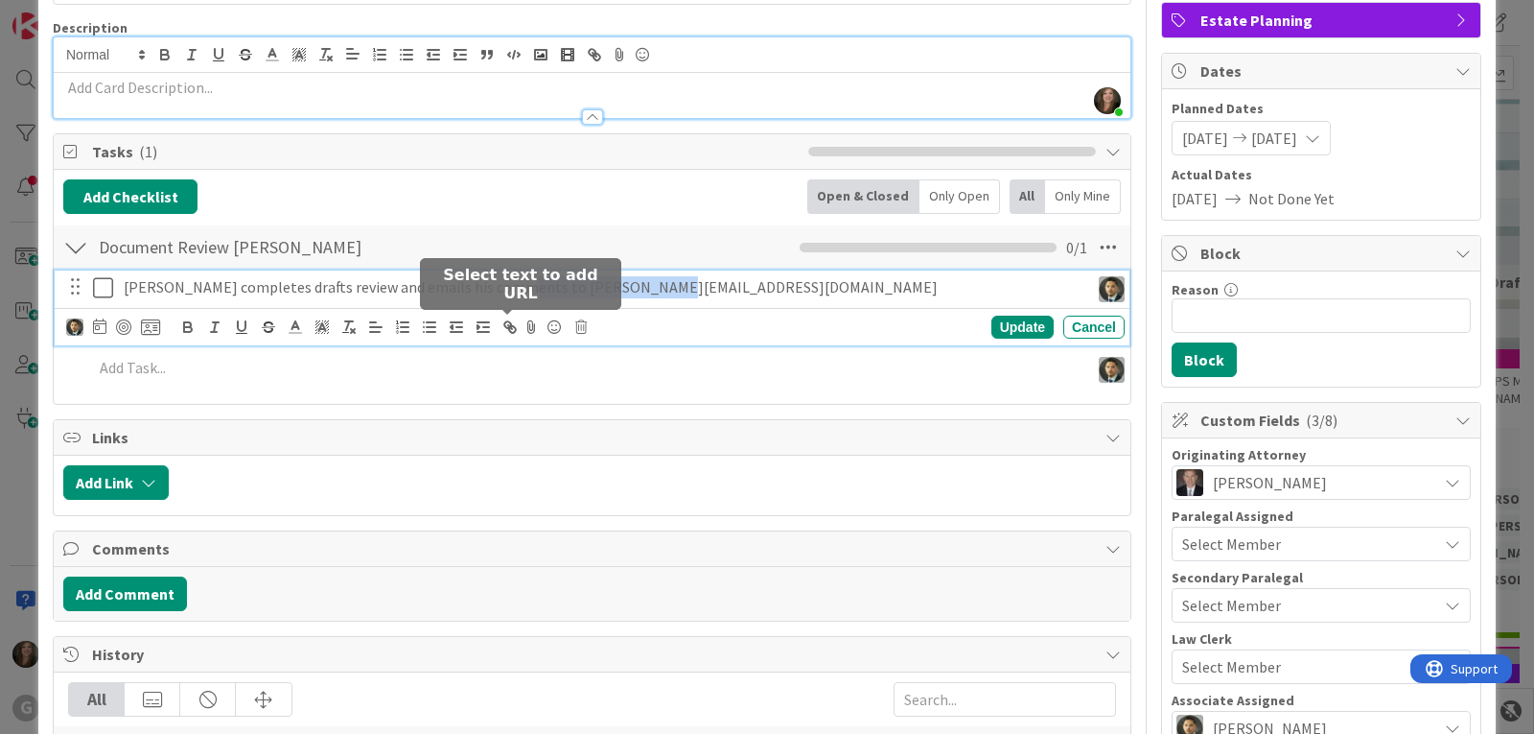
click at [513, 325] on icon "button" at bounding box center [509, 326] width 17 height 17
type input "mailto:[EMAIL_ADDRESS][DOMAIN_NAME]"
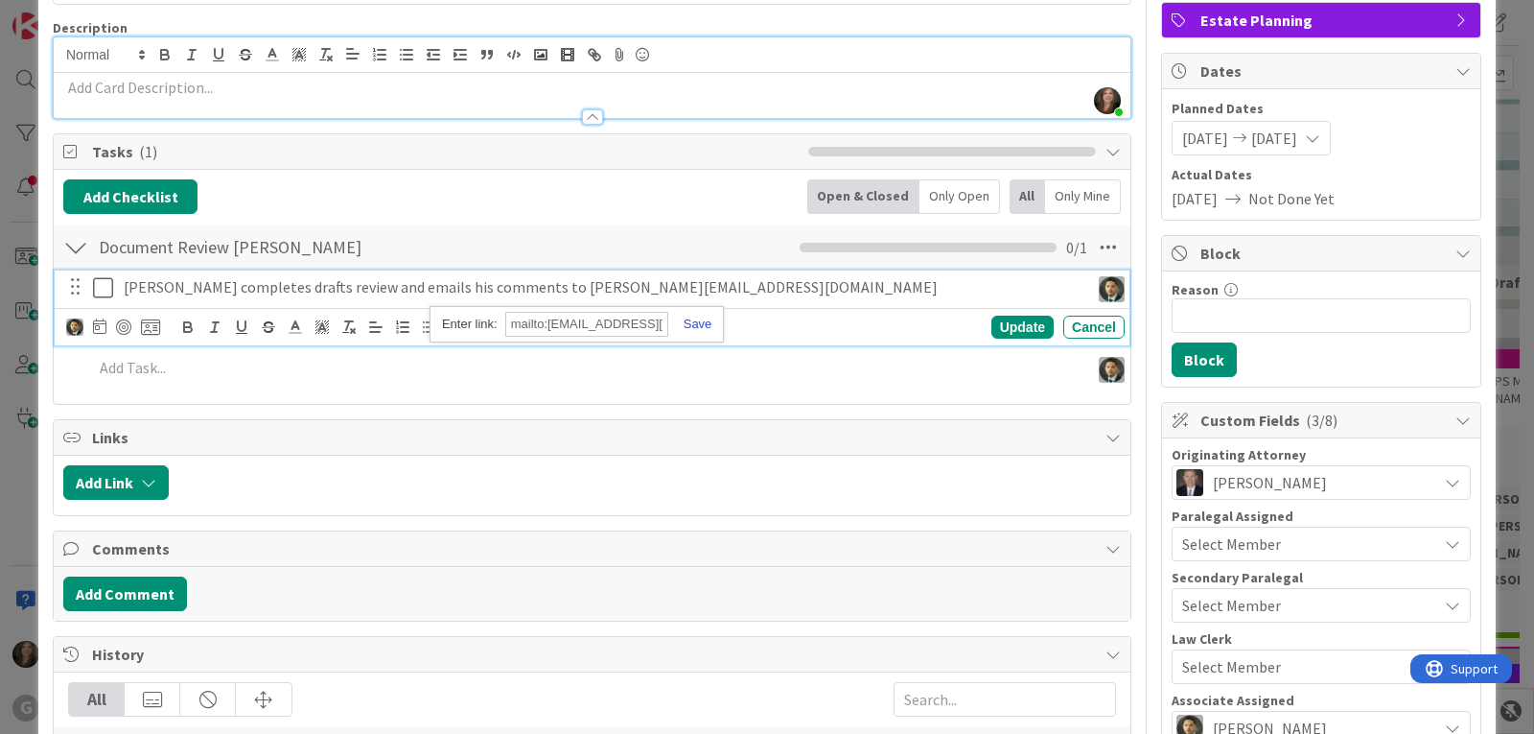
click at [705, 326] on link at bounding box center [690, 323] width 44 height 14
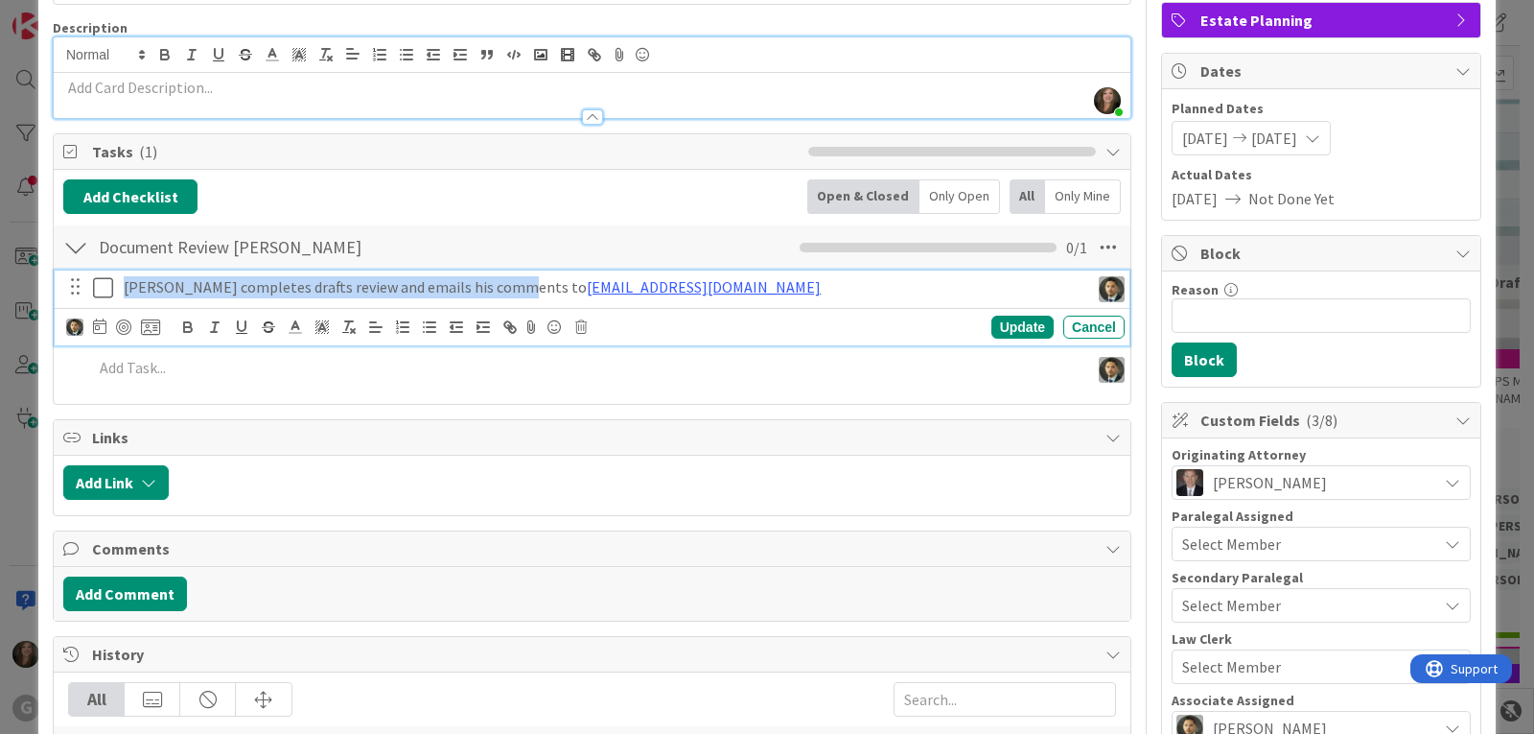
click at [737, 292] on p "[PERSON_NAME] completes drafts review and emails his comments to [PERSON_NAME][…" at bounding box center [603, 287] width 958 height 22
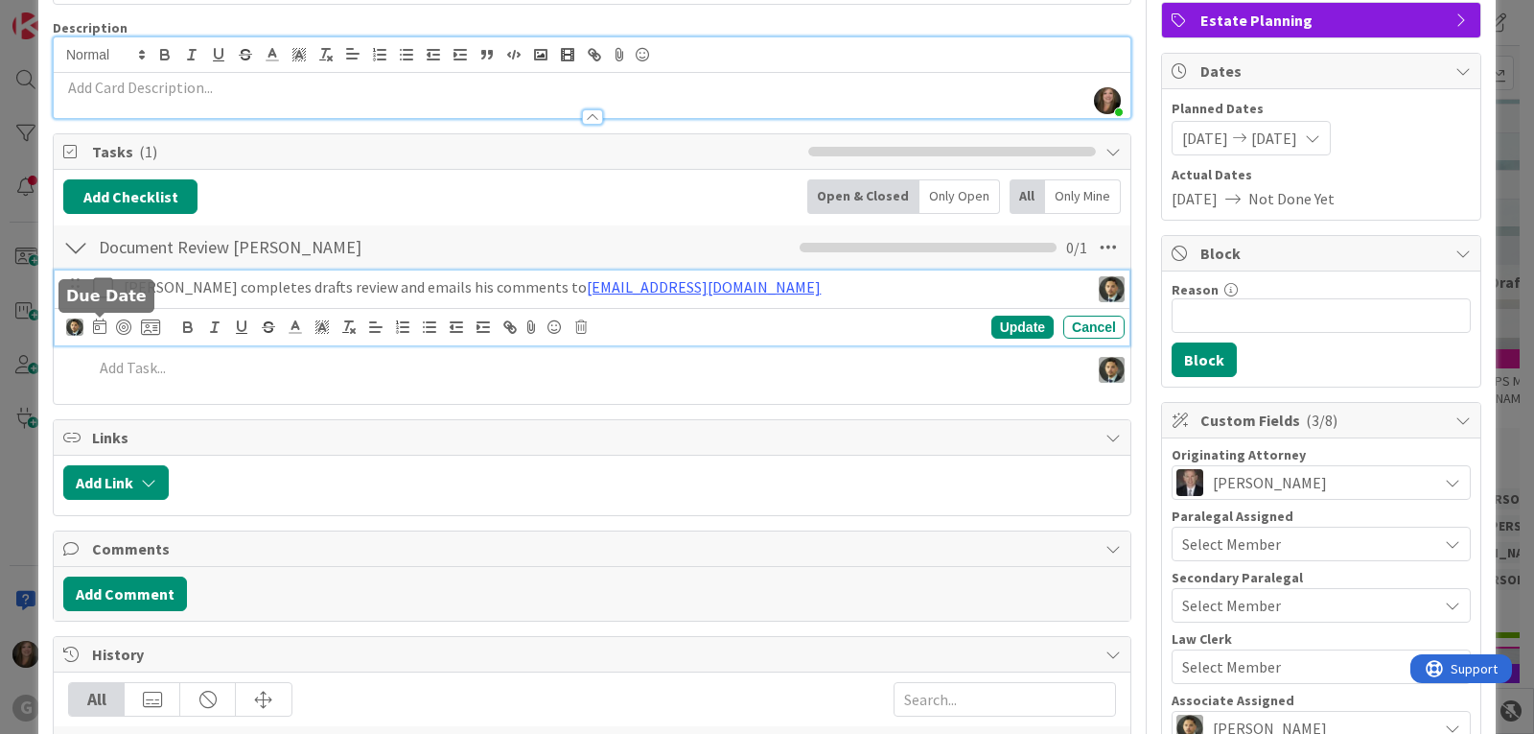
click at [98, 324] on icon at bounding box center [99, 325] width 13 height 15
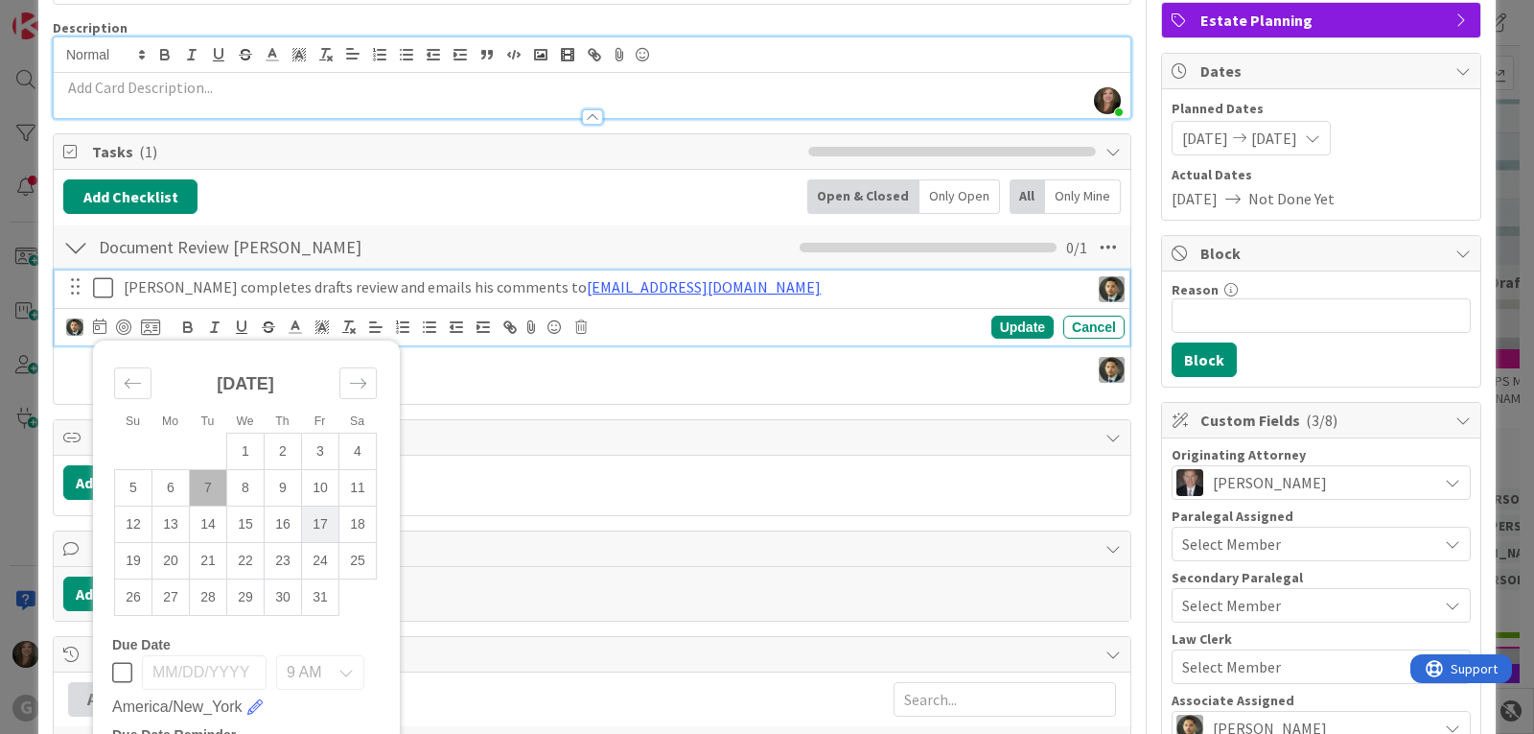
click at [320, 525] on td "17" at bounding box center [320, 524] width 37 height 36
type input "[DATE]"
click at [1004, 324] on div "Update" at bounding box center [1022, 326] width 62 height 23
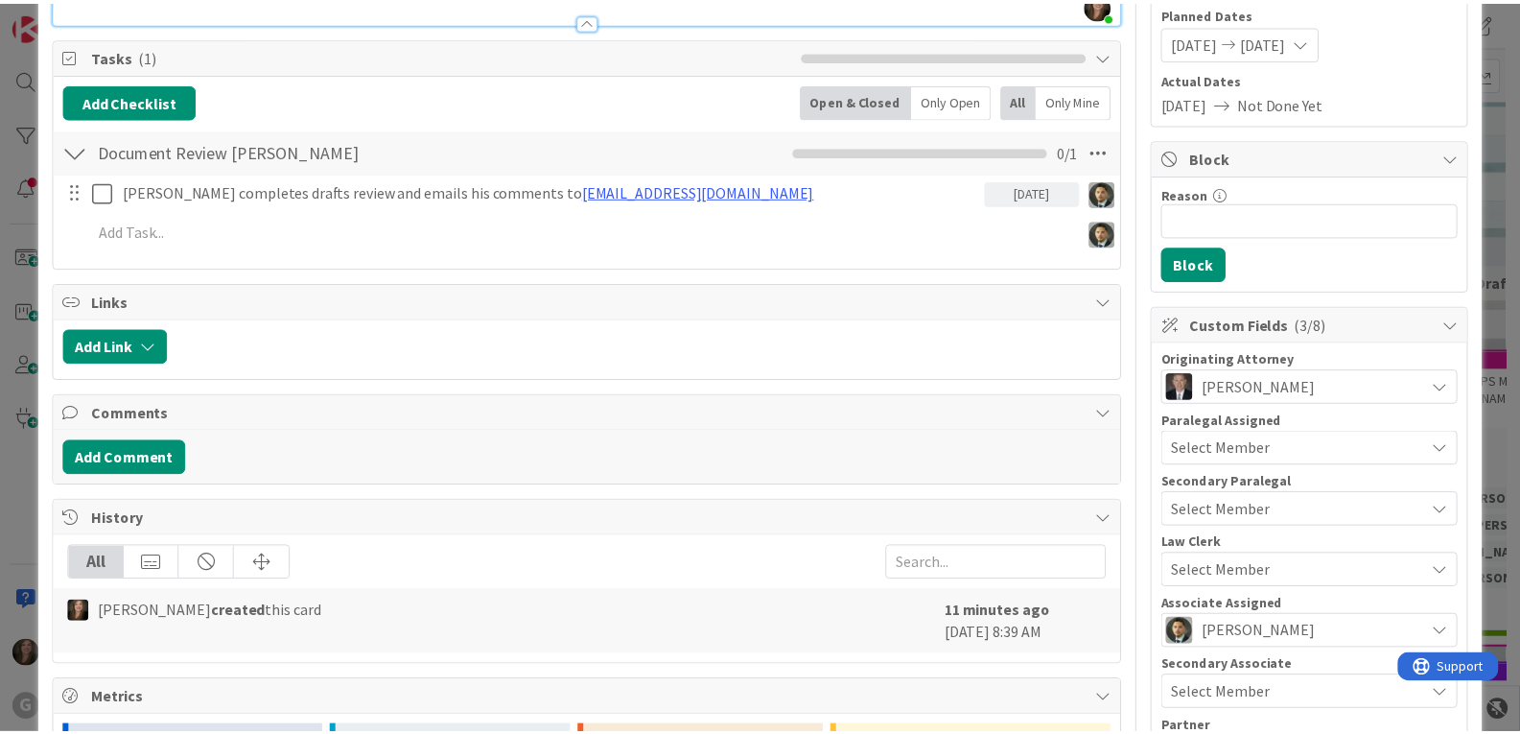
scroll to position [0, 0]
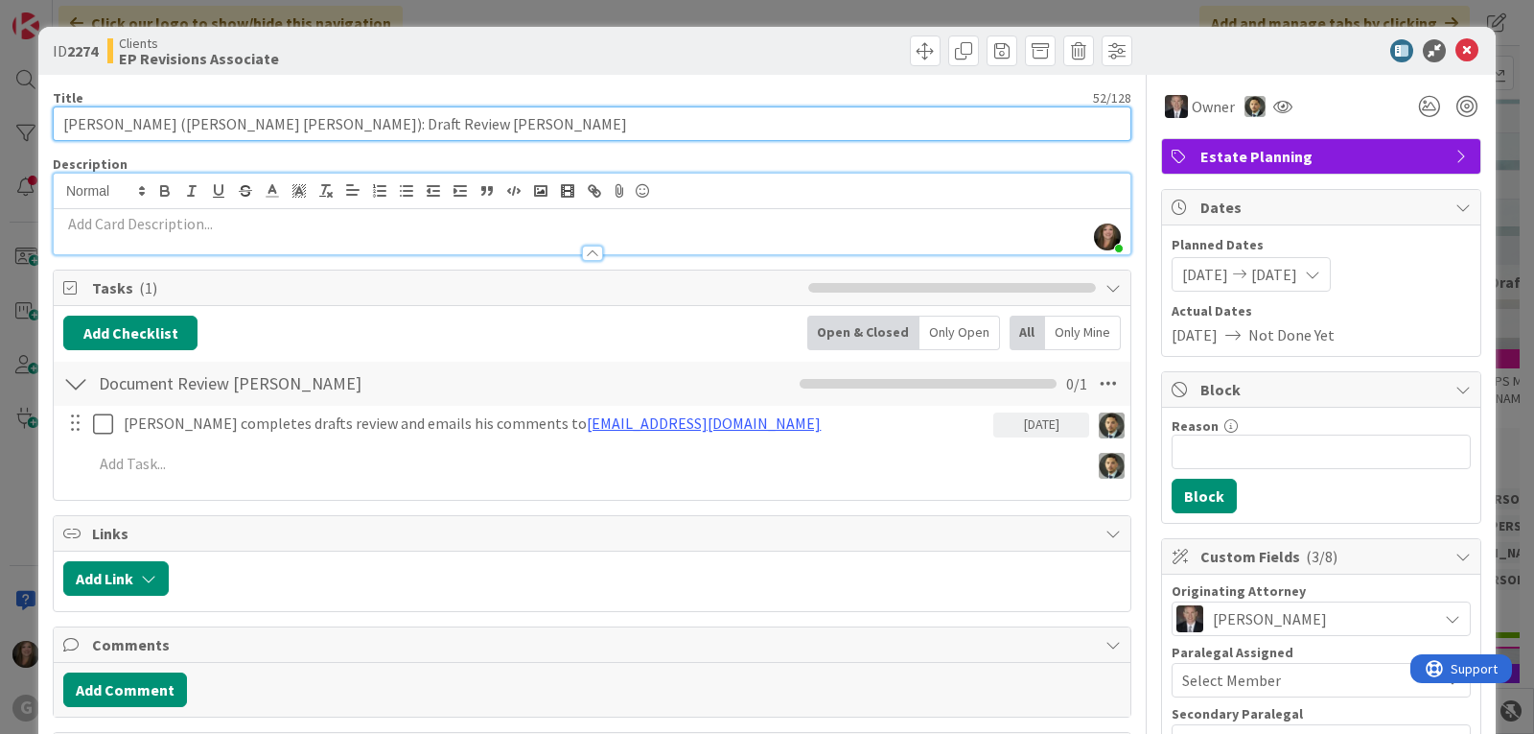
click at [431, 125] on input "[PERSON_NAME] ([PERSON_NAME] [PERSON_NAME]): Draft Review [PERSON_NAME]" at bounding box center [592, 123] width 1079 height 35
type input "[PERSON_NAME] ([PERSON_NAME] [PERSON_NAME]): Draft Review [PERSON_NAME] Deadlin…"
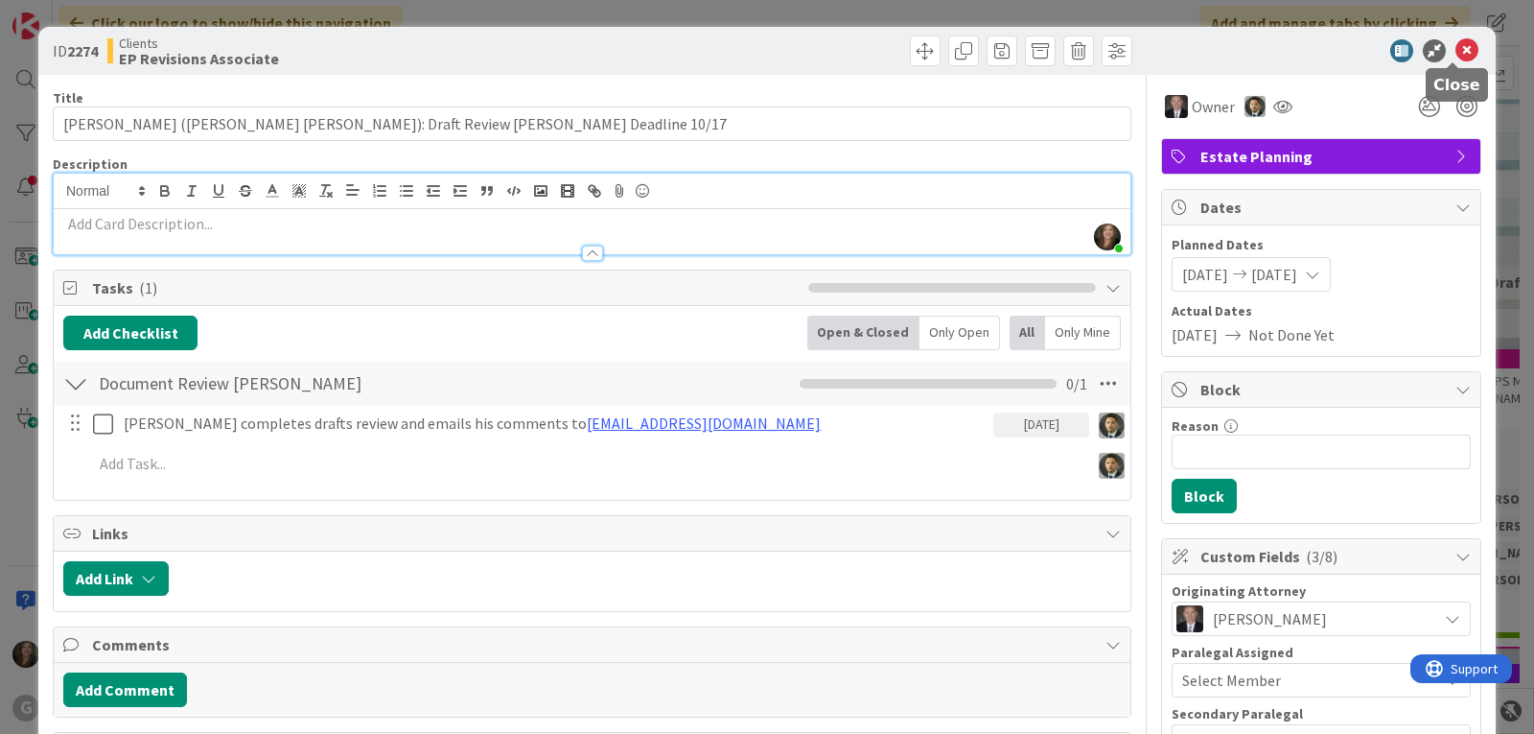
click at [1456, 52] on icon at bounding box center [1467, 50] width 23 height 23
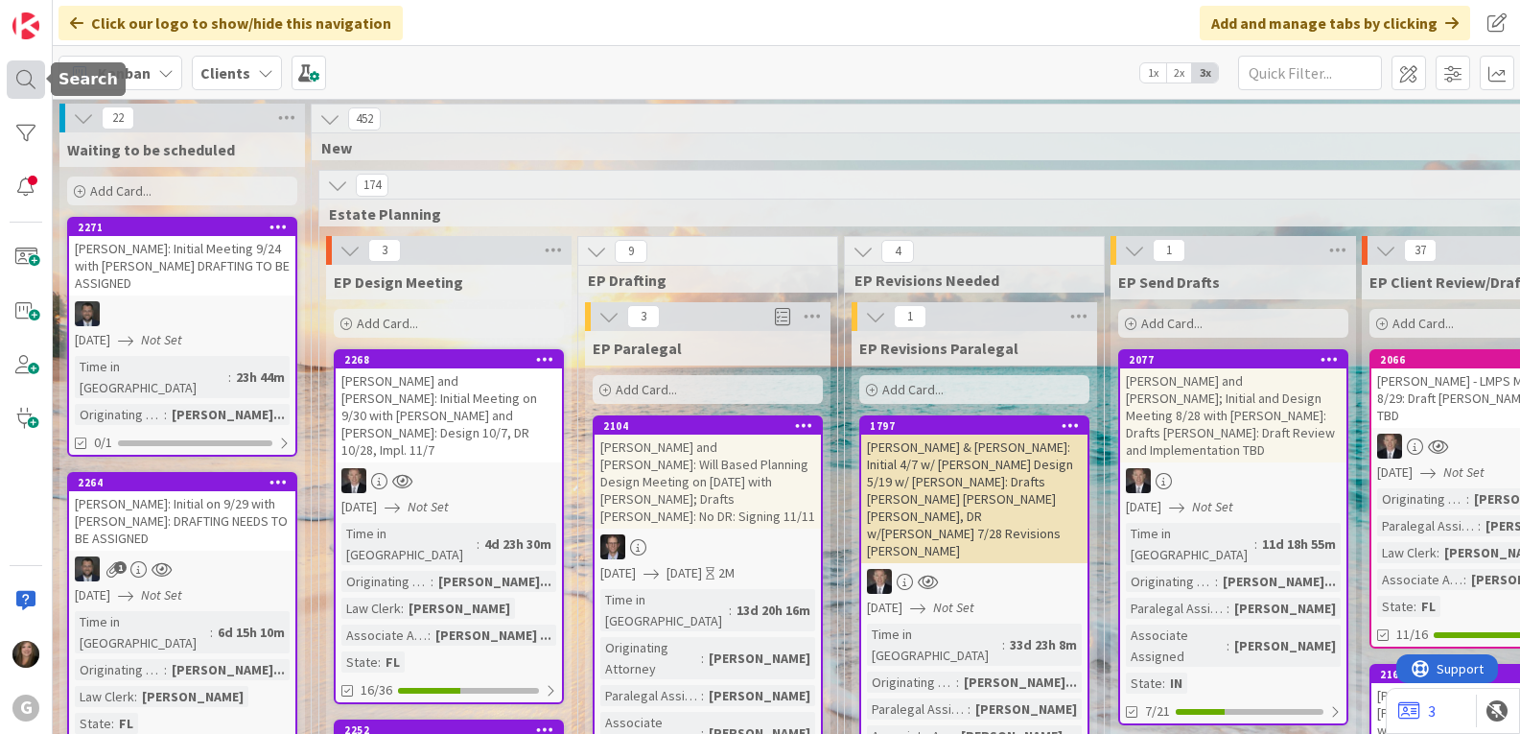
click at [33, 83] on div at bounding box center [26, 79] width 38 height 38
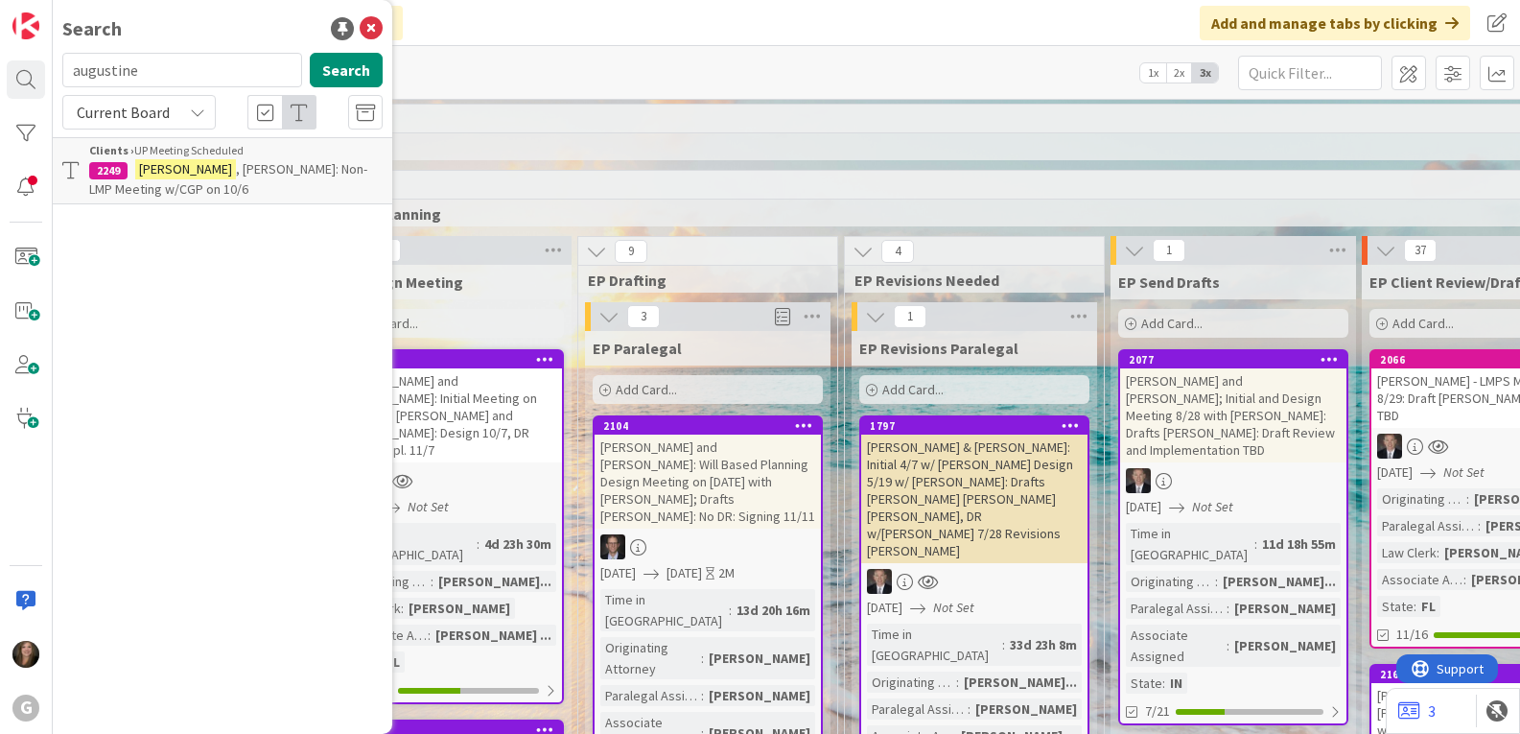
drag, startPoint x: 152, startPoint y: 73, endPoint x: 57, endPoint y: 68, distance: 96.0
click at [57, 68] on div "augustine Search" at bounding box center [222, 74] width 343 height 42
type input "cornell"
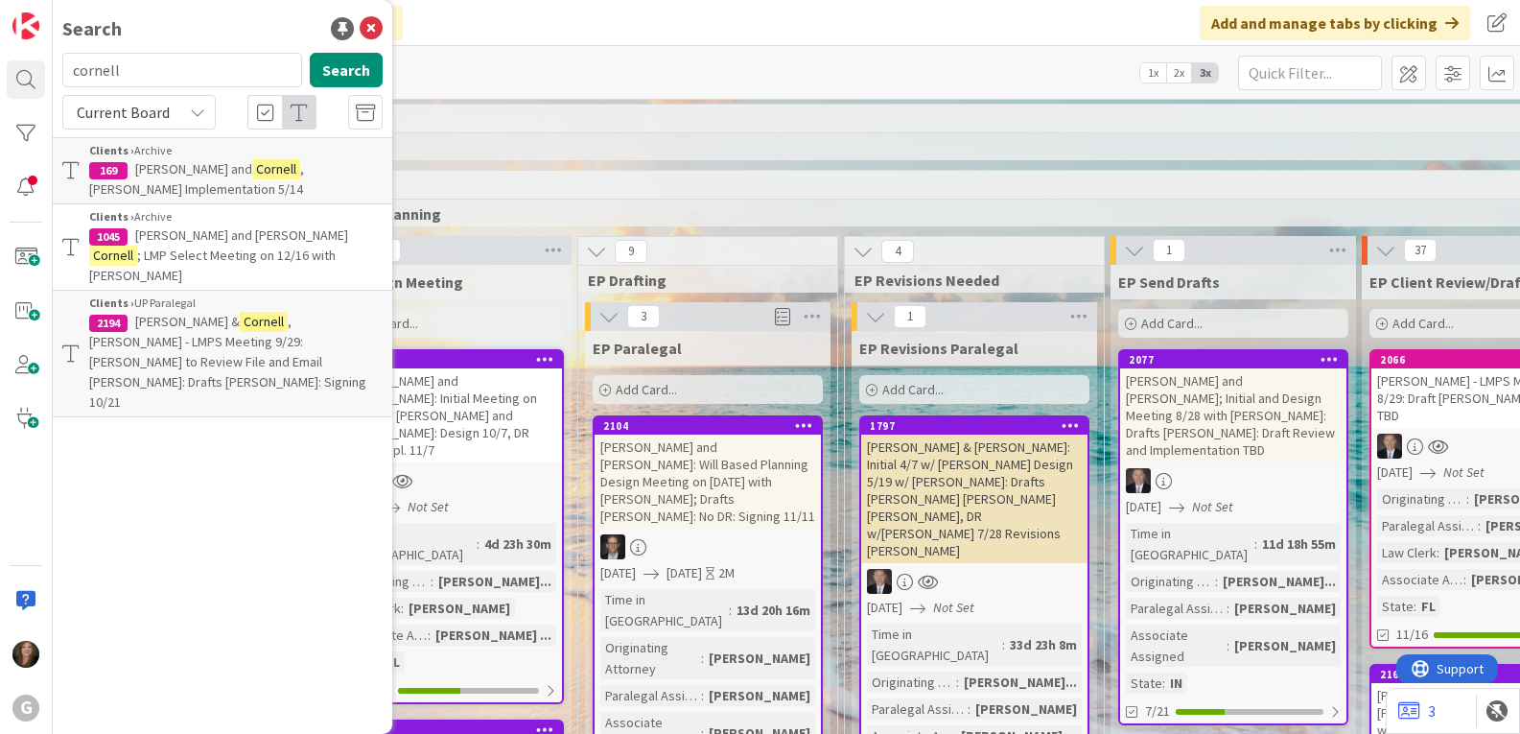
click at [137, 313] on span "[PERSON_NAME] &" at bounding box center [187, 321] width 105 height 17
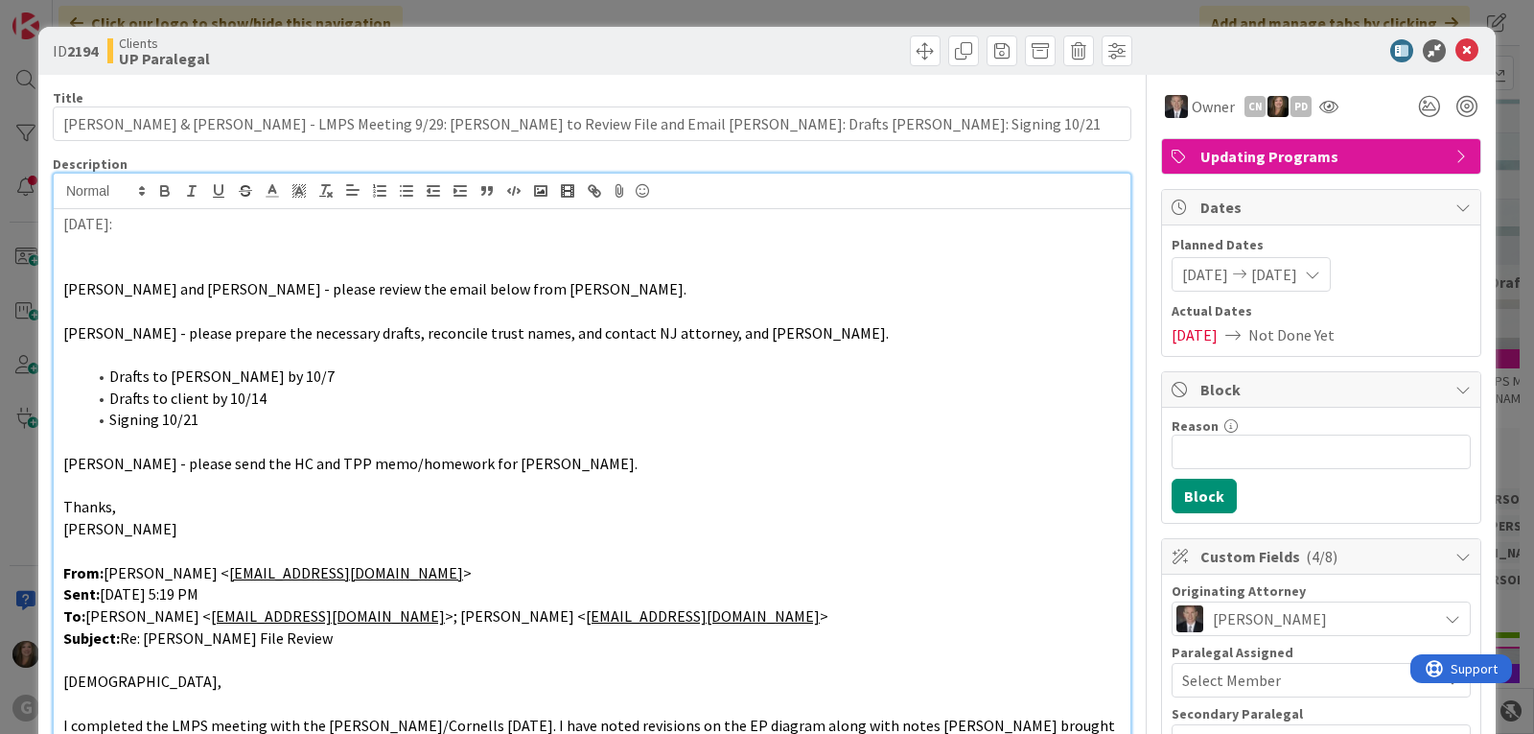
click at [160, 228] on p "[DATE]:" at bounding box center [592, 224] width 1058 height 22
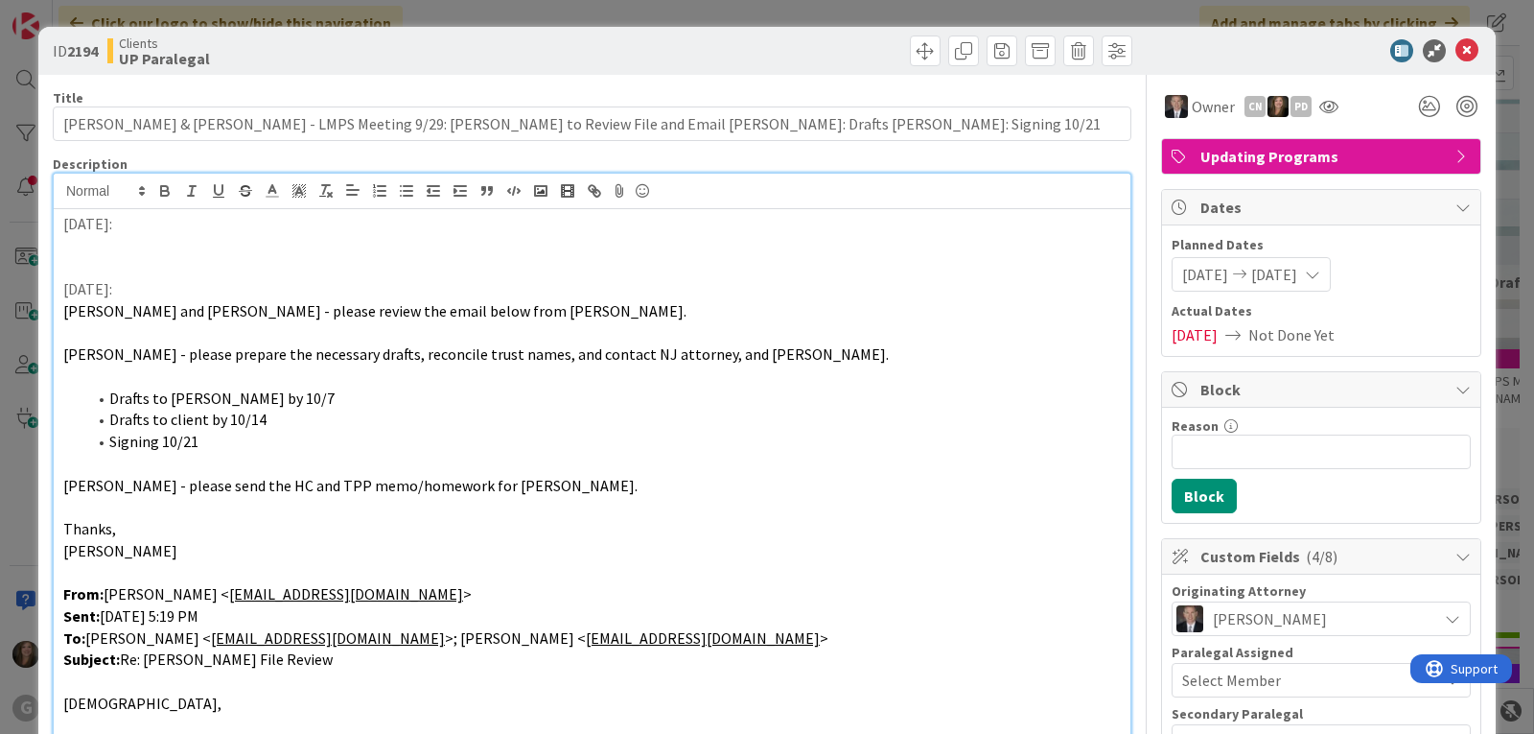
click at [98, 245] on p at bounding box center [592, 246] width 1058 height 22
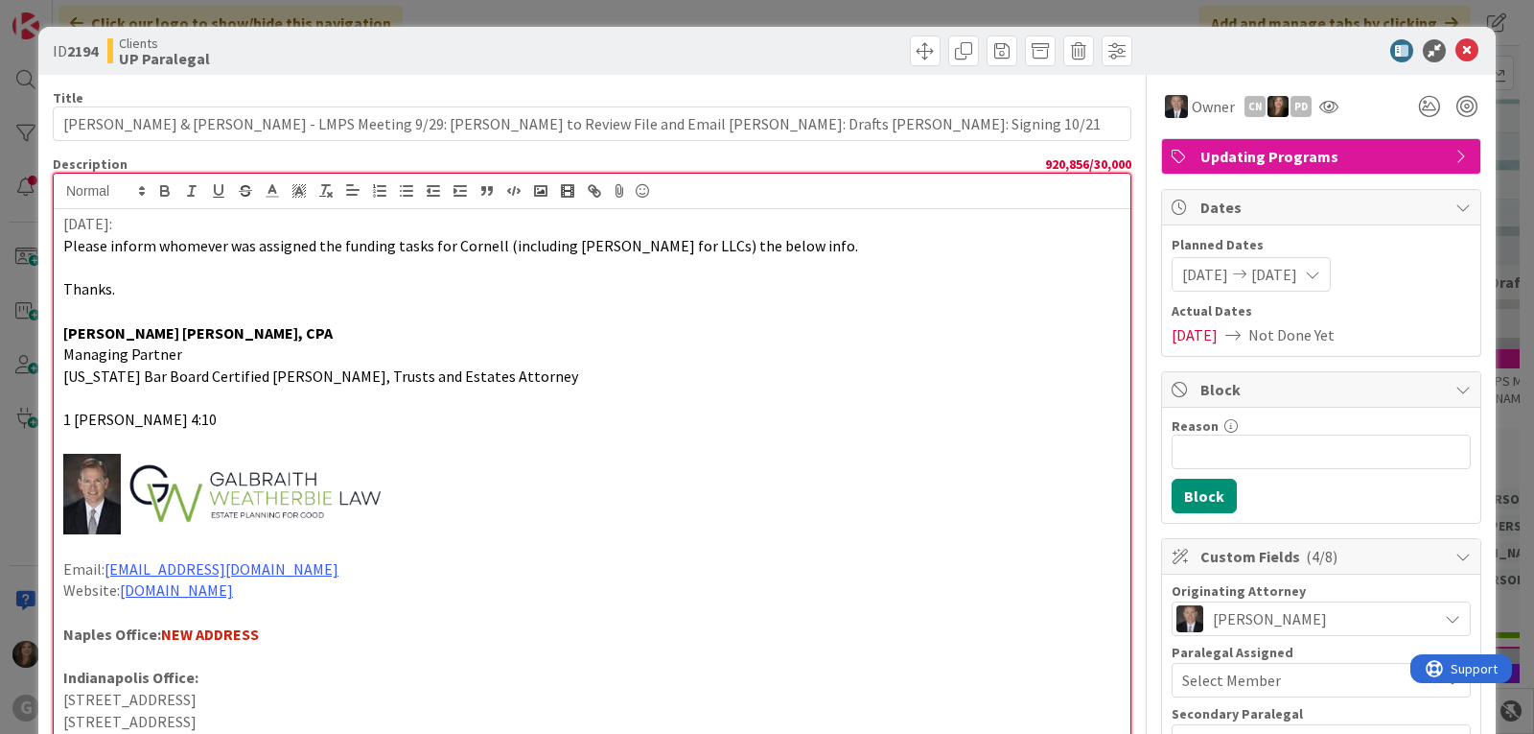
scroll to position [620, 0]
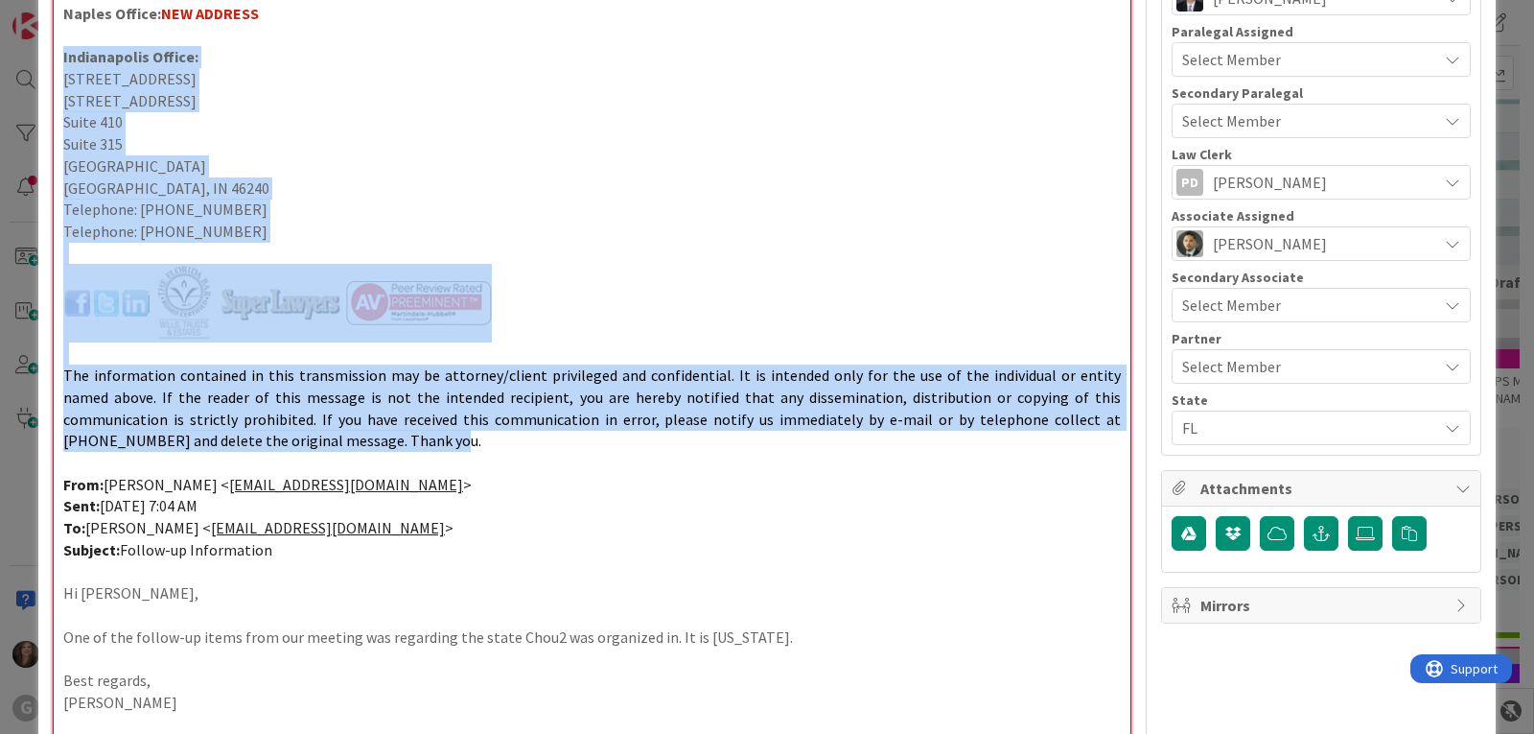
drag, startPoint x: 258, startPoint y: 447, endPoint x: 68, endPoint y: 35, distance: 453.9
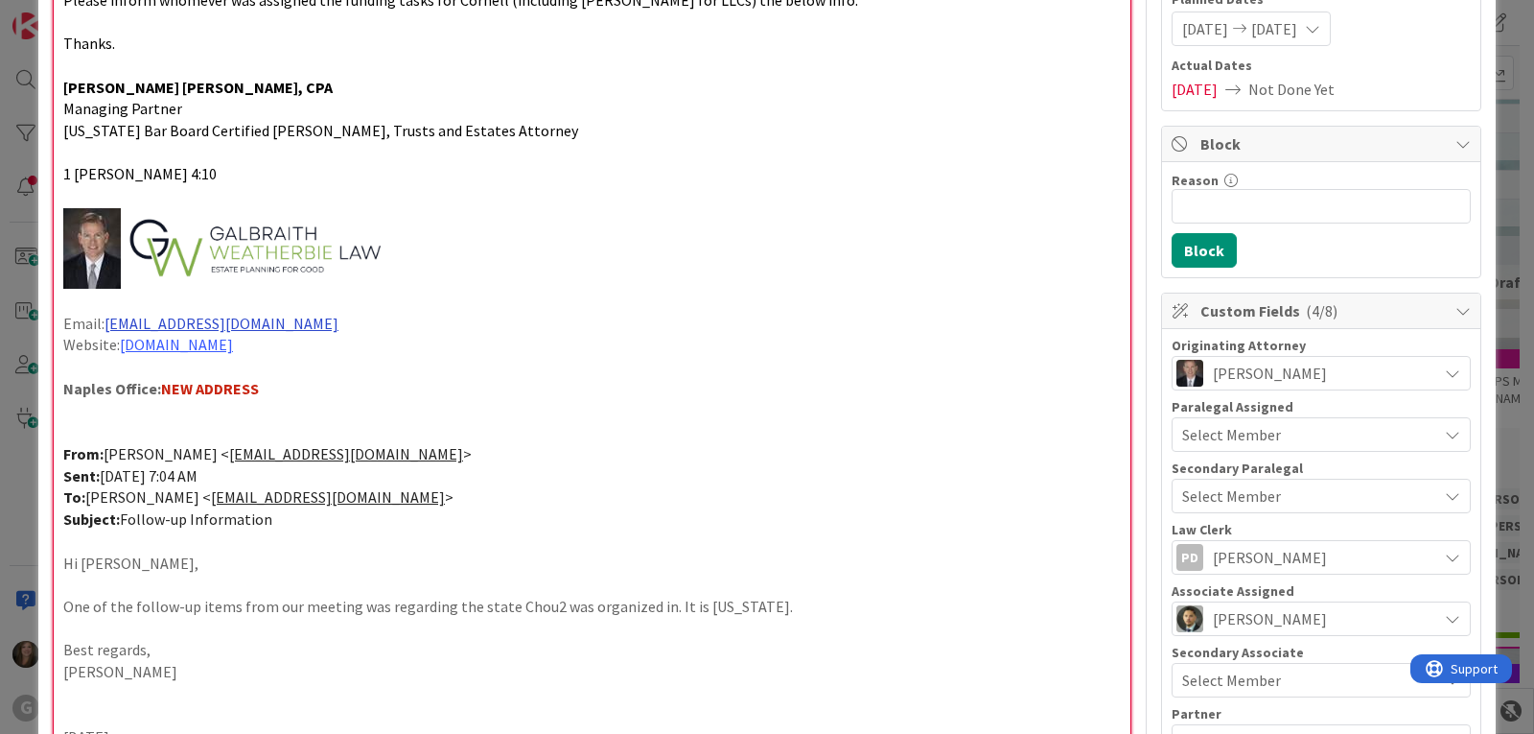
scroll to position [237, 0]
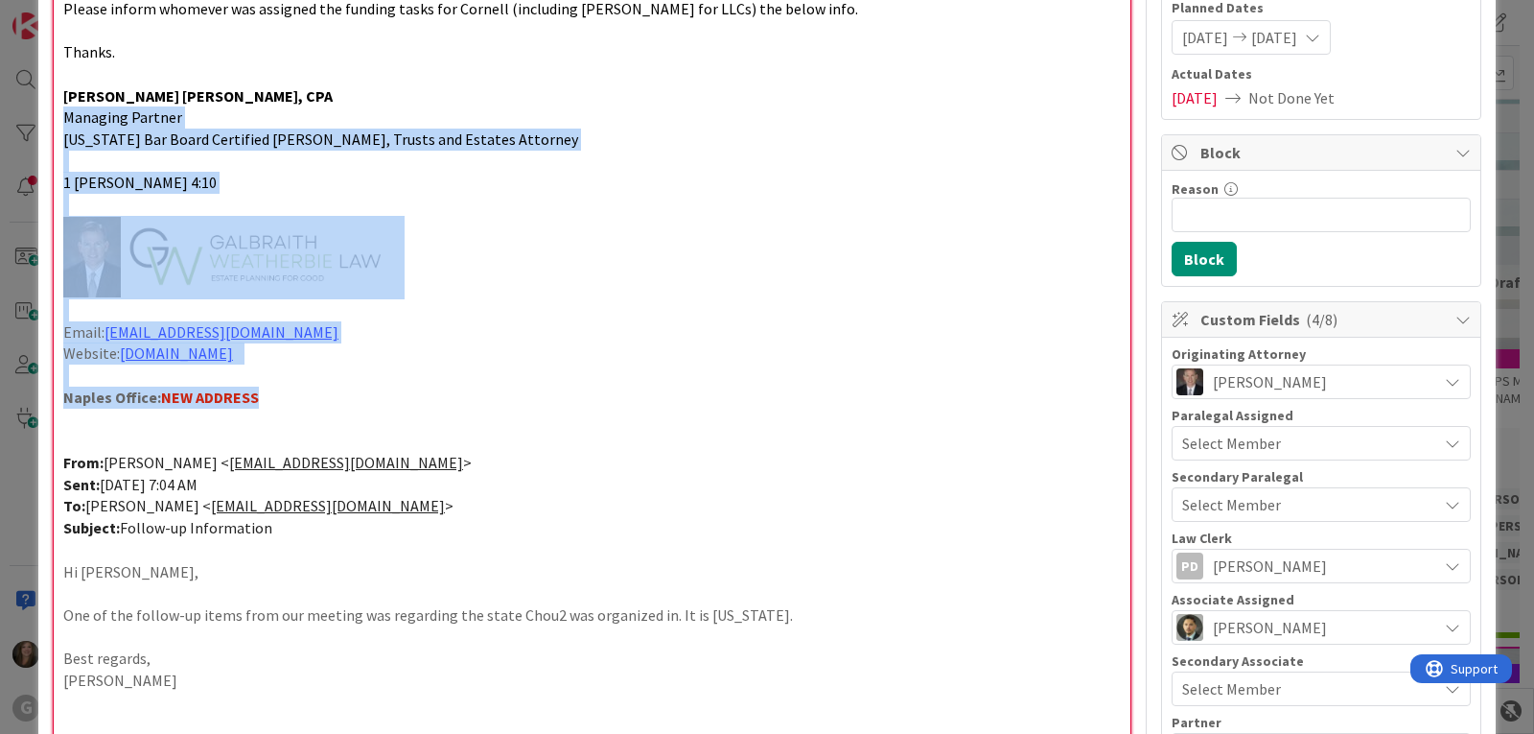
drag, startPoint x: 63, startPoint y: 427, endPoint x: 46, endPoint y: 124, distance: 303.5
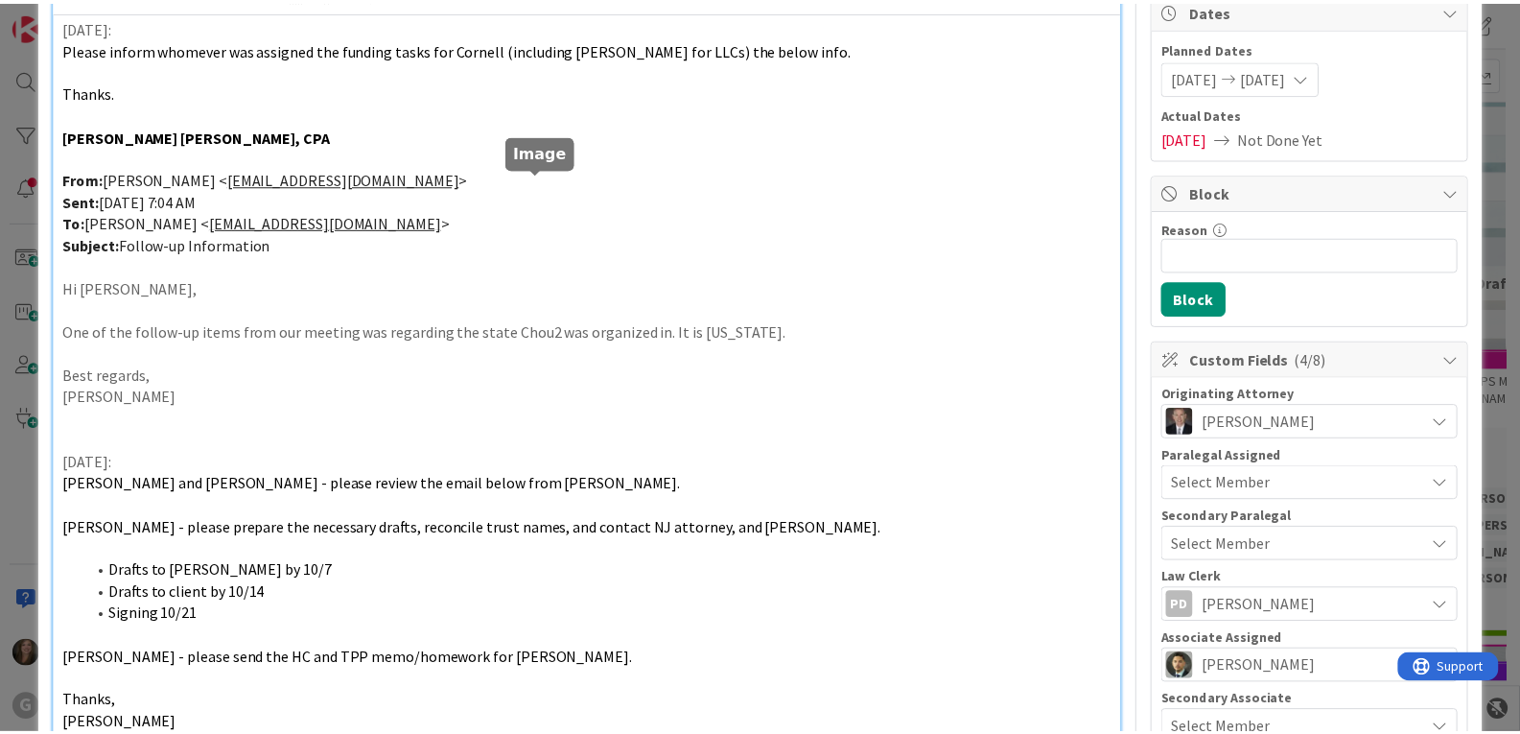
scroll to position [0, 0]
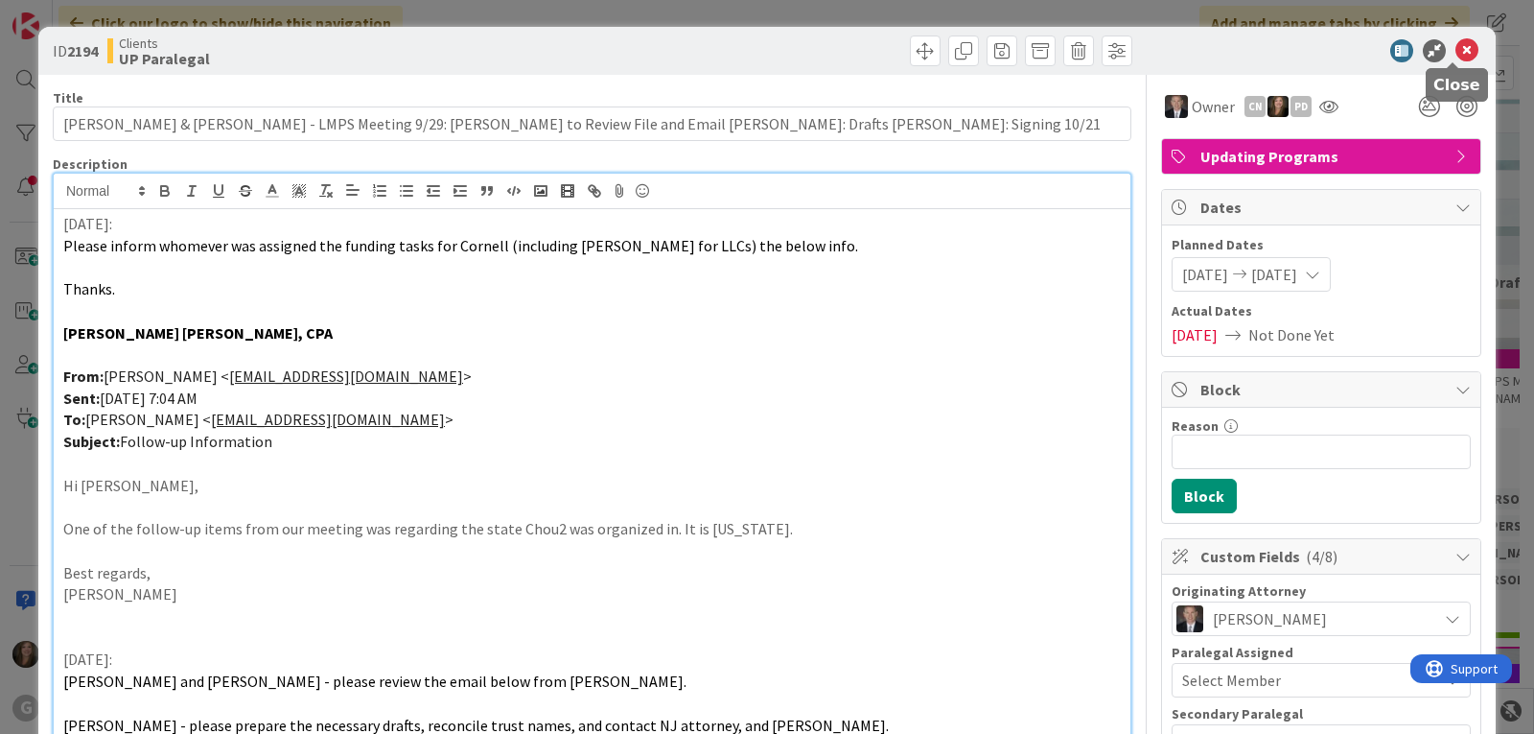
click at [1456, 44] on icon at bounding box center [1467, 50] width 23 height 23
